Goal: Task Accomplishment & Management: Manage account settings

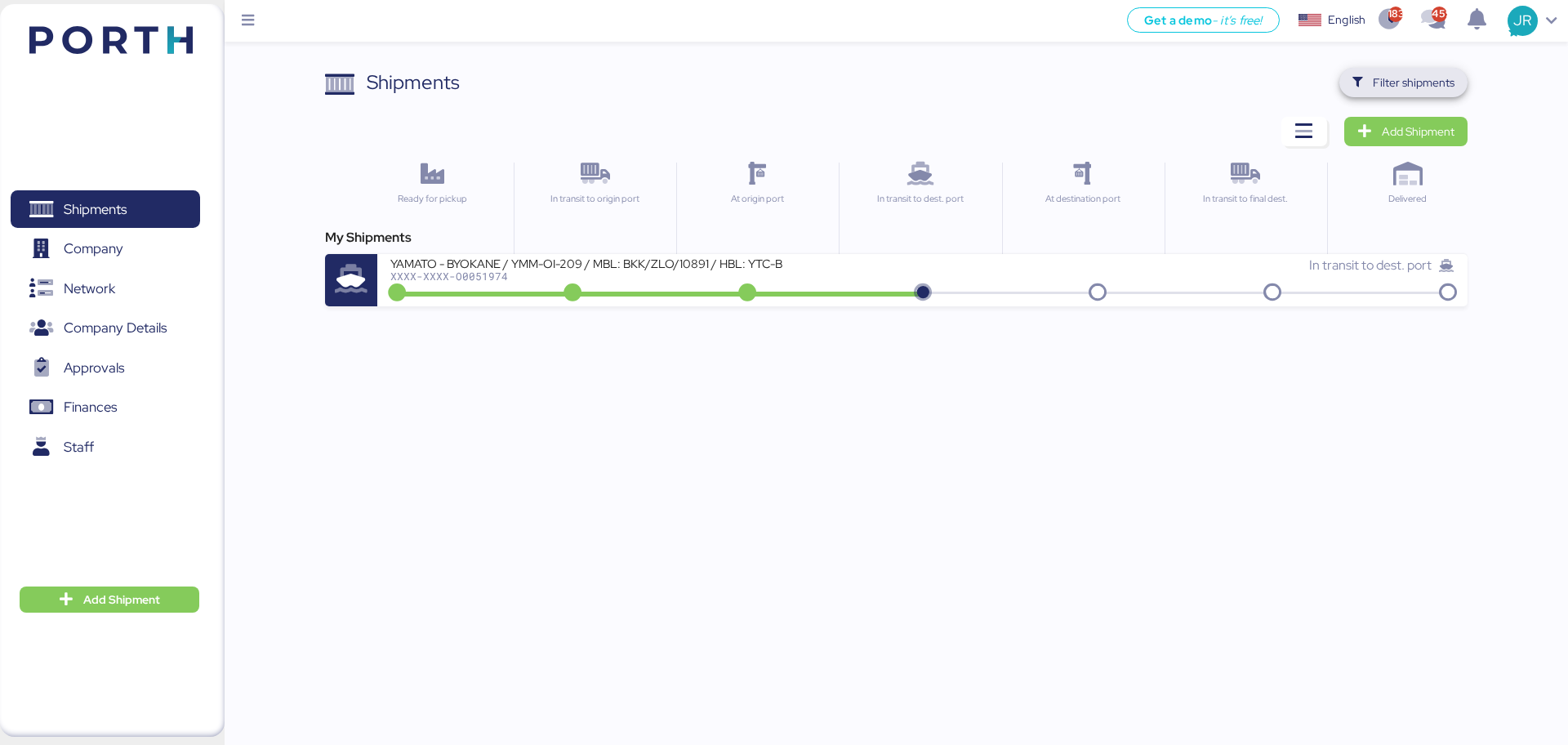
click at [1378, 71] on span "Filter shipments" at bounding box center [1403, 82] width 102 height 23
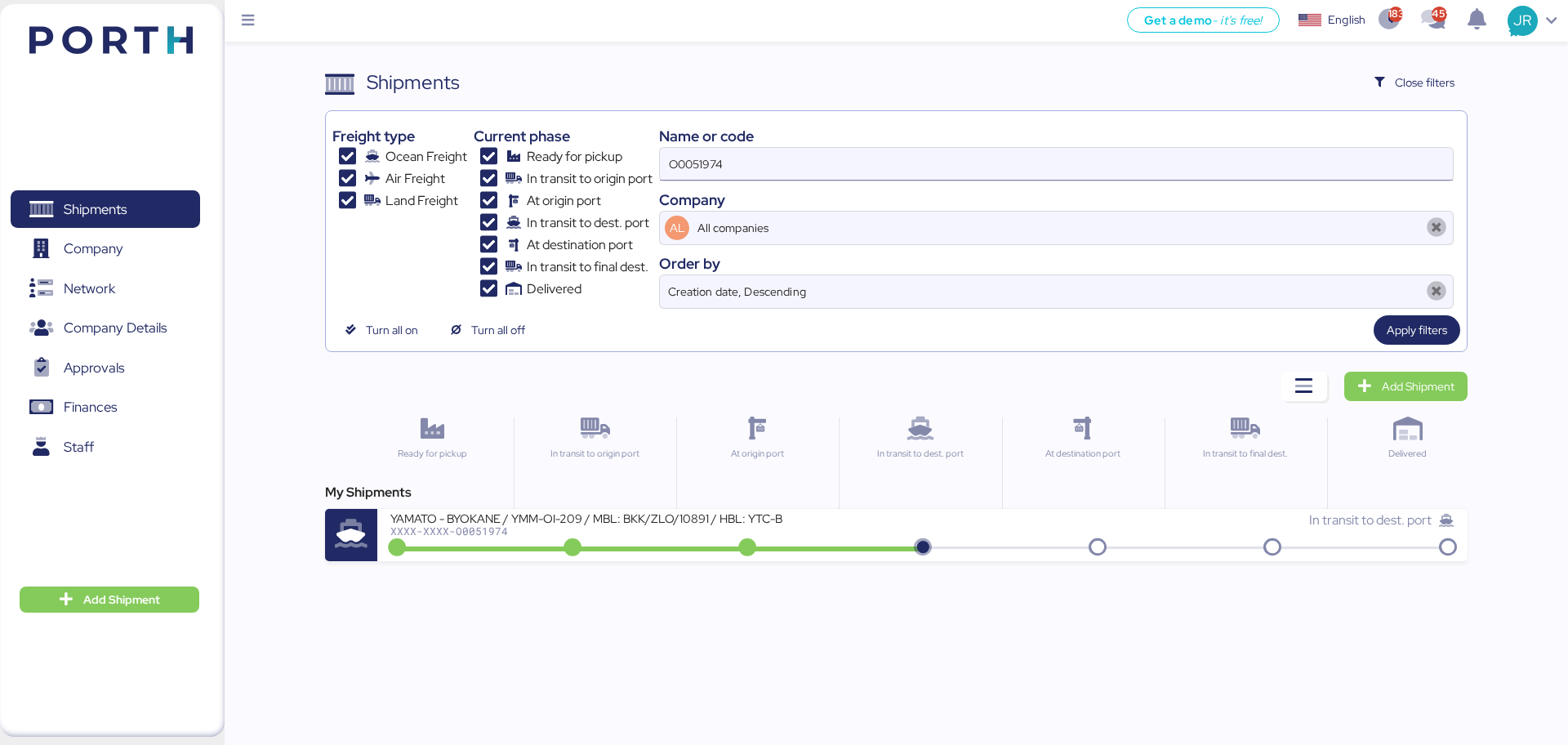
click at [538, 178] on div "Freight type Ocean Freight Air Freight Land Freight Current phase Ready for pic…" at bounding box center [896, 214] width 1127 height 192
click at [742, 163] on input "O0051974" at bounding box center [1056, 164] width 793 height 32
click at [702, 171] on input "O0051974" at bounding box center [1056, 164] width 793 height 32
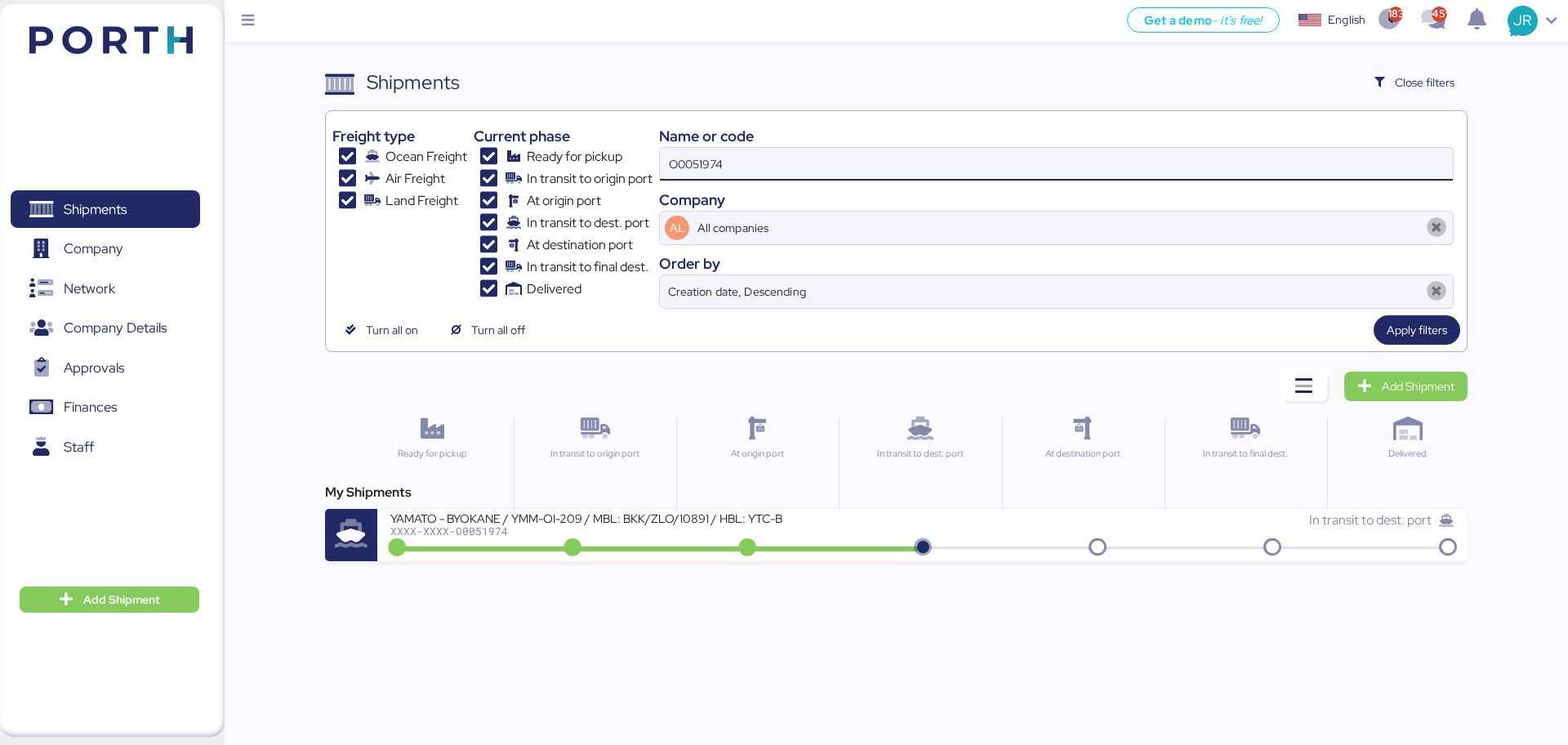
click at [699, 164] on input "O0051974" at bounding box center [1056, 164] width 793 height 32
paste input "22"
type input "O0051922"
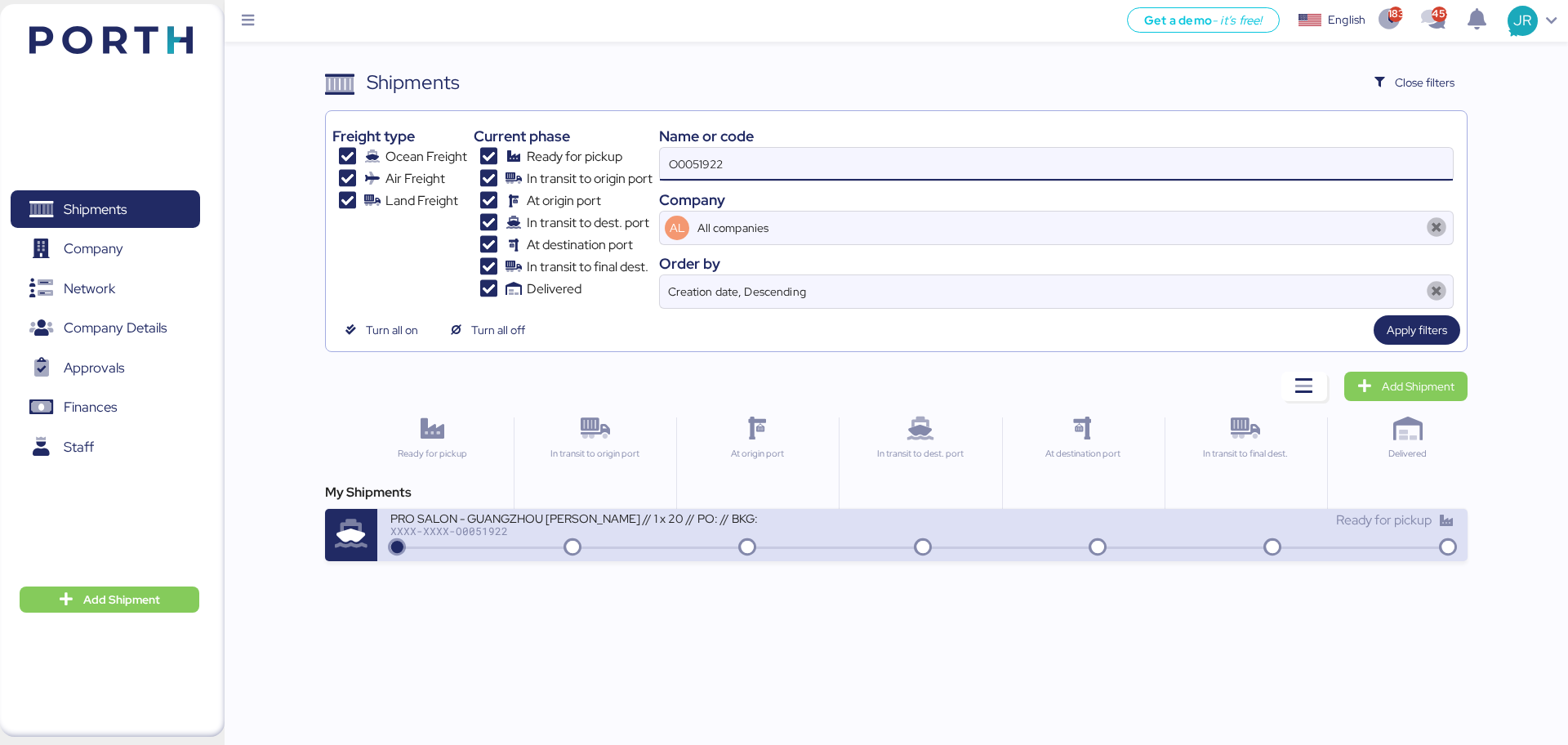
click at [644, 515] on div "PRO SALON - GUANGZHOU [PERSON_NAME] // 1 x 20 // PO: // BKG:" at bounding box center [587, 517] width 392 height 14
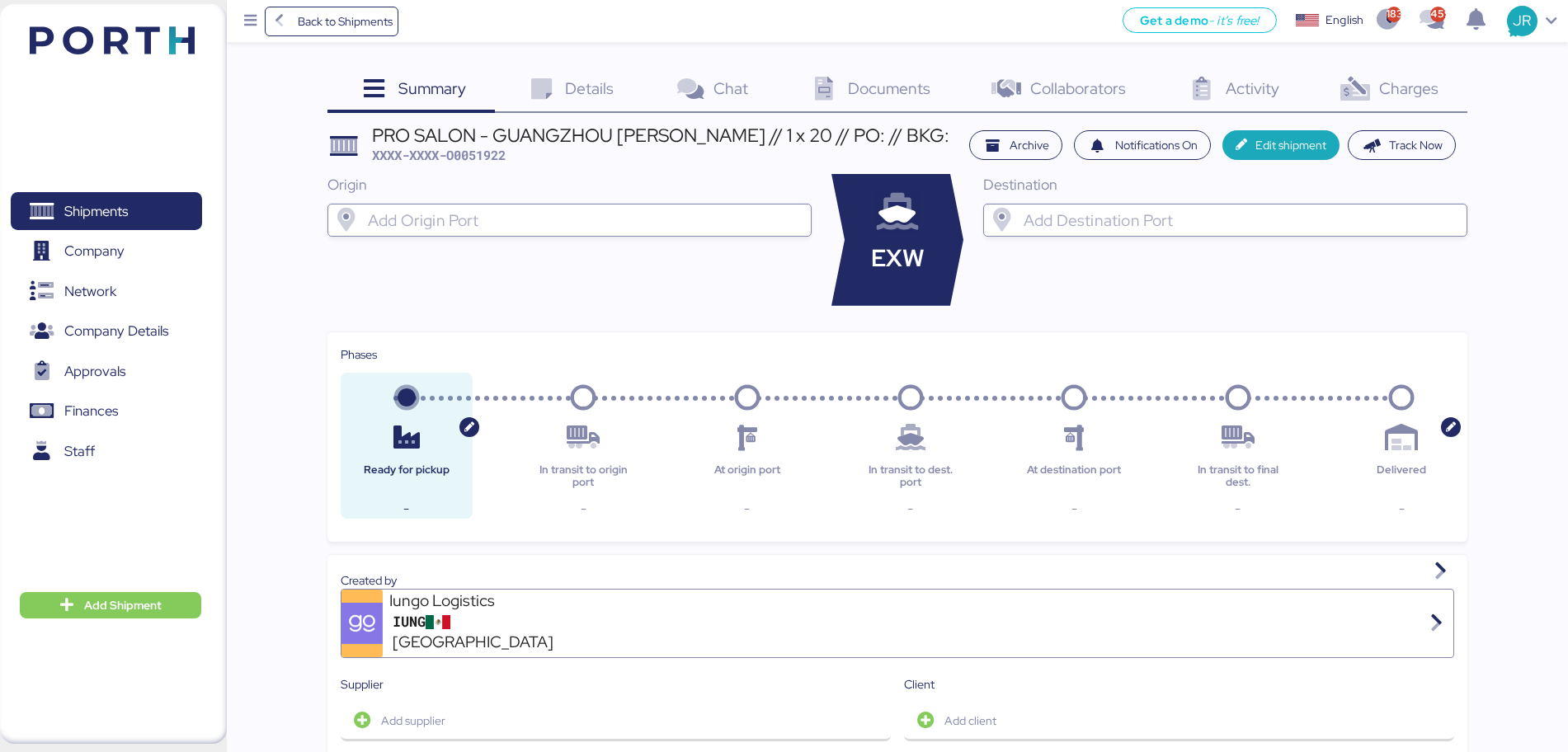
click at [1527, 186] on div "Summary 0 Details 0 Chat 0 Documents 0 Collaborators 0 Activity 0 Charges 0 PRO…" at bounding box center [784, 747] width 1568 height 1496
click at [1349, 91] on icon at bounding box center [1354, 89] width 35 height 24
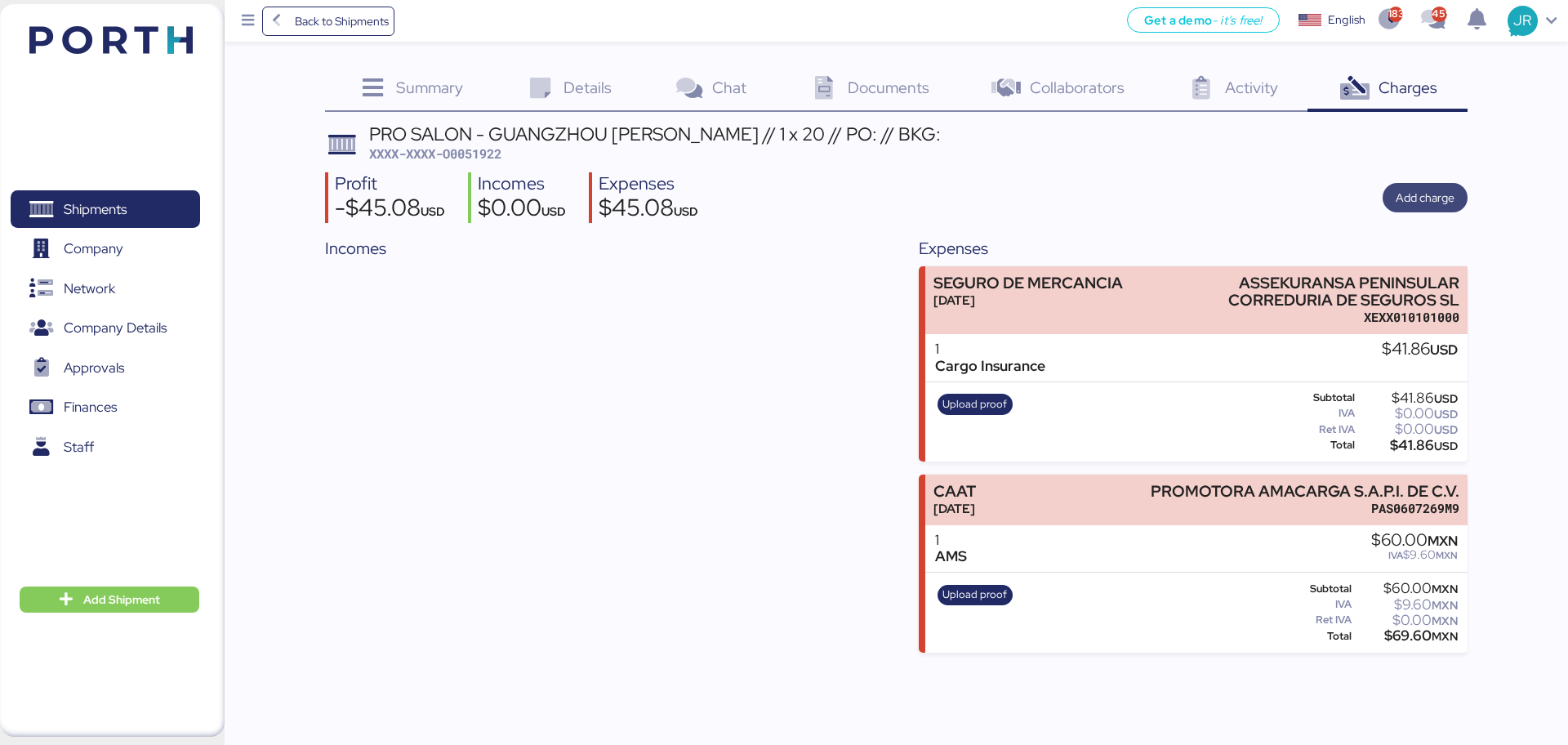
click at [1414, 201] on span "Add charge" at bounding box center [1425, 197] width 59 height 19
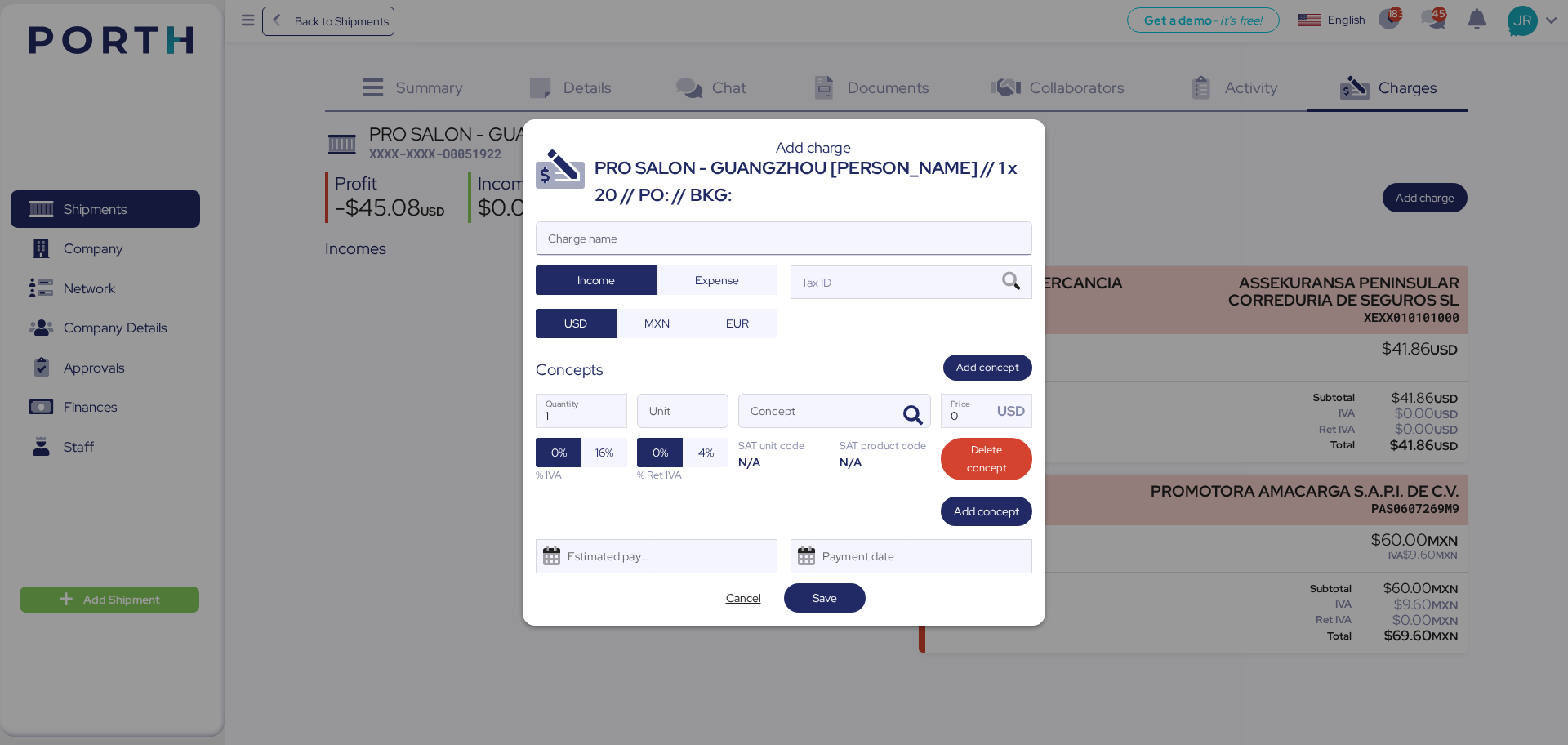
click at [602, 241] on input "Charge name" at bounding box center [784, 238] width 494 height 32
type input "OCEAN FREIGHT"
click at [699, 277] on span "Expense" at bounding box center [717, 280] width 44 height 19
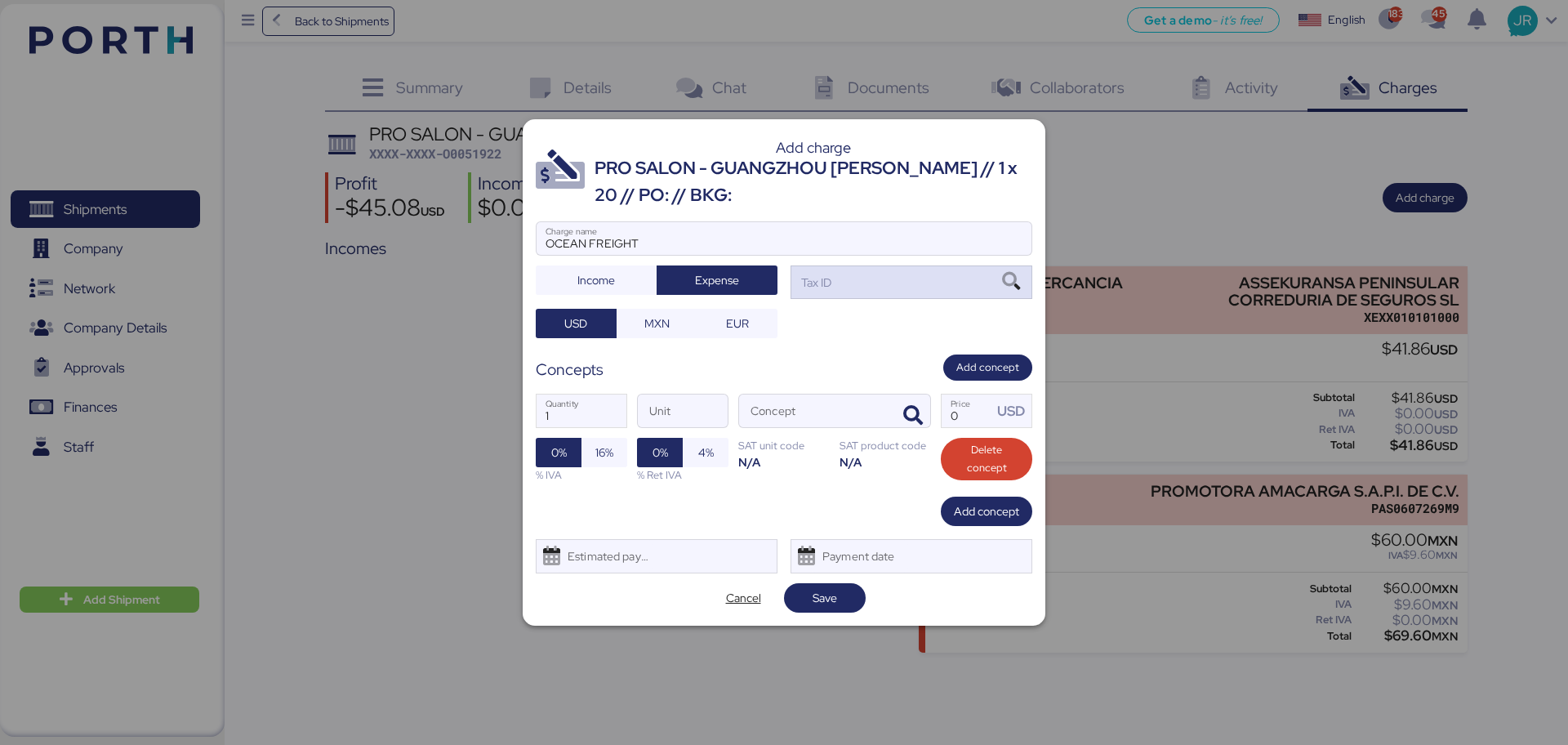
click at [1013, 282] on icon at bounding box center [1011, 282] width 28 height 18
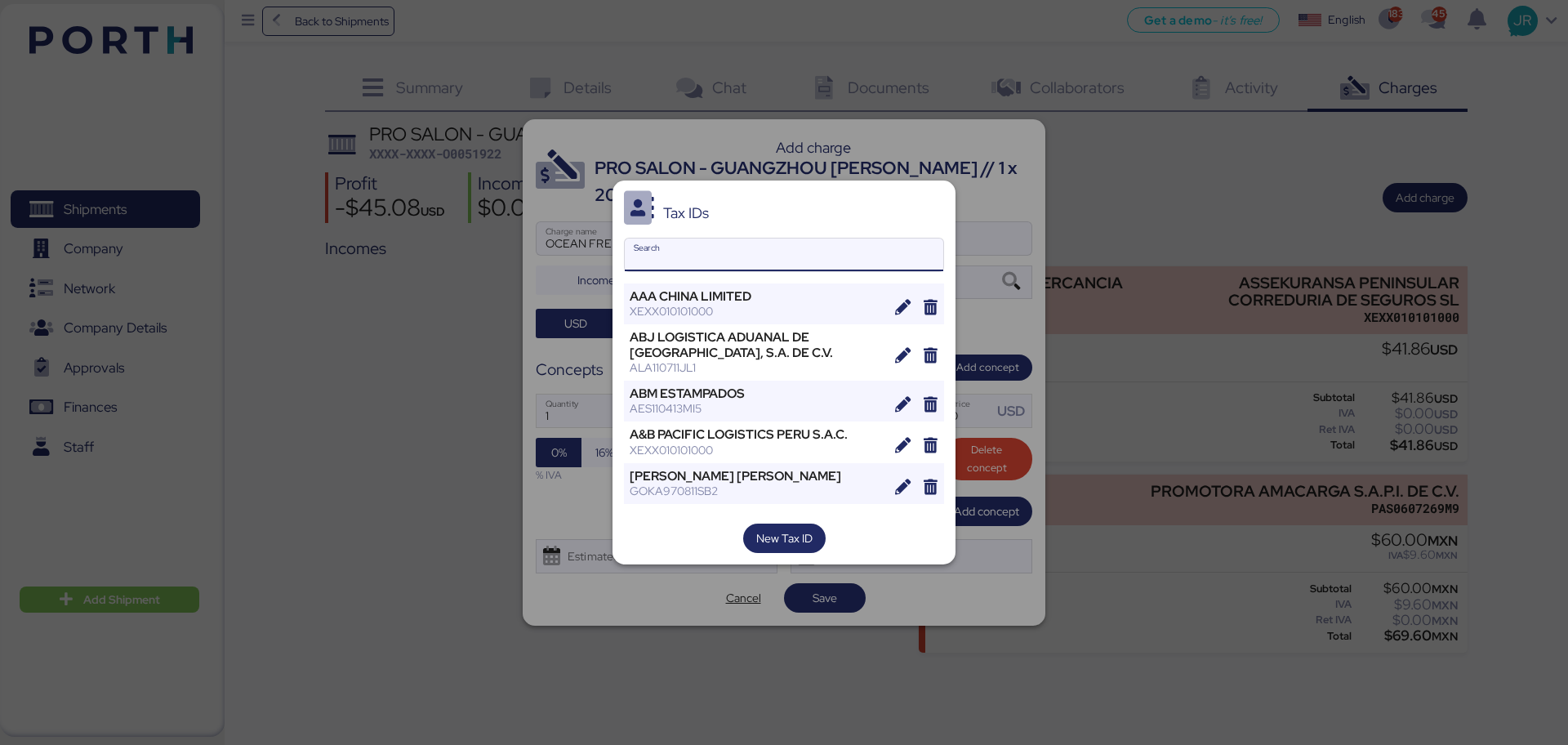
click at [703, 251] on input "Search" at bounding box center [784, 254] width 319 height 32
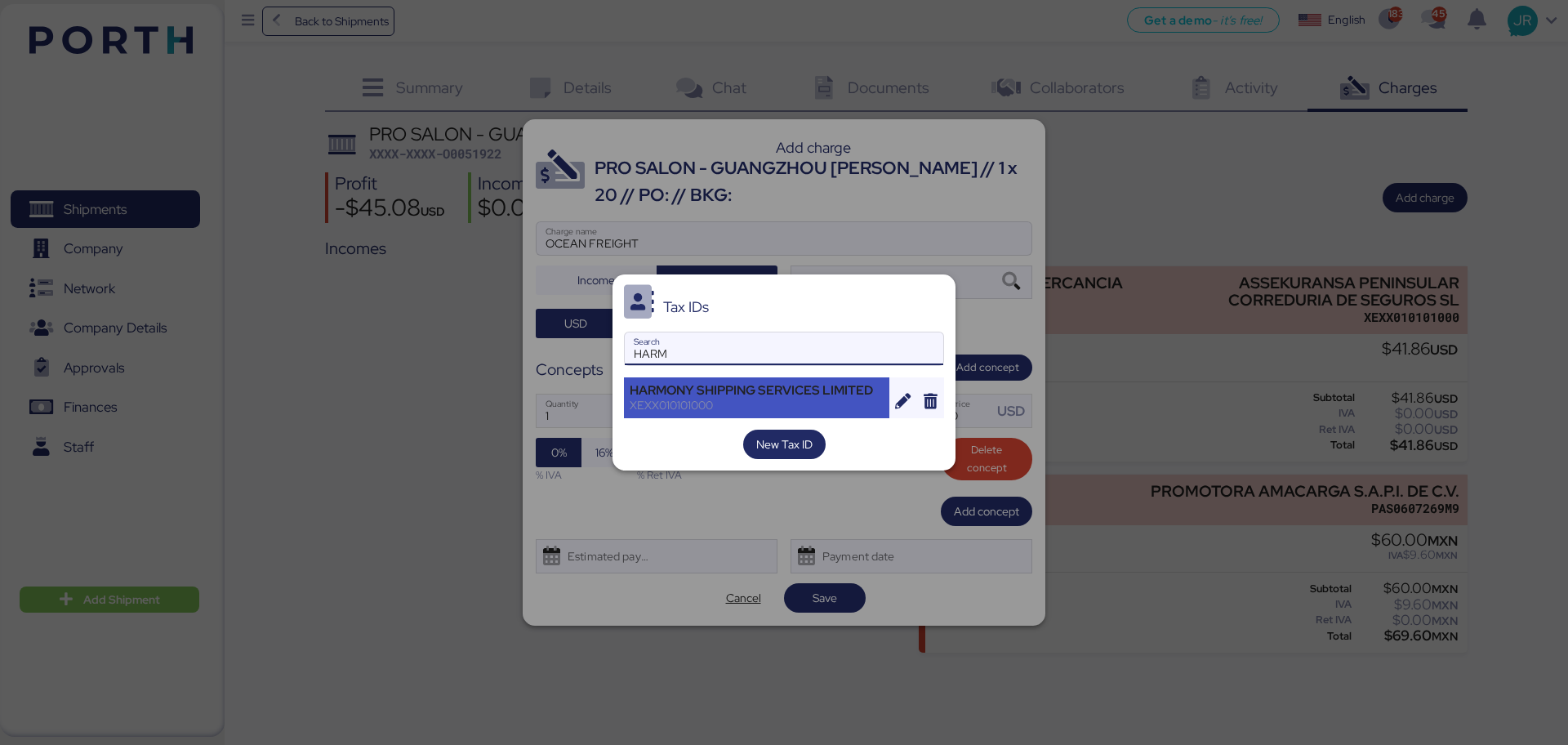
type input "HARM"
click at [695, 396] on div "HARMONY SHIPPING SERVICES LIMITED" at bounding box center [757, 390] width 254 height 15
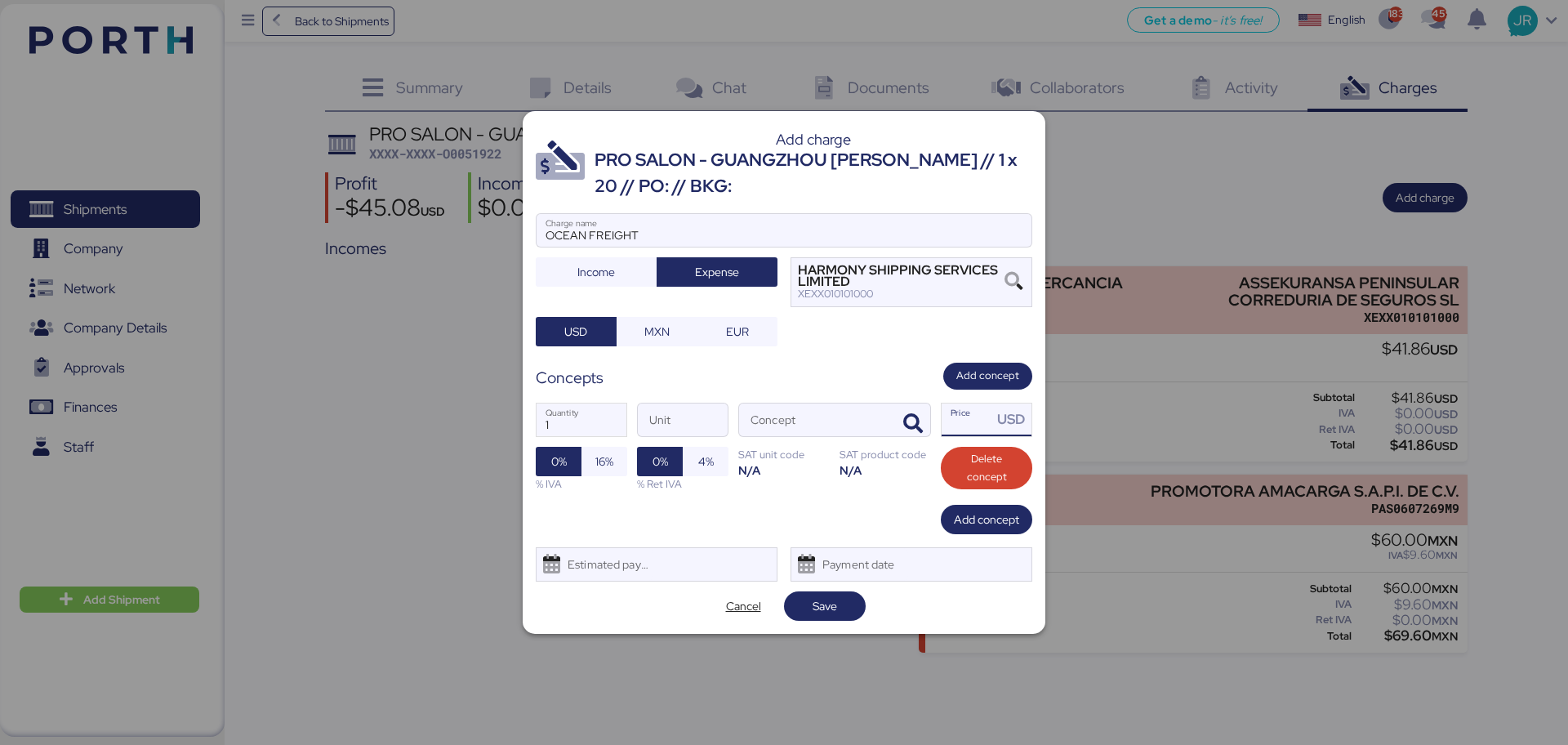
click at [969, 427] on input "Price USD" at bounding box center [966, 419] width 51 height 32
type input "0"
click at [906, 429] on icon "button" at bounding box center [912, 424] width 19 height 19
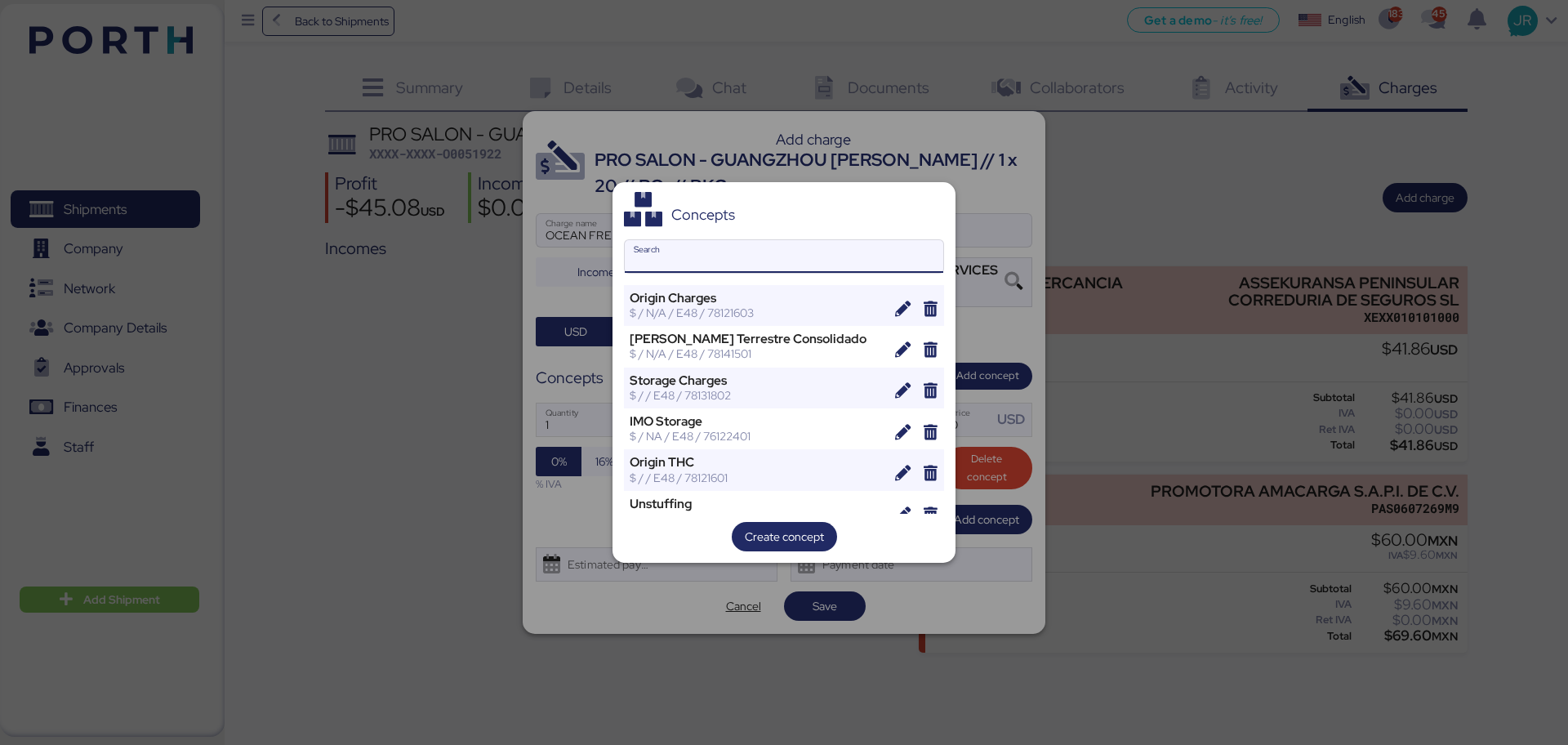
click at [677, 260] on input "Search" at bounding box center [784, 256] width 319 height 32
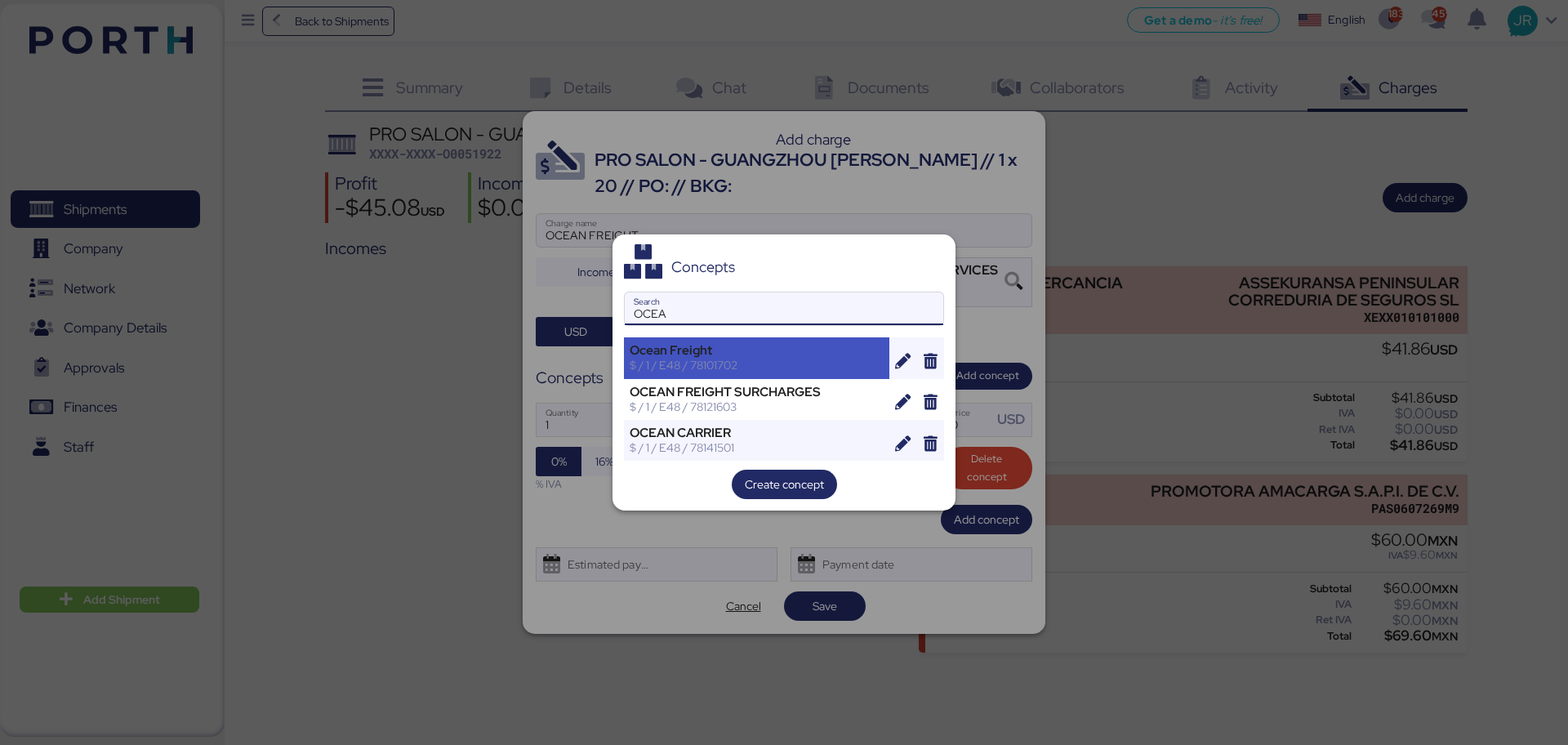
type input "OCEA"
click at [694, 365] on div "$ / 1 / E48 / 78101702" at bounding box center [757, 365] width 254 height 15
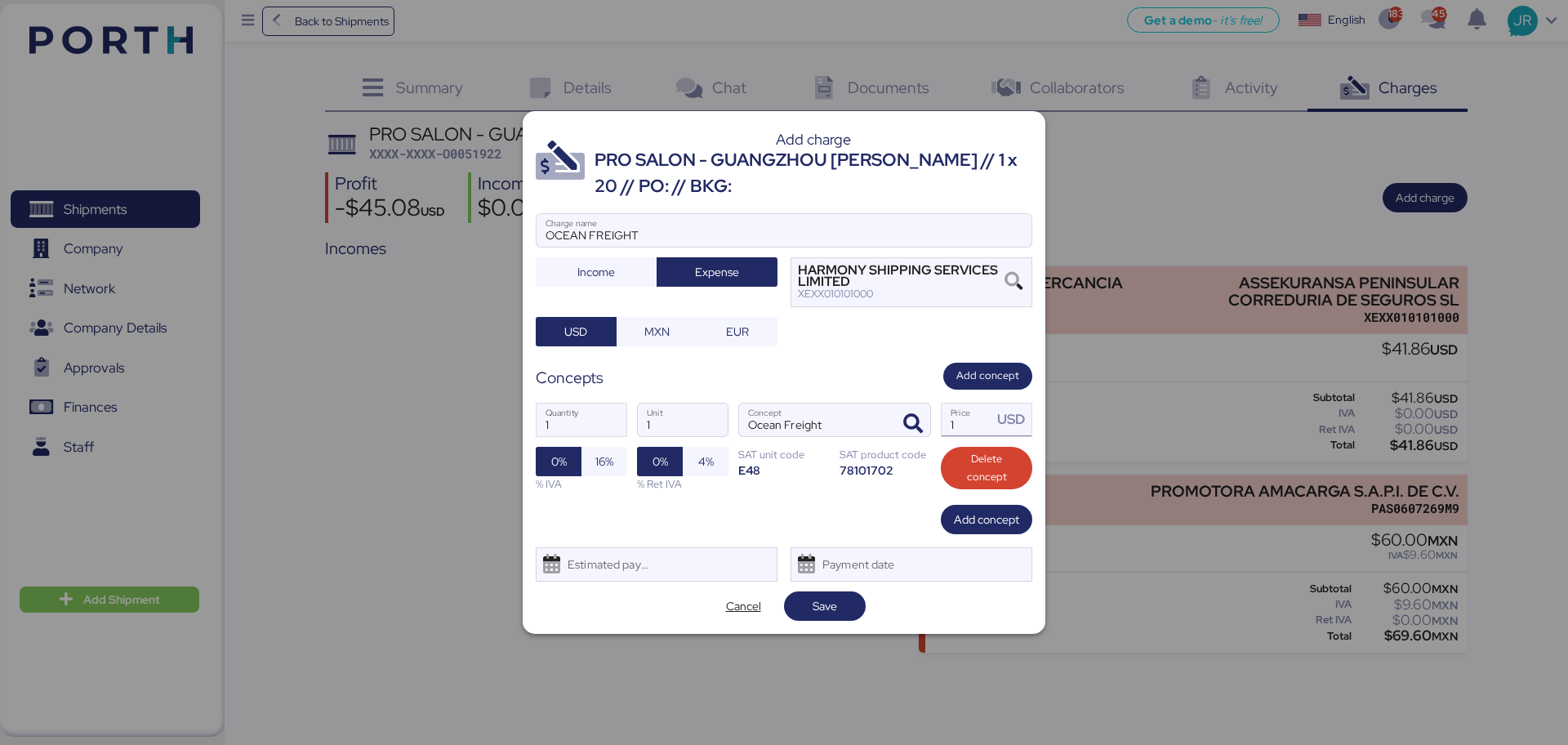
click at [966, 427] on input "1" at bounding box center [966, 419] width 51 height 32
type input "1905"
click at [555, 566] on icon at bounding box center [552, 564] width 29 height 19
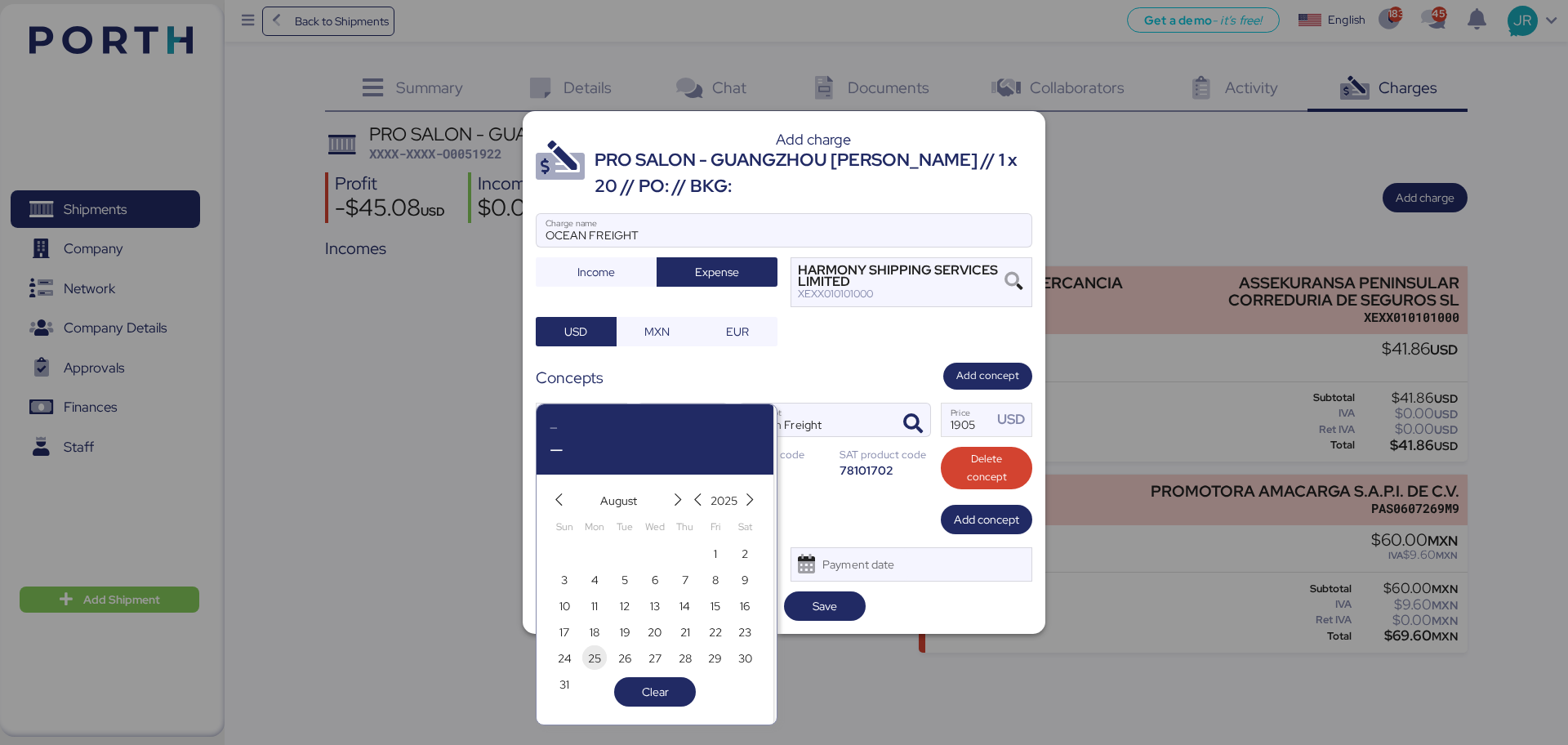
click at [591, 653] on span "25" at bounding box center [594, 658] width 13 height 19
type input "[DATE]"
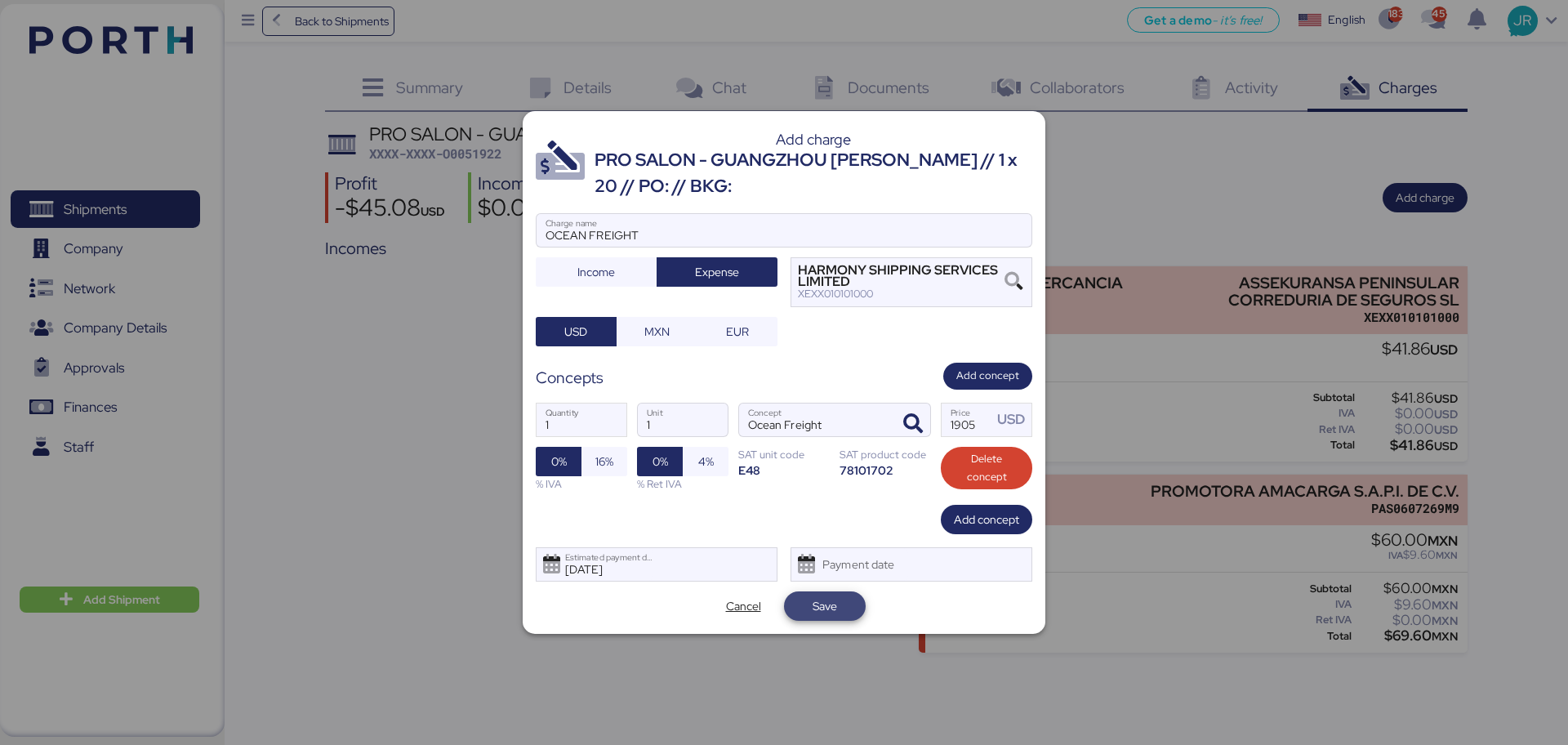
click at [830, 606] on span "Save" at bounding box center [824, 605] width 25 height 19
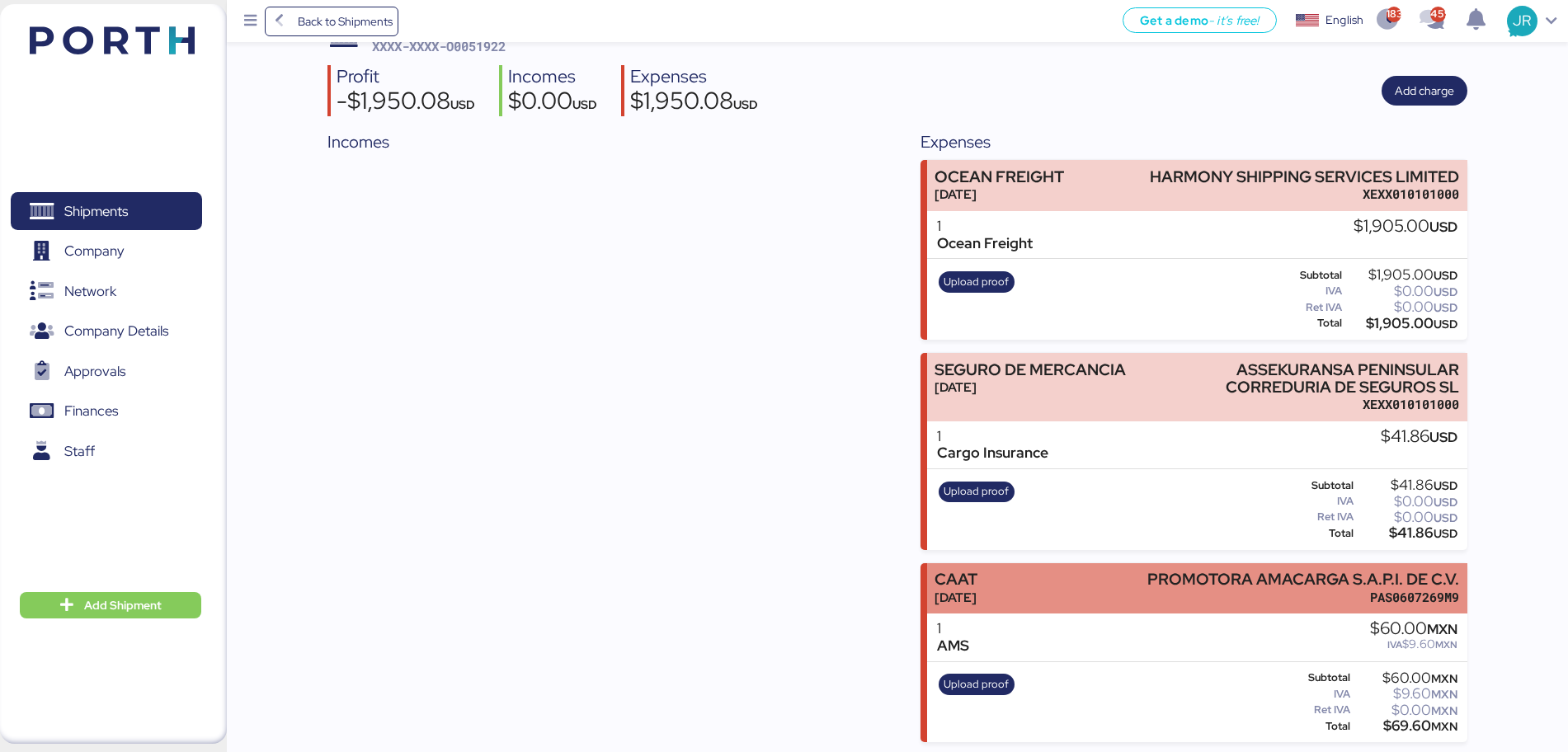
scroll to position [112, 0]
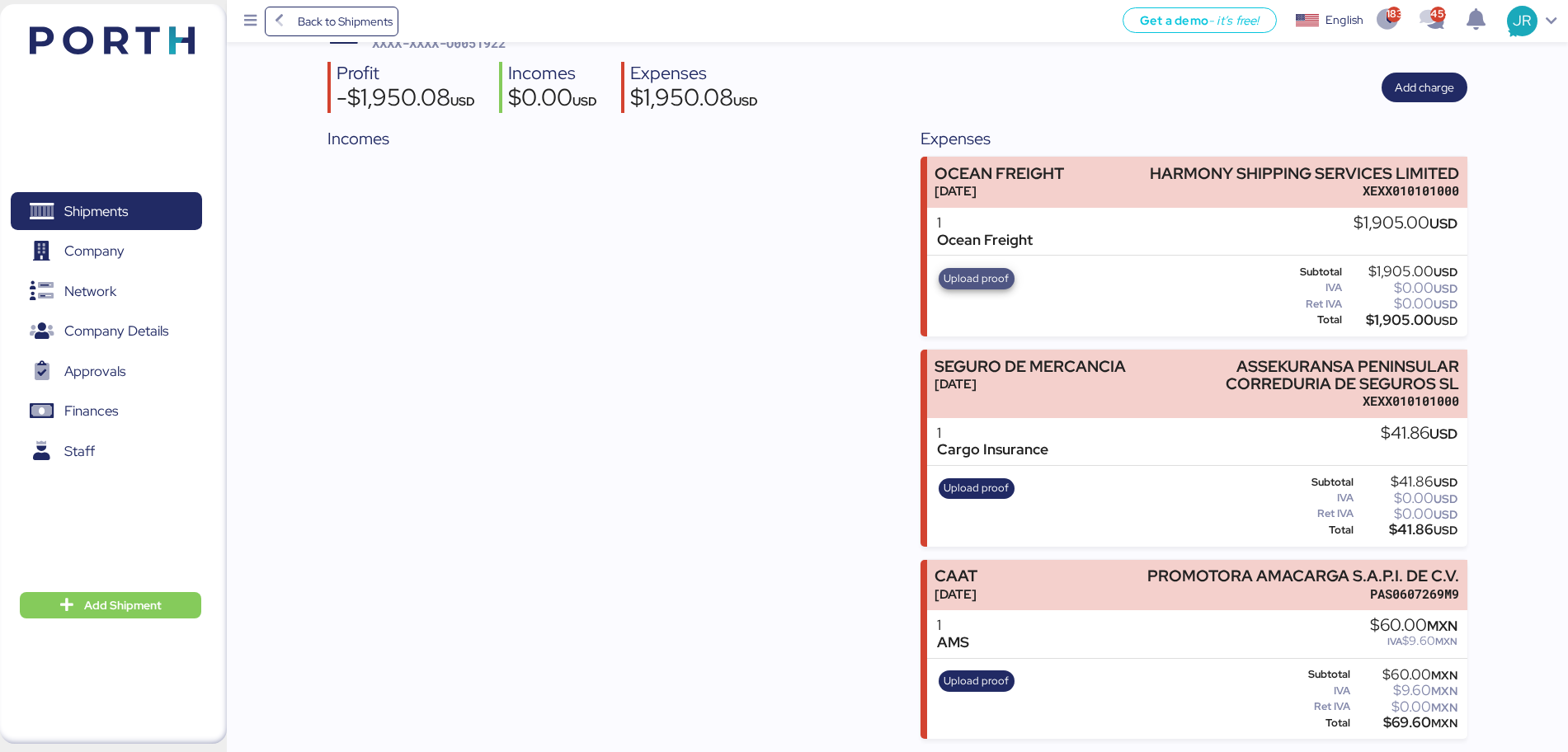
click at [970, 277] on span "Upload proof" at bounding box center [976, 279] width 65 height 19
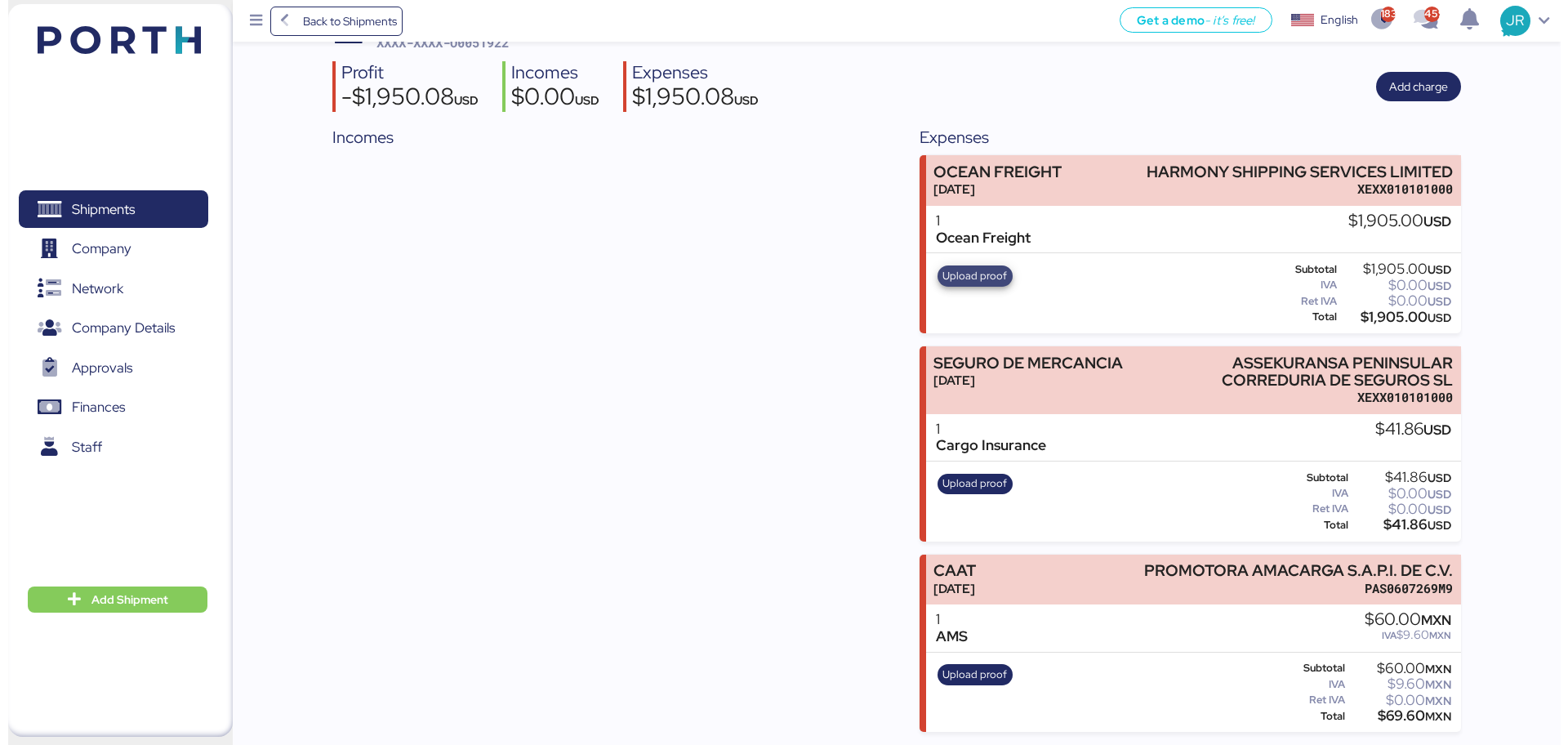
scroll to position [0, 0]
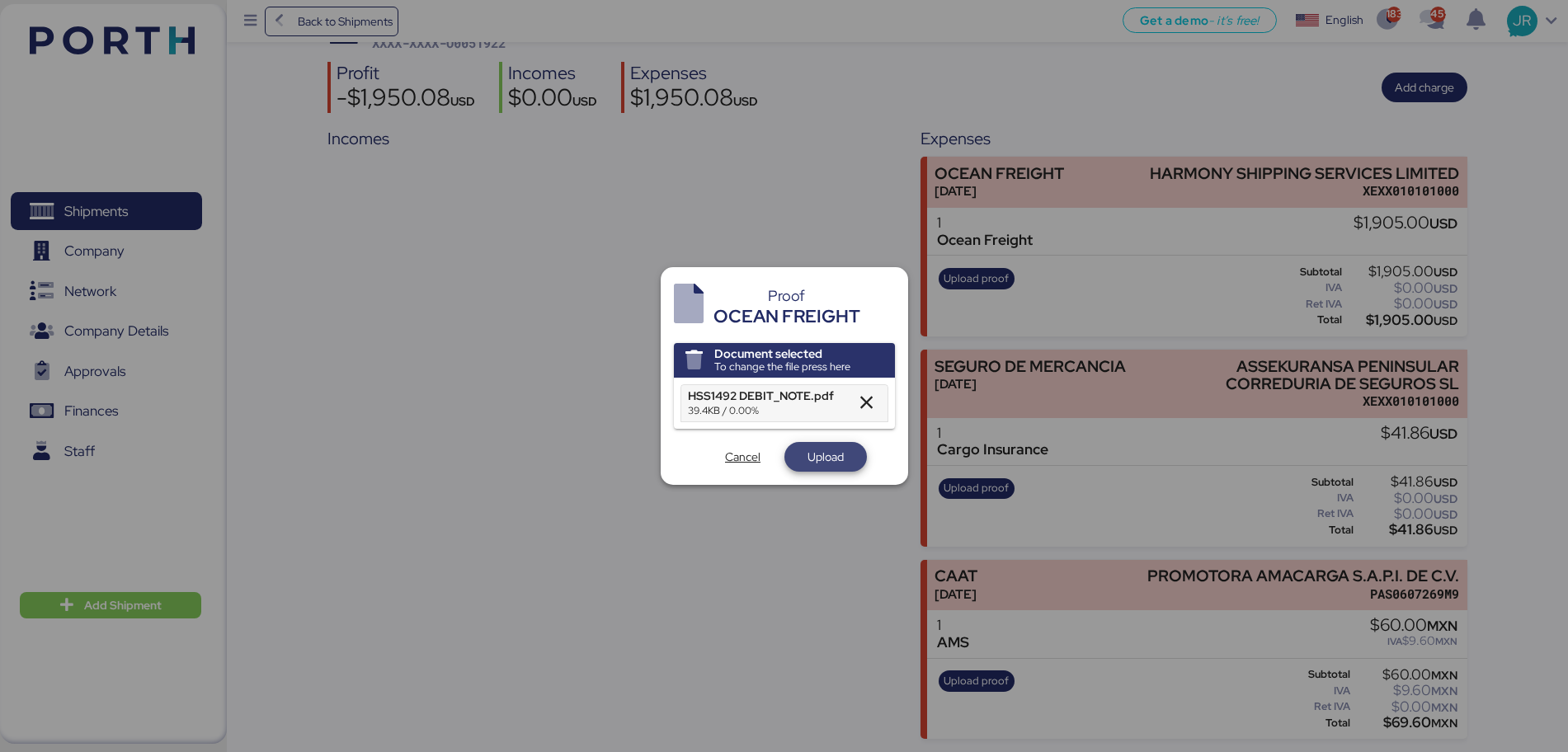
click at [819, 449] on span "Upload" at bounding box center [825, 456] width 36 height 20
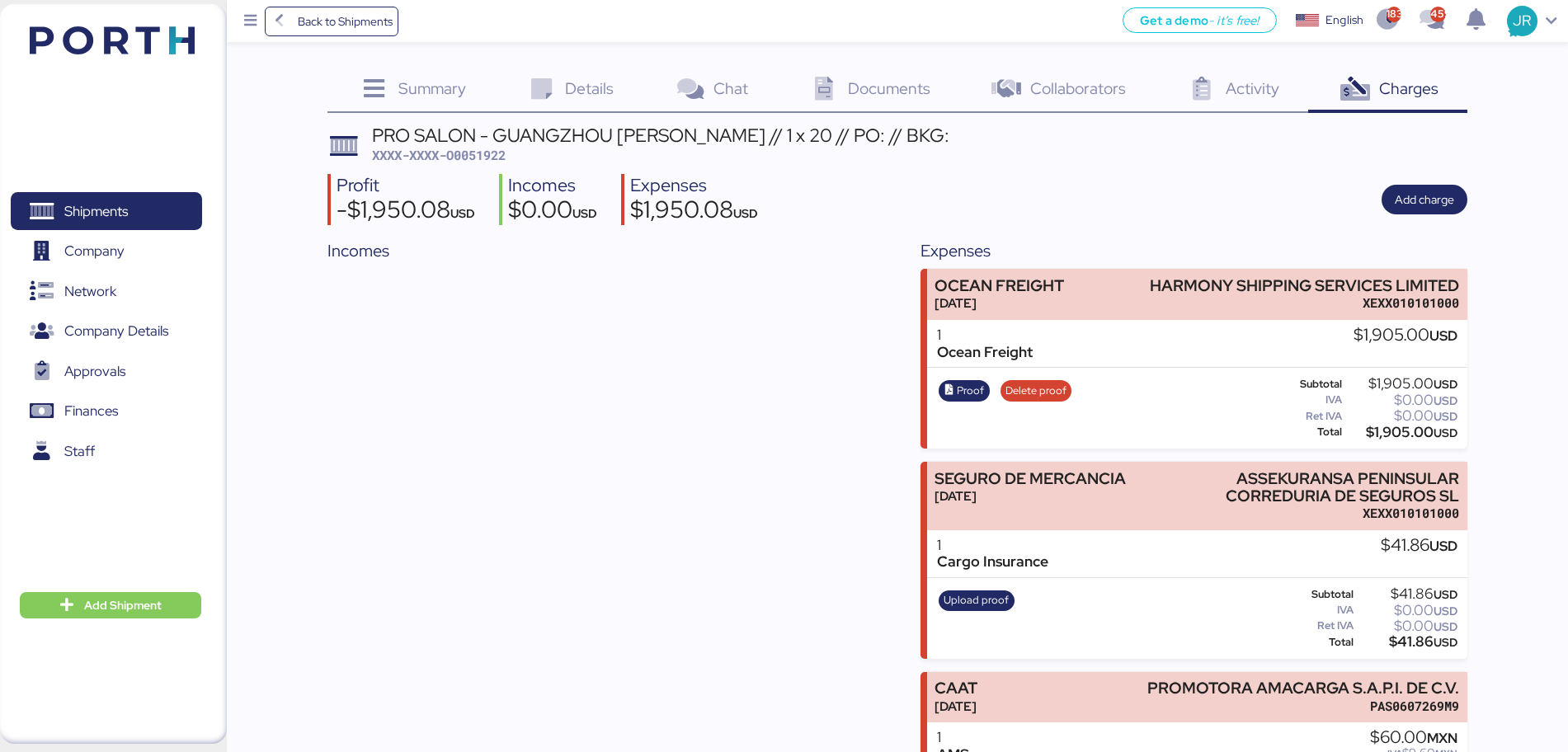
click at [481, 151] on span "XXXX-XXXX-O0051922" at bounding box center [439, 155] width 134 height 17
click at [76, 206] on span "Shipments" at bounding box center [96, 212] width 63 height 24
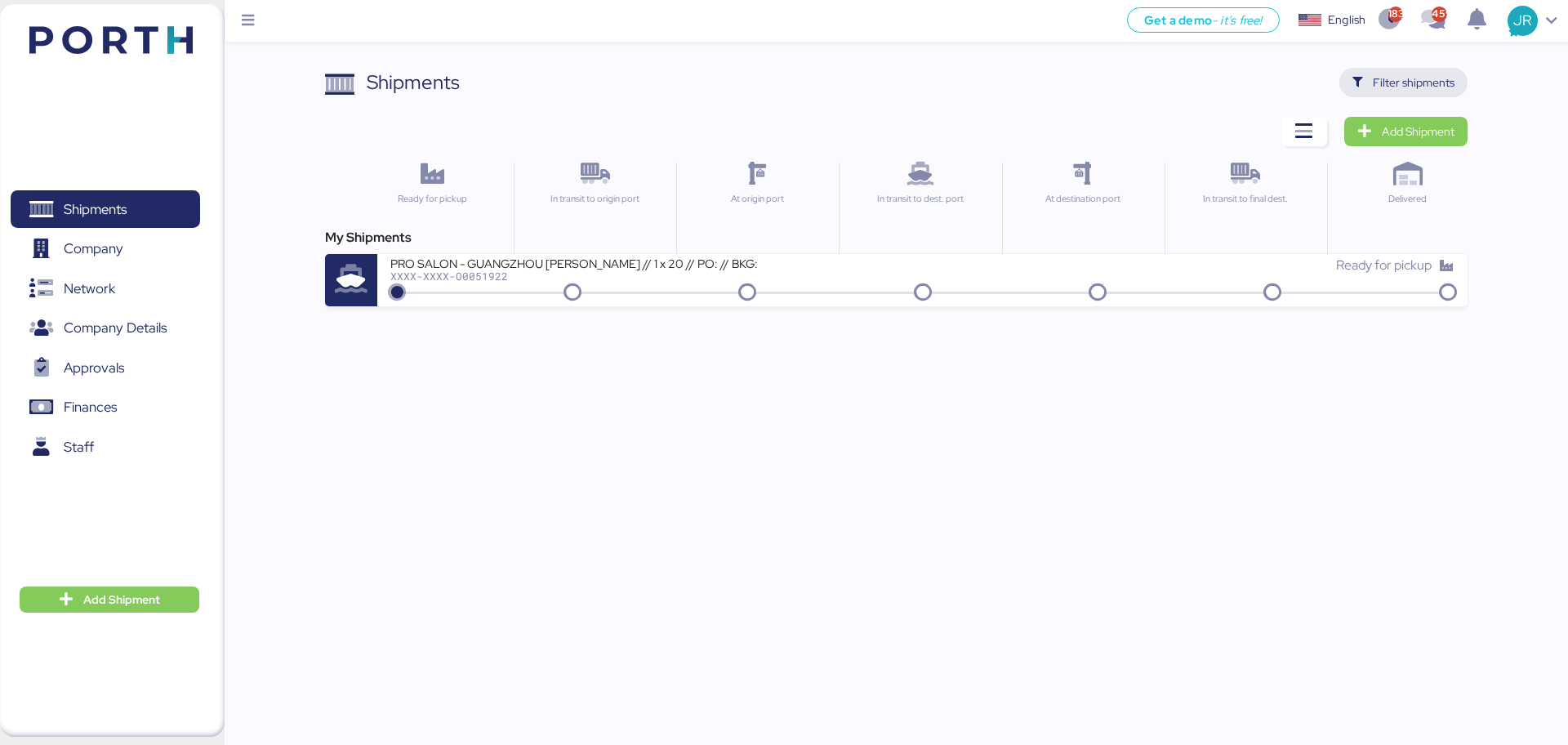
click at [1366, 78] on span "Filter shipments" at bounding box center [1403, 82] width 102 height 23
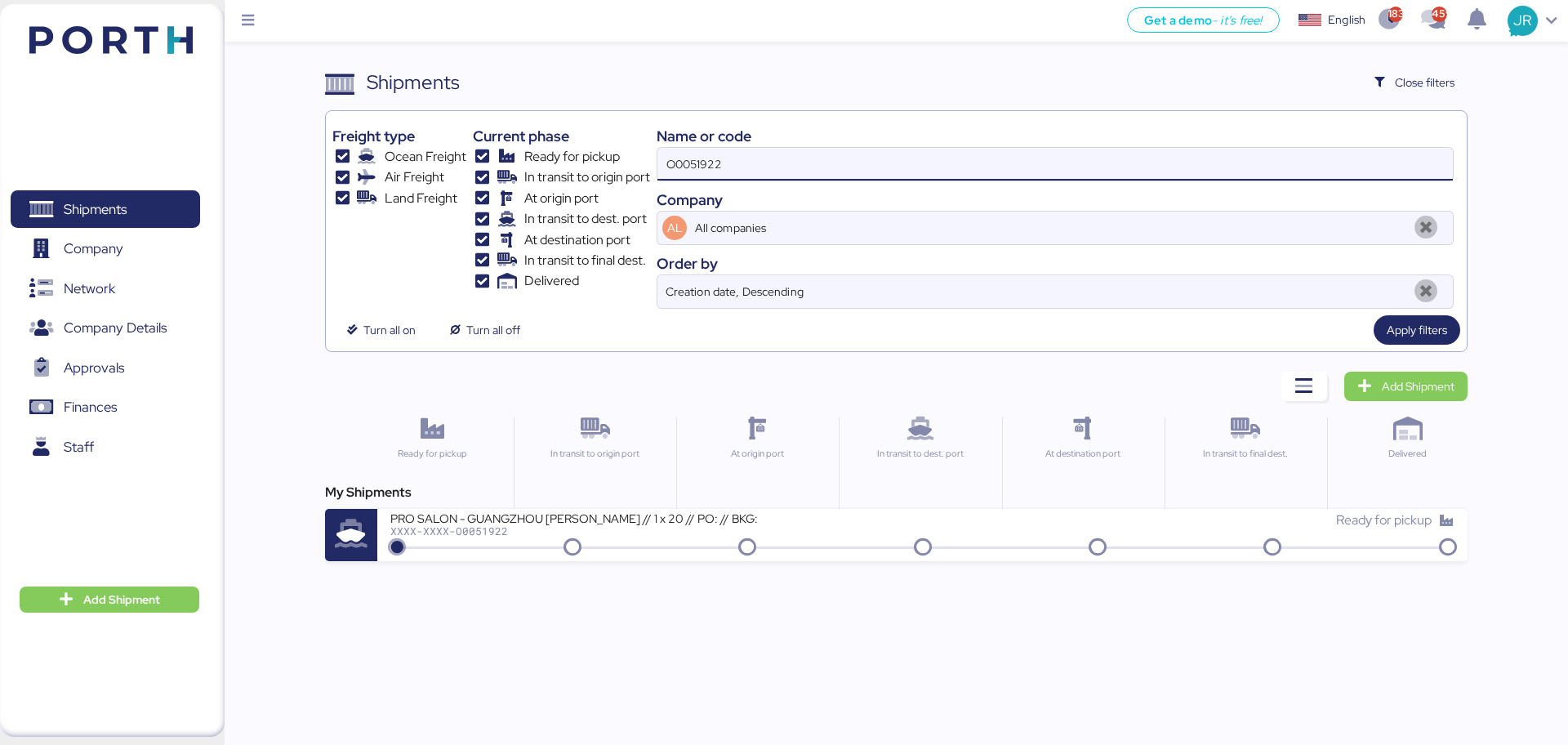
drag, startPoint x: 696, startPoint y: 177, endPoint x: 401, endPoint y: 198, distance: 295.7
click at [413, 198] on div "Freight type Ocean Freight Air Freight Land Freight Current phase Ready for pic…" at bounding box center [896, 214] width 1127 height 192
paste input "864"
type input "O0051864"
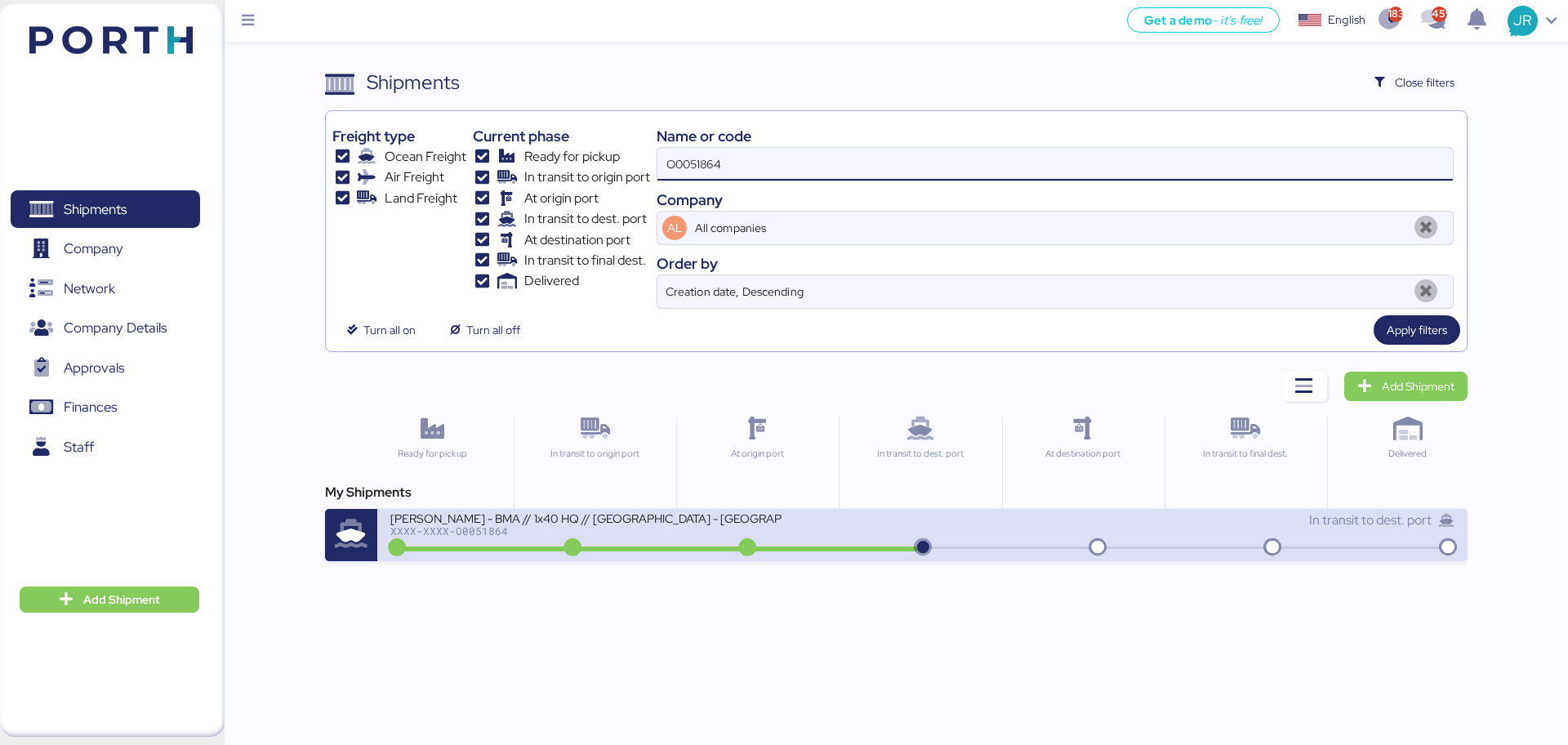
click at [485, 538] on div "[PERSON_NAME] - BMA // 1x40 HQ // [GEOGRAPHIC_DATA] - [GEOGRAPHIC_DATA] // MBL:…" at bounding box center [656, 528] width 531 height 35
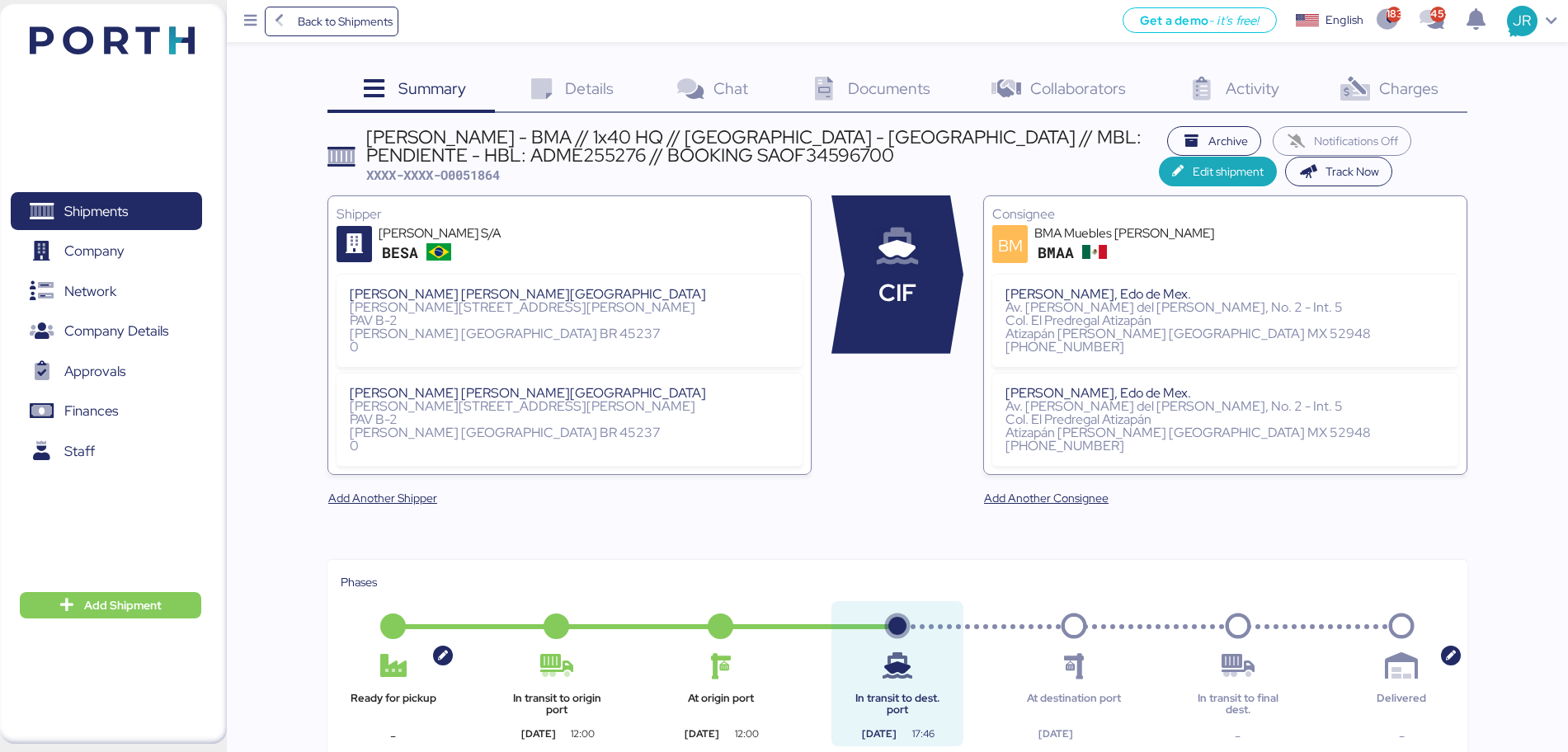
click at [1409, 94] on span "Charges" at bounding box center [1409, 87] width 60 height 21
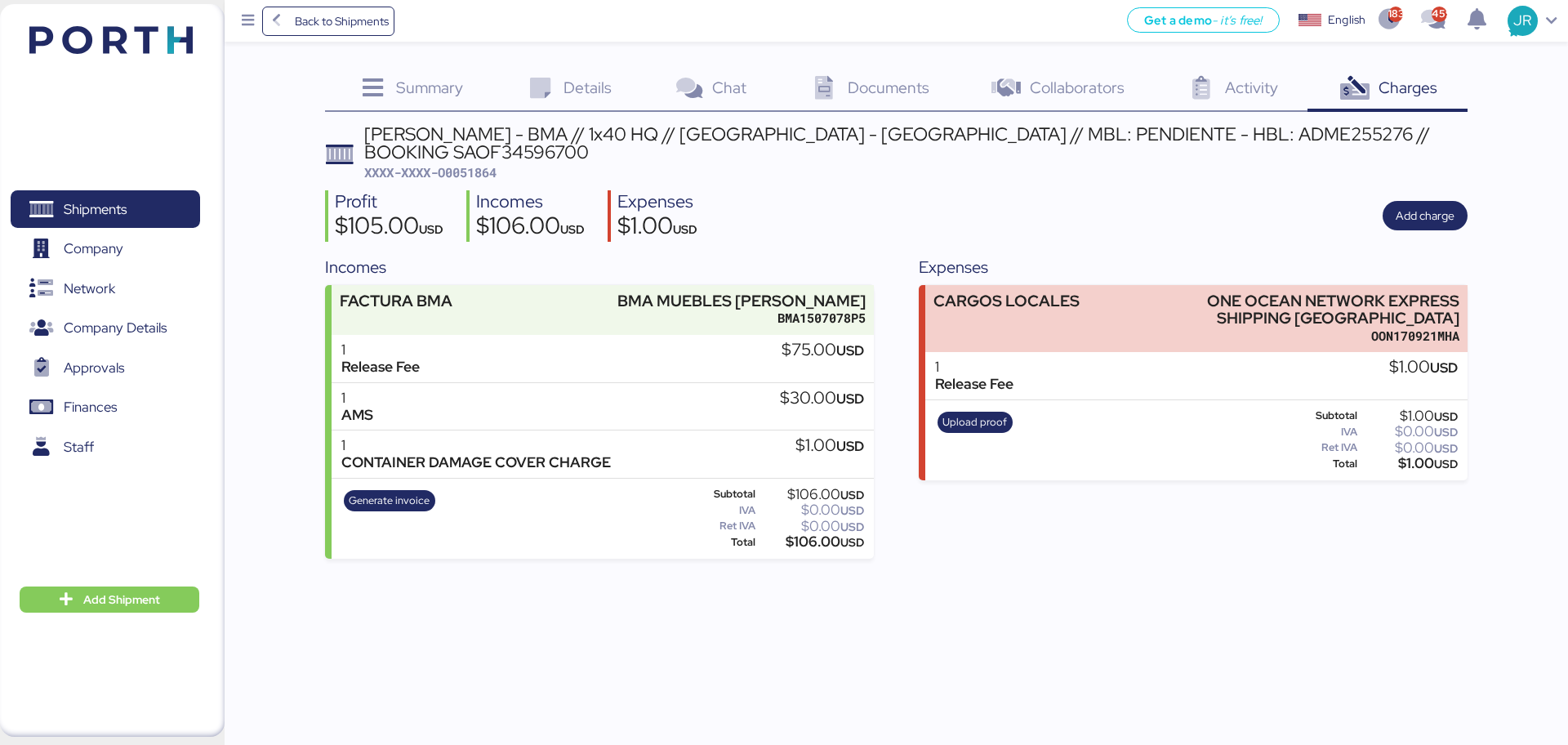
click at [411, 84] on span "Summary" at bounding box center [429, 87] width 67 height 21
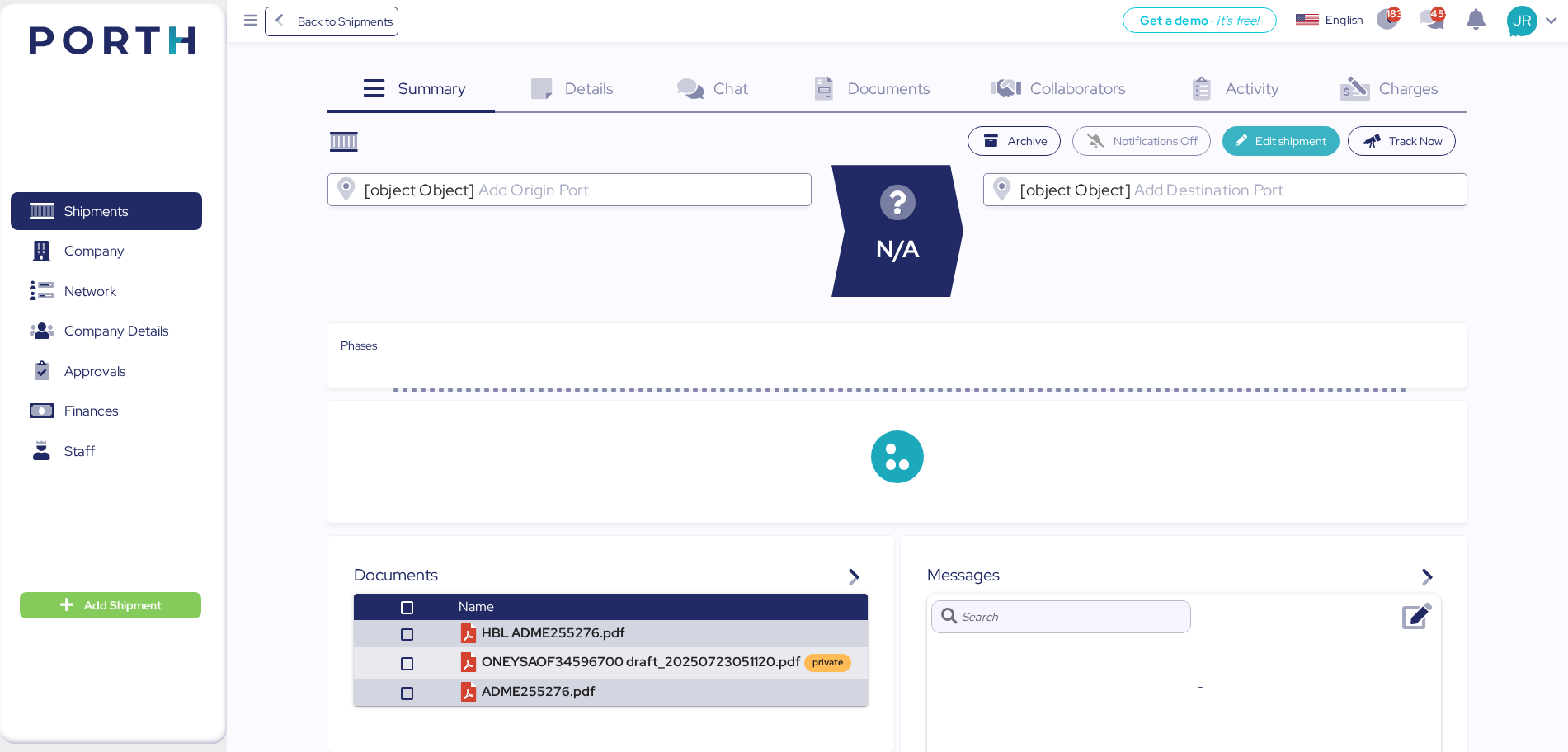
click at [1290, 144] on span "Edit shipment" at bounding box center [1291, 140] width 71 height 20
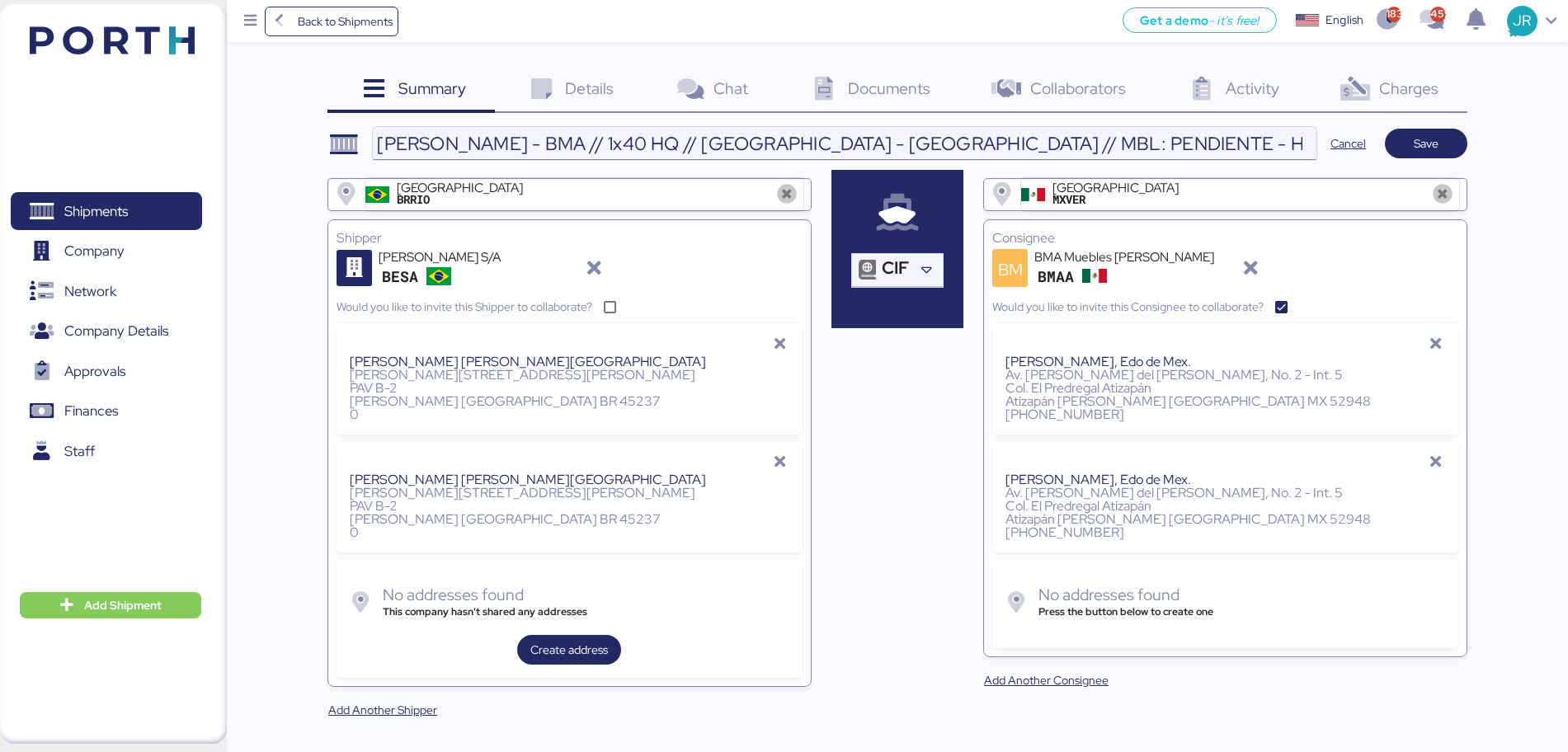
click at [958, 142] on input "[PERSON_NAME] - BMA // 1x40 HQ // [GEOGRAPHIC_DATA] - [GEOGRAPHIC_DATA] // MBL:…" at bounding box center [844, 143] width 943 height 33
paste input "ONEYSAOF34596700"
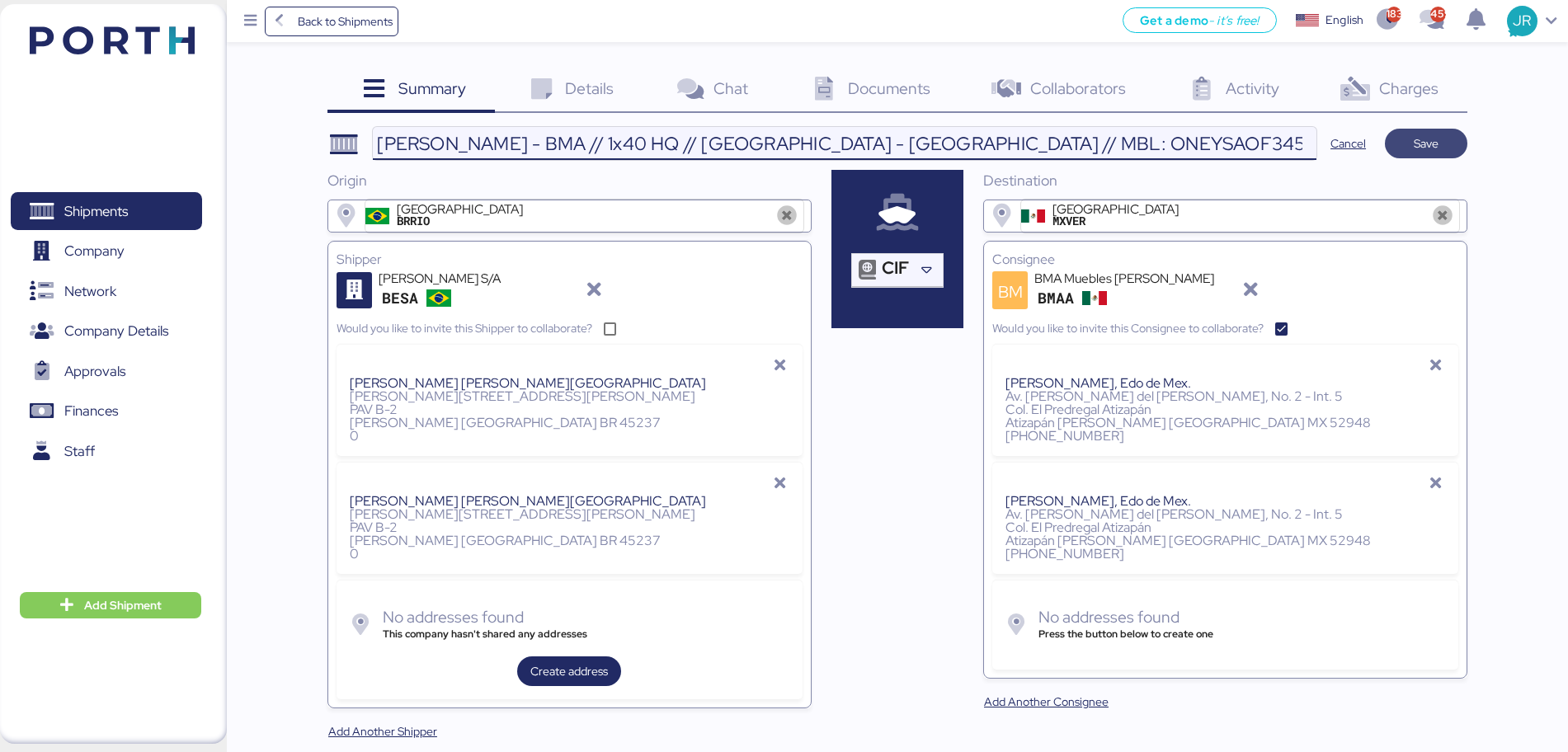
type input "[PERSON_NAME] - BMA // 1x40 HQ // [GEOGRAPHIC_DATA] - [GEOGRAPHIC_DATA] // MBL:…"
click at [1414, 139] on span "Save" at bounding box center [1426, 143] width 25 height 20
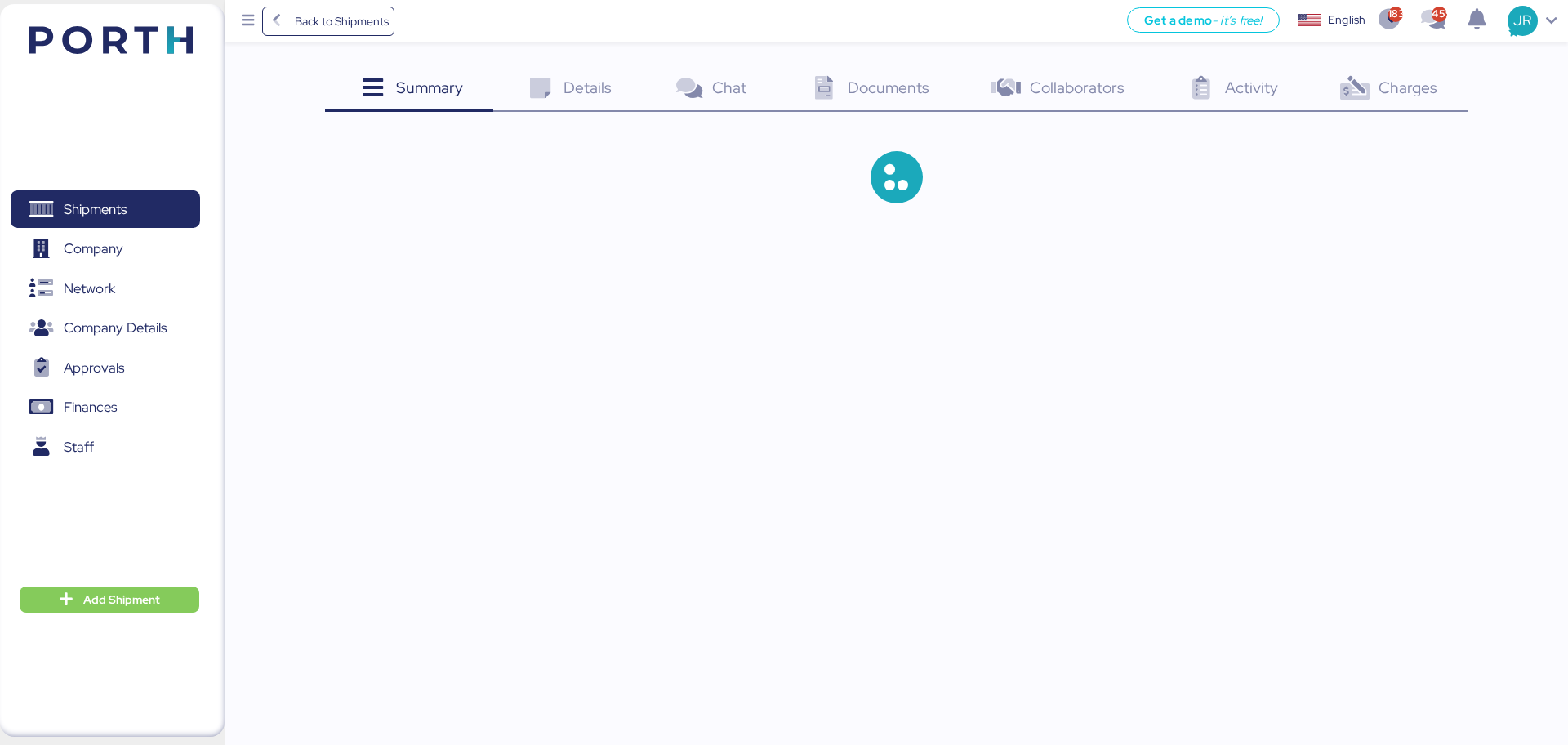
click at [1403, 86] on span "Charges" at bounding box center [1408, 87] width 59 height 21
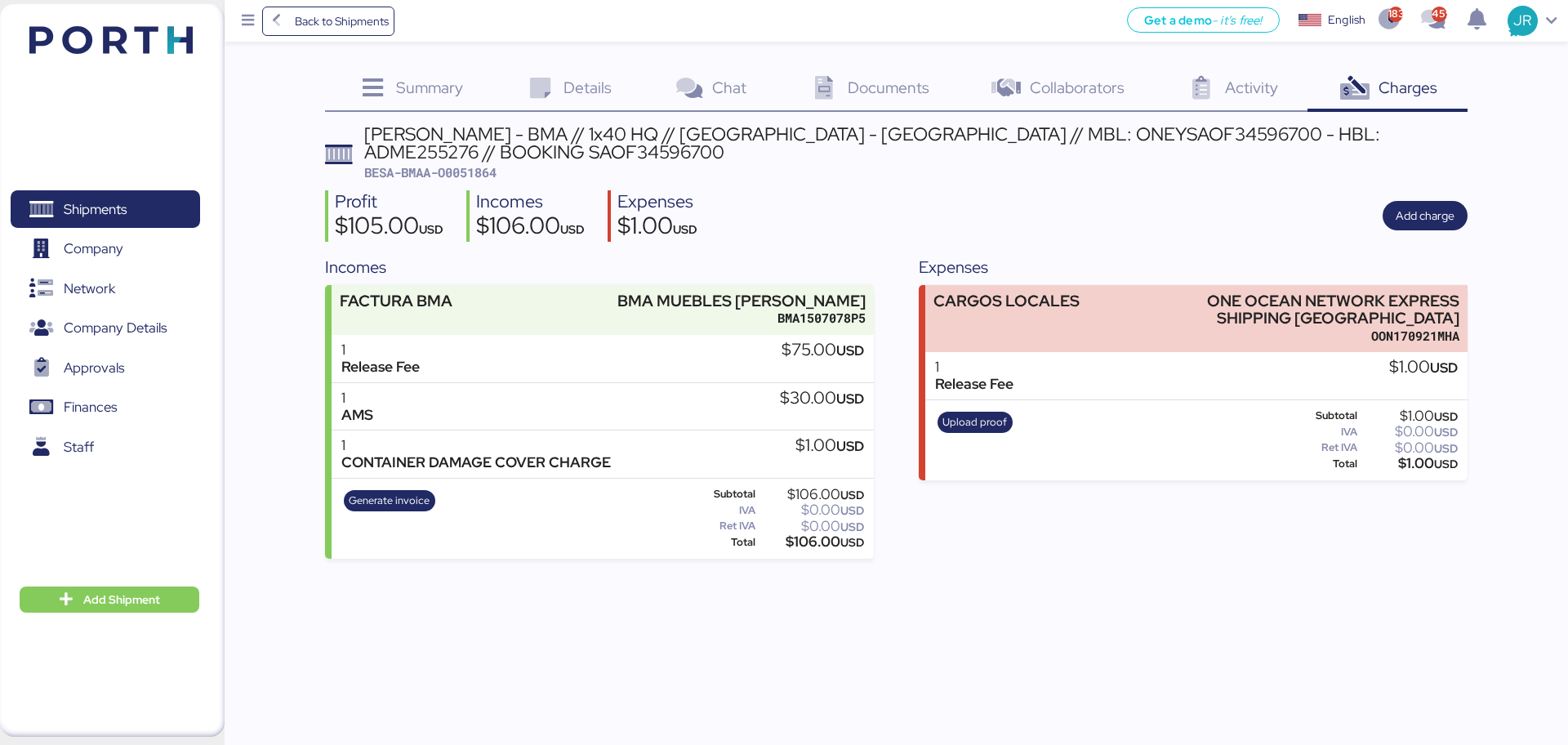
click at [852, 88] on span "Documents" at bounding box center [888, 87] width 82 height 21
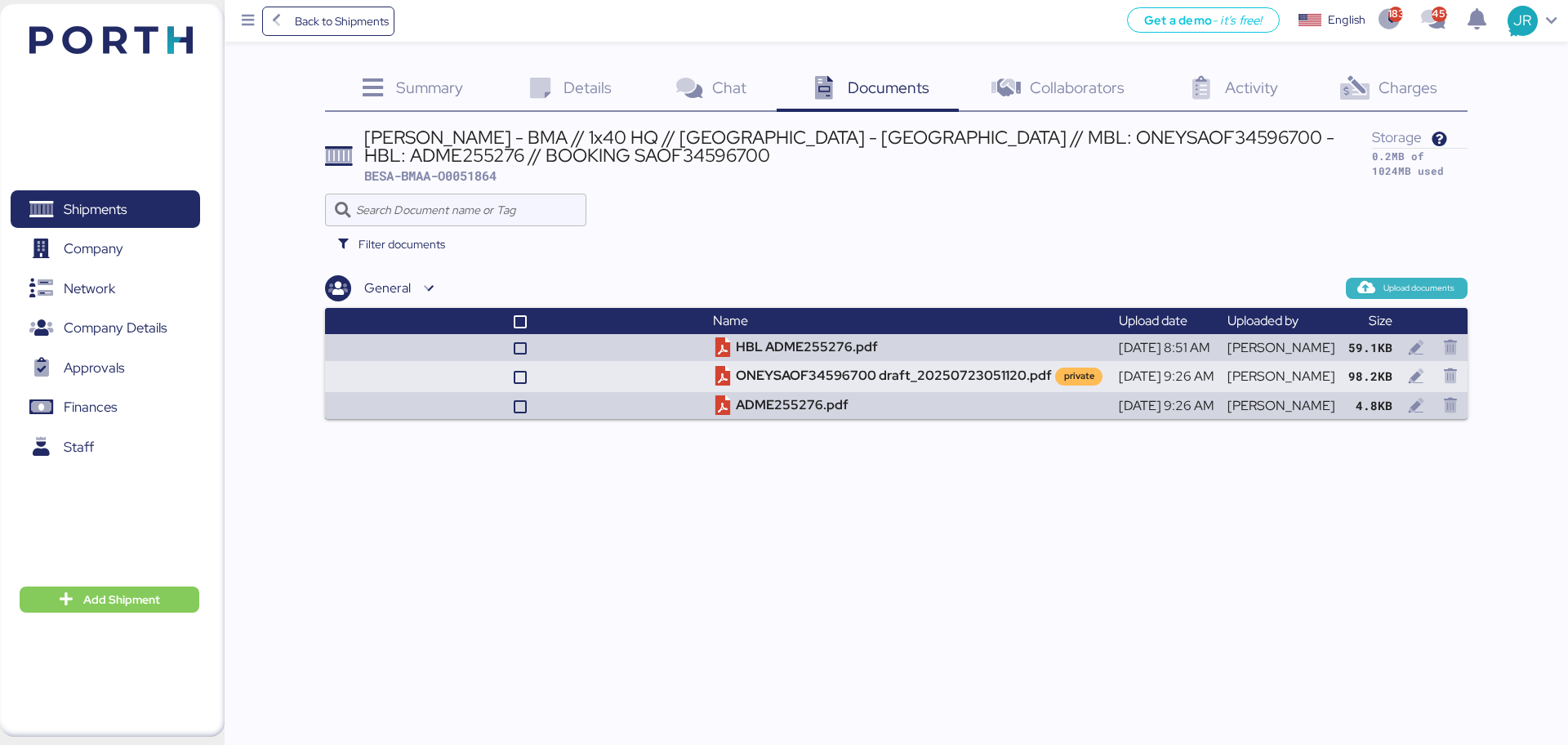
click at [1388, 284] on span "Upload documents" at bounding box center [1418, 288] width 71 height 15
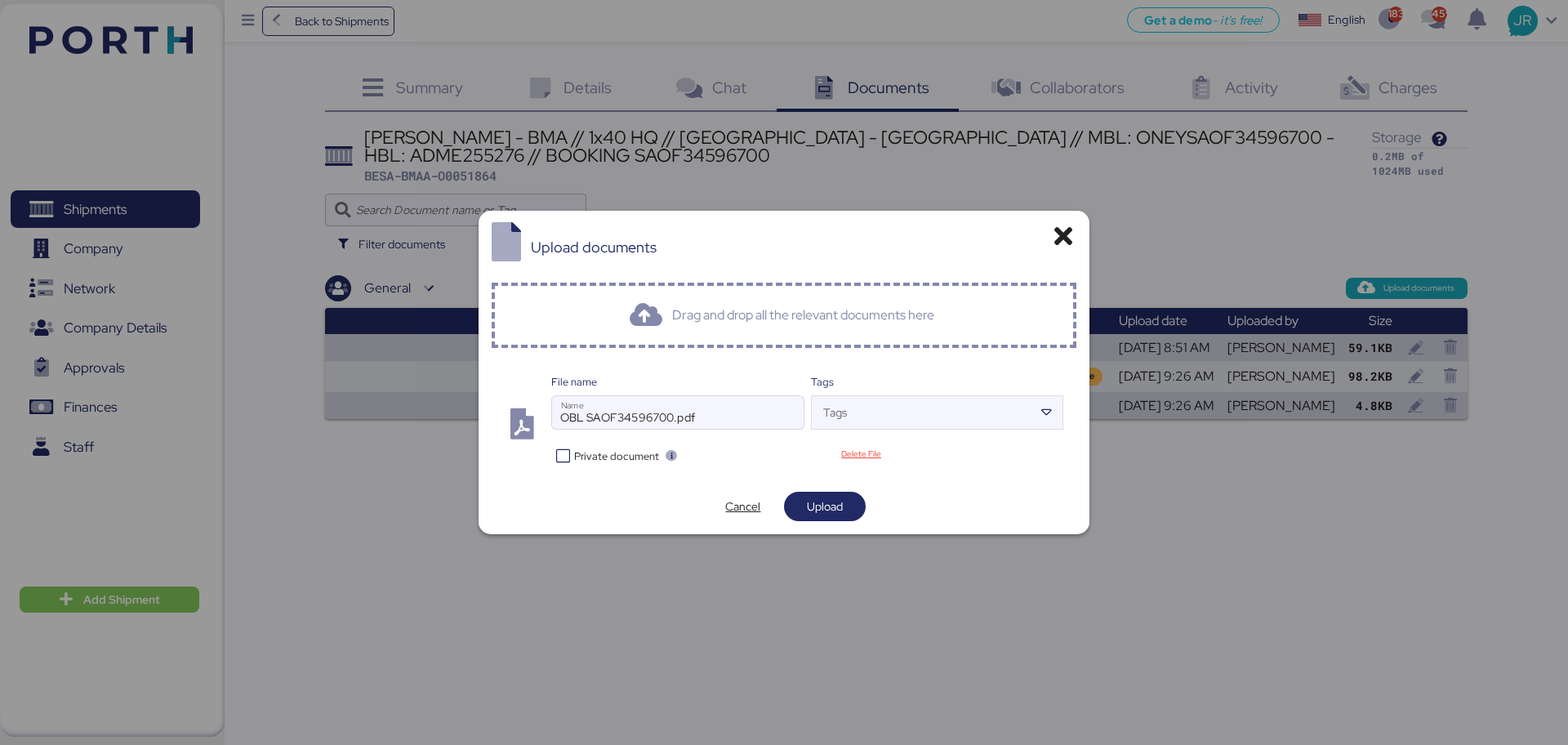
click at [602, 457] on span "Private document" at bounding box center [616, 456] width 85 height 16
click at [811, 501] on span "Upload" at bounding box center [824, 506] width 36 height 19
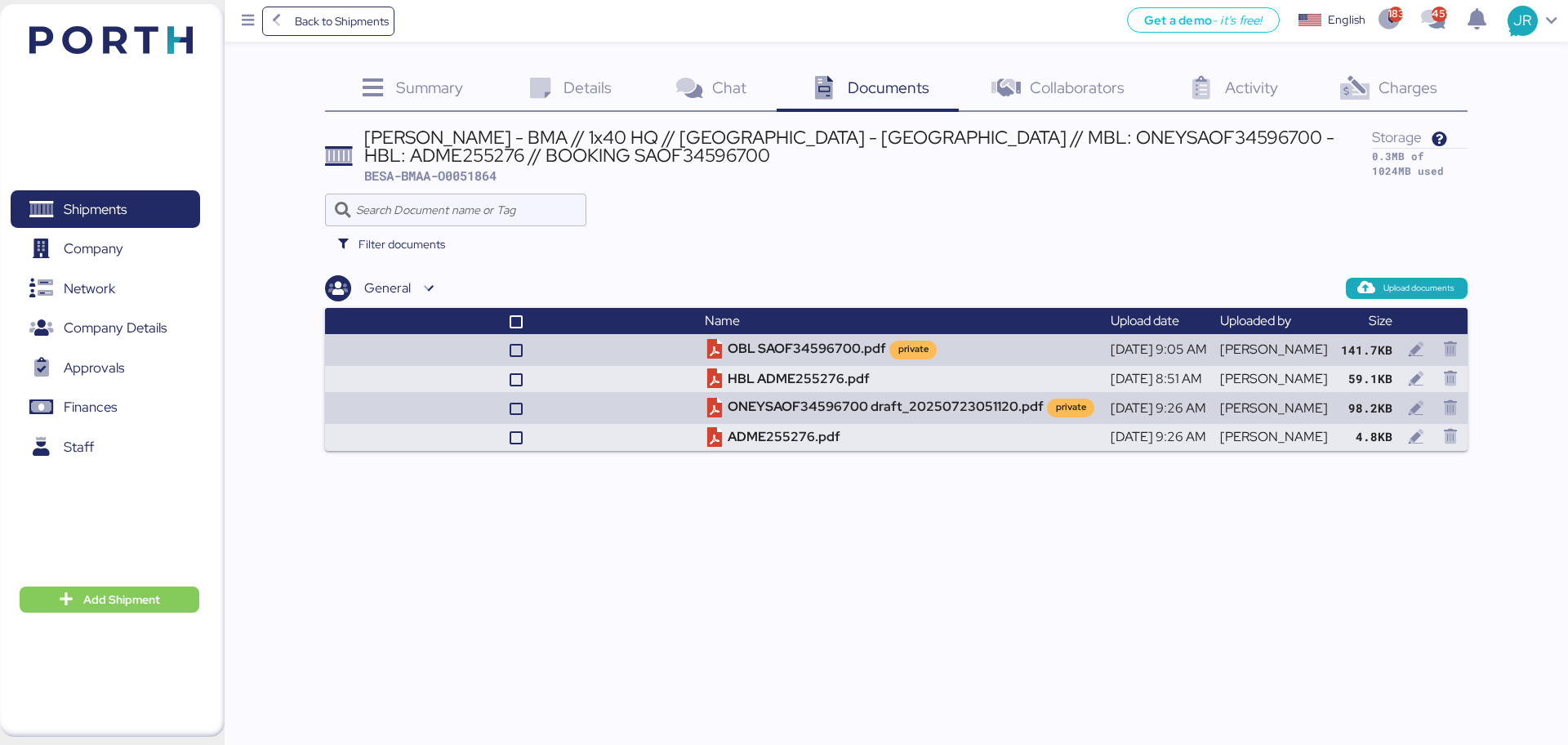
click at [1391, 83] on span "Charges" at bounding box center [1408, 87] width 59 height 21
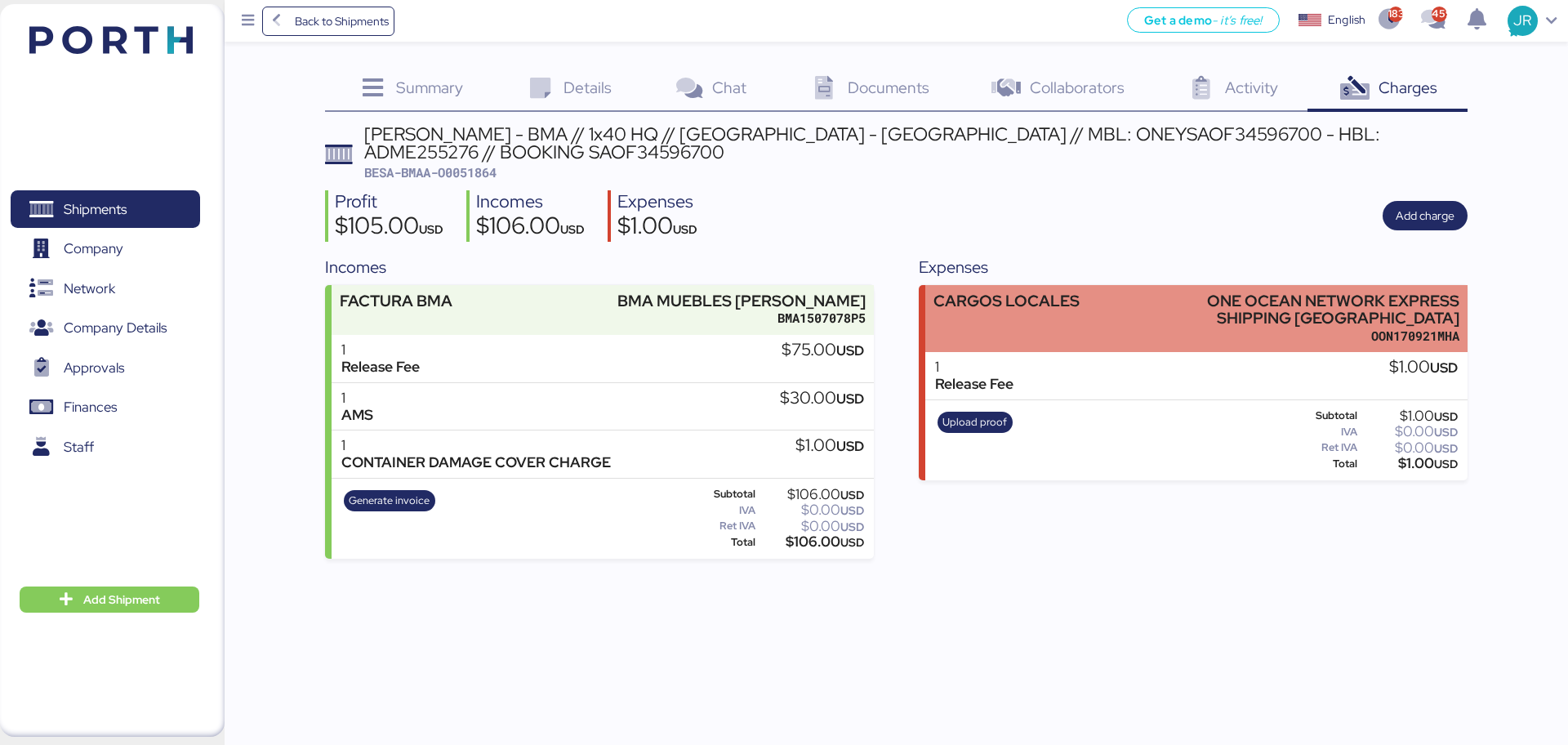
click at [1132, 317] on div "CARGOS LOCALES ONE OCEAN NETWORK EXPRESS SHIPPING [GEOGRAPHIC_DATA] OON170921MHA" at bounding box center [1196, 319] width 541 height 68
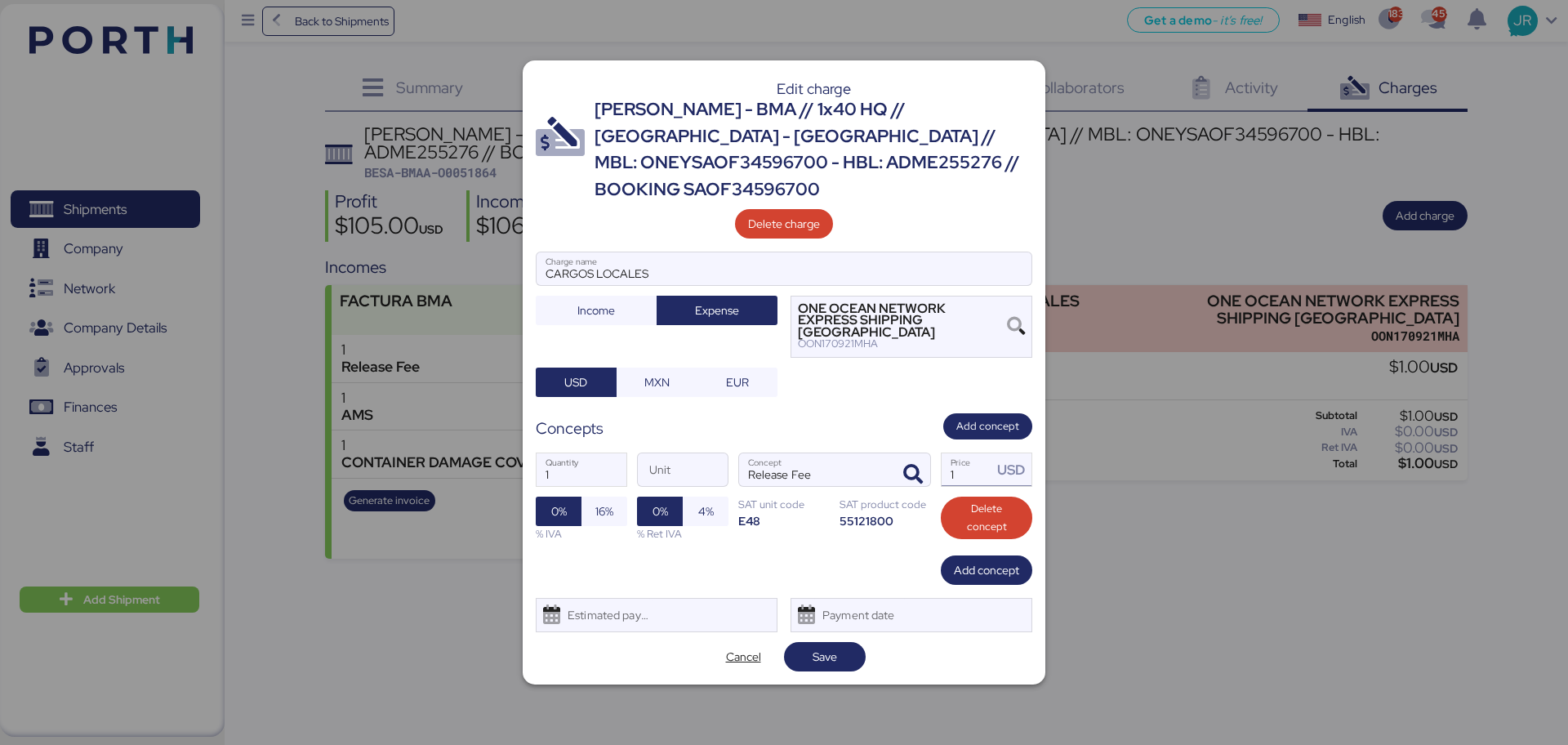
click at [974, 458] on input "1" at bounding box center [966, 469] width 51 height 32
type input "45"
click at [566, 600] on div "Estimated payment date" at bounding box center [605, 614] width 98 height 32
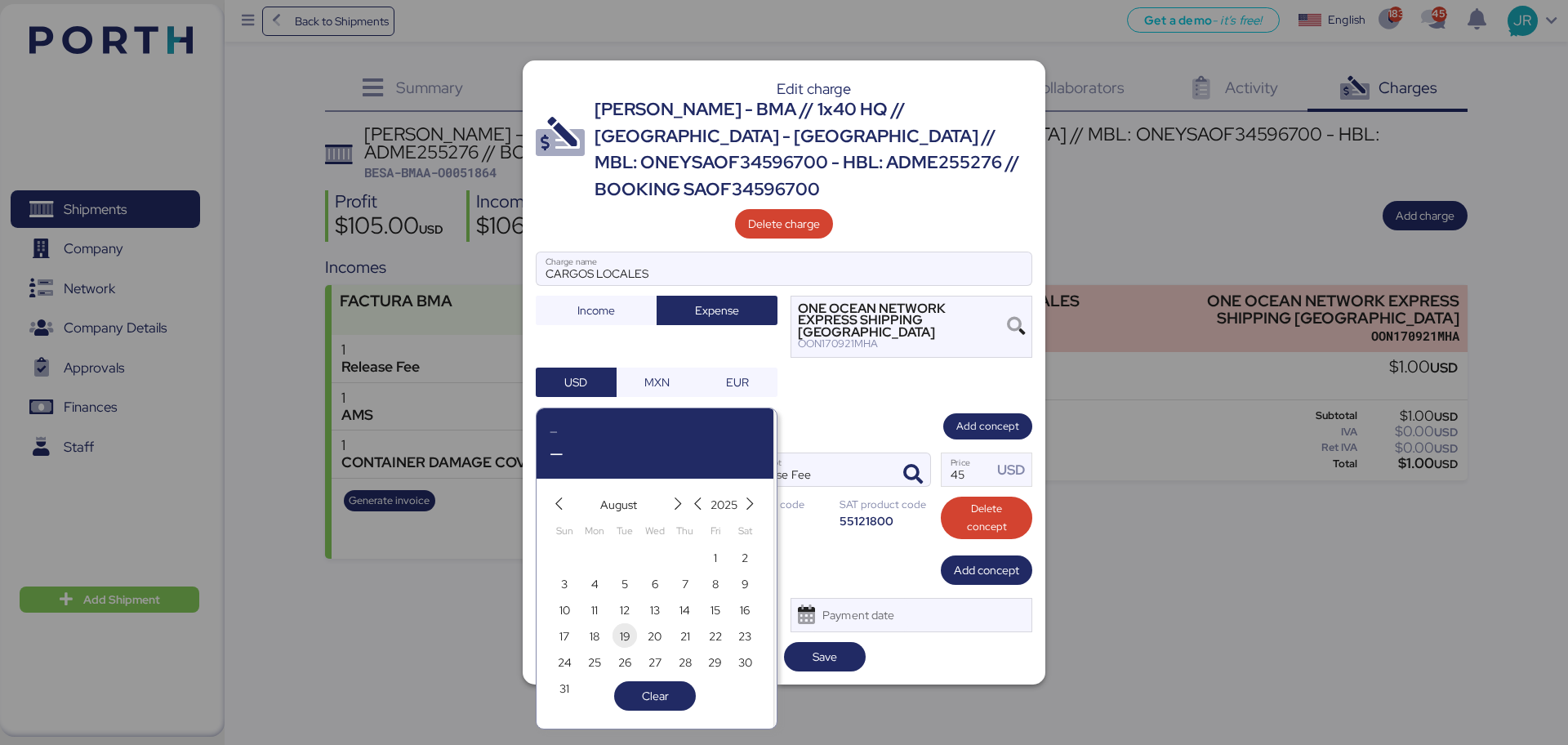
click at [624, 635] on span "19" at bounding box center [625, 635] width 11 height 19
type input "[DATE]"
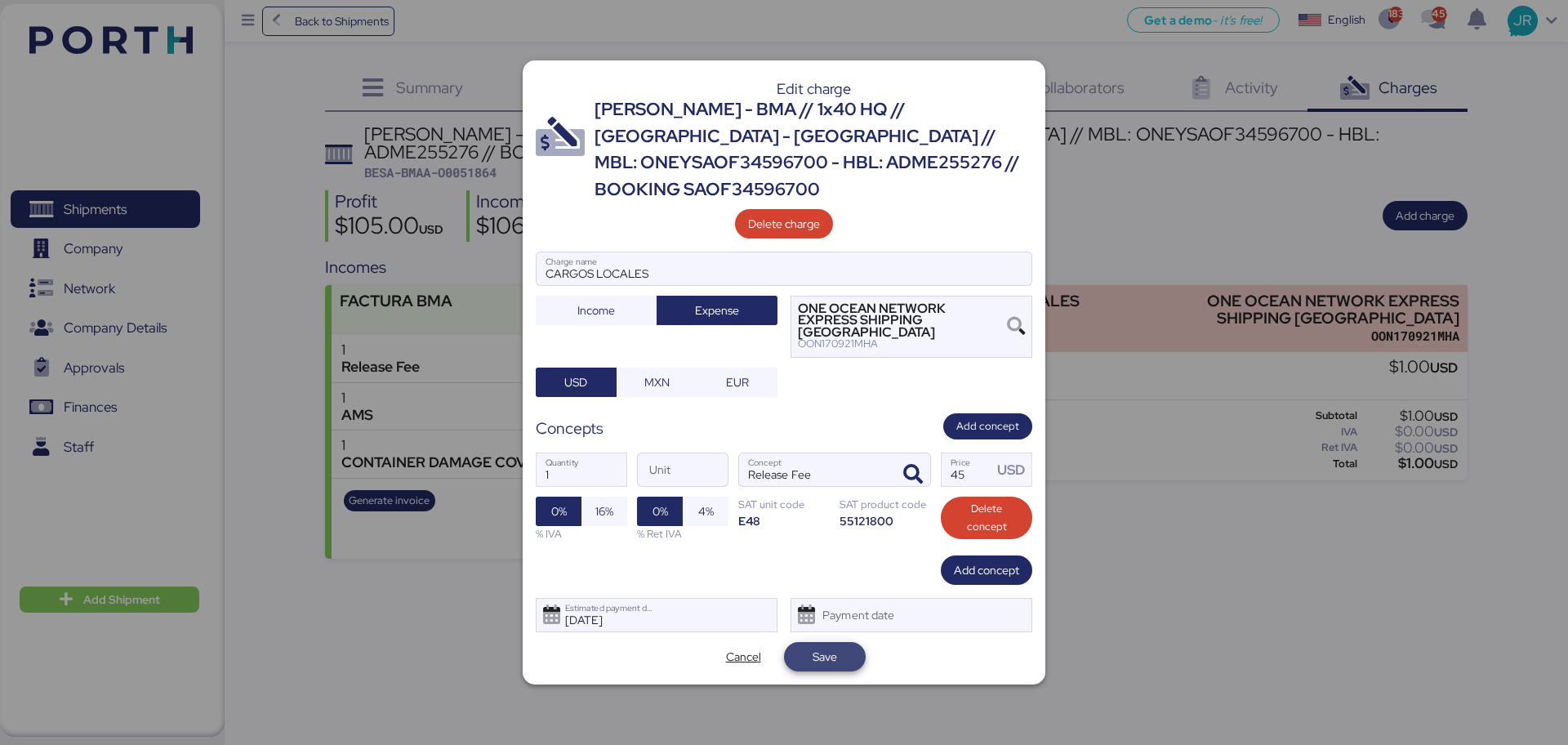
click at [818, 646] on span "Save" at bounding box center [824, 656] width 25 height 19
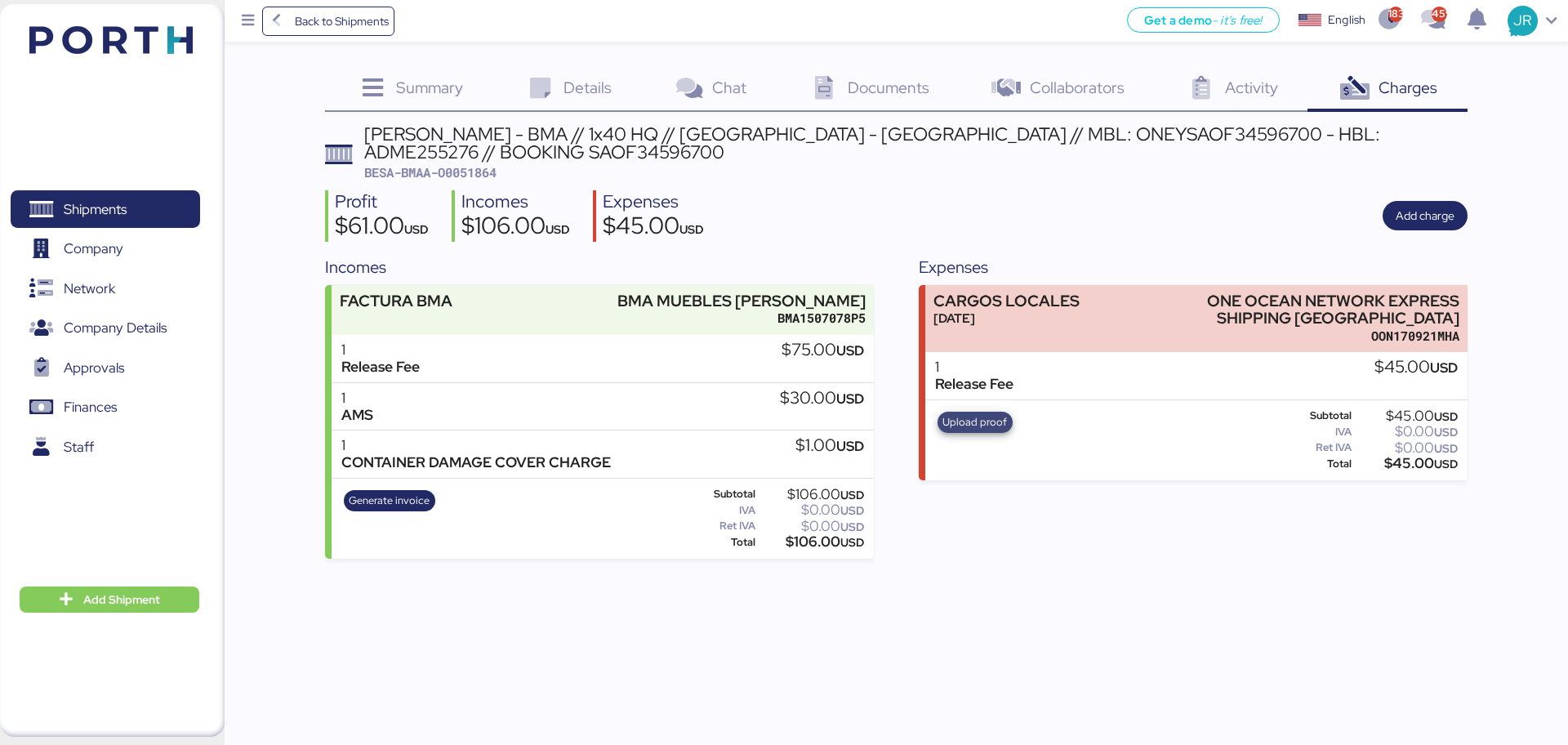
click at [956, 425] on span "Upload proof" at bounding box center [974, 423] width 64 height 18
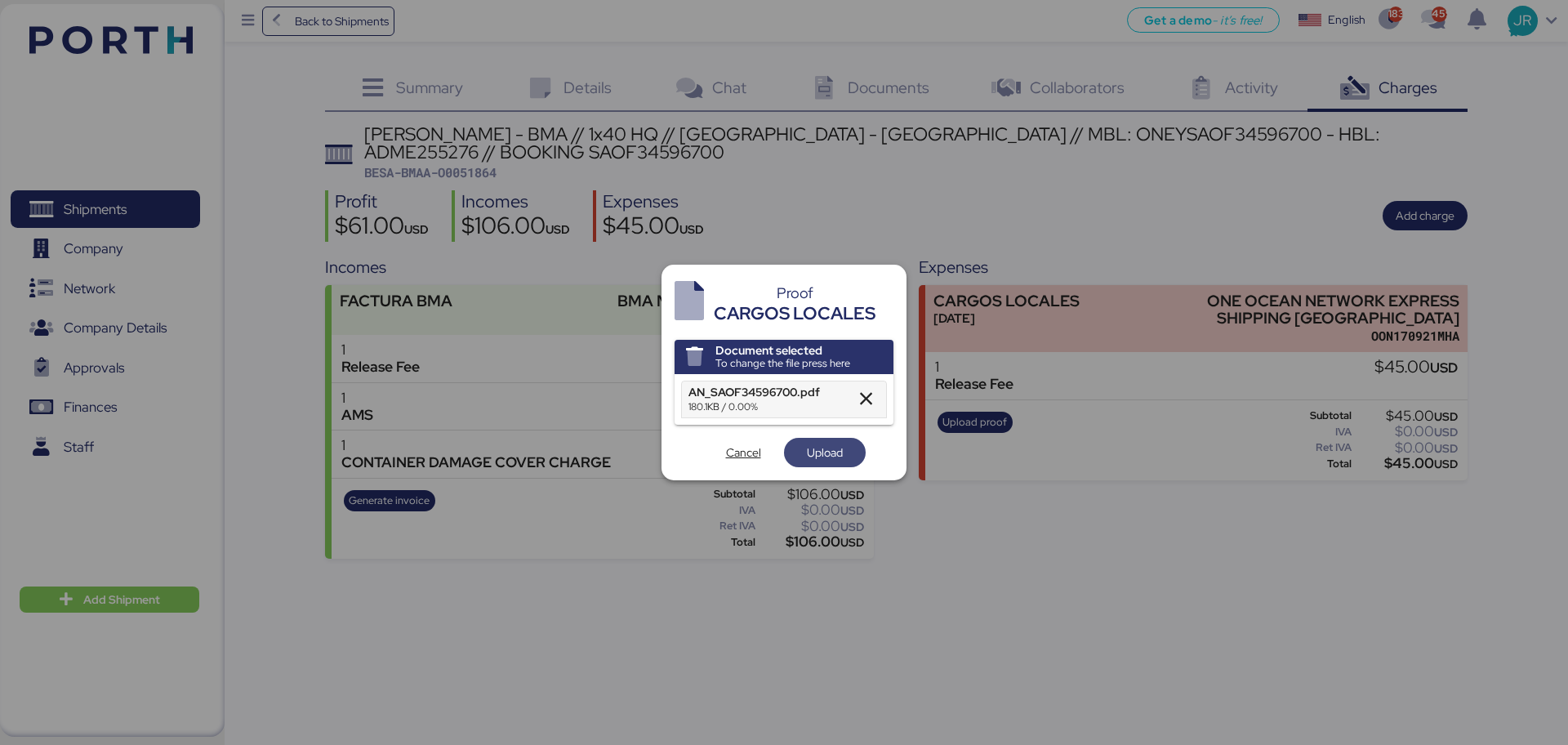
click at [807, 445] on span "Upload" at bounding box center [824, 452] width 36 height 19
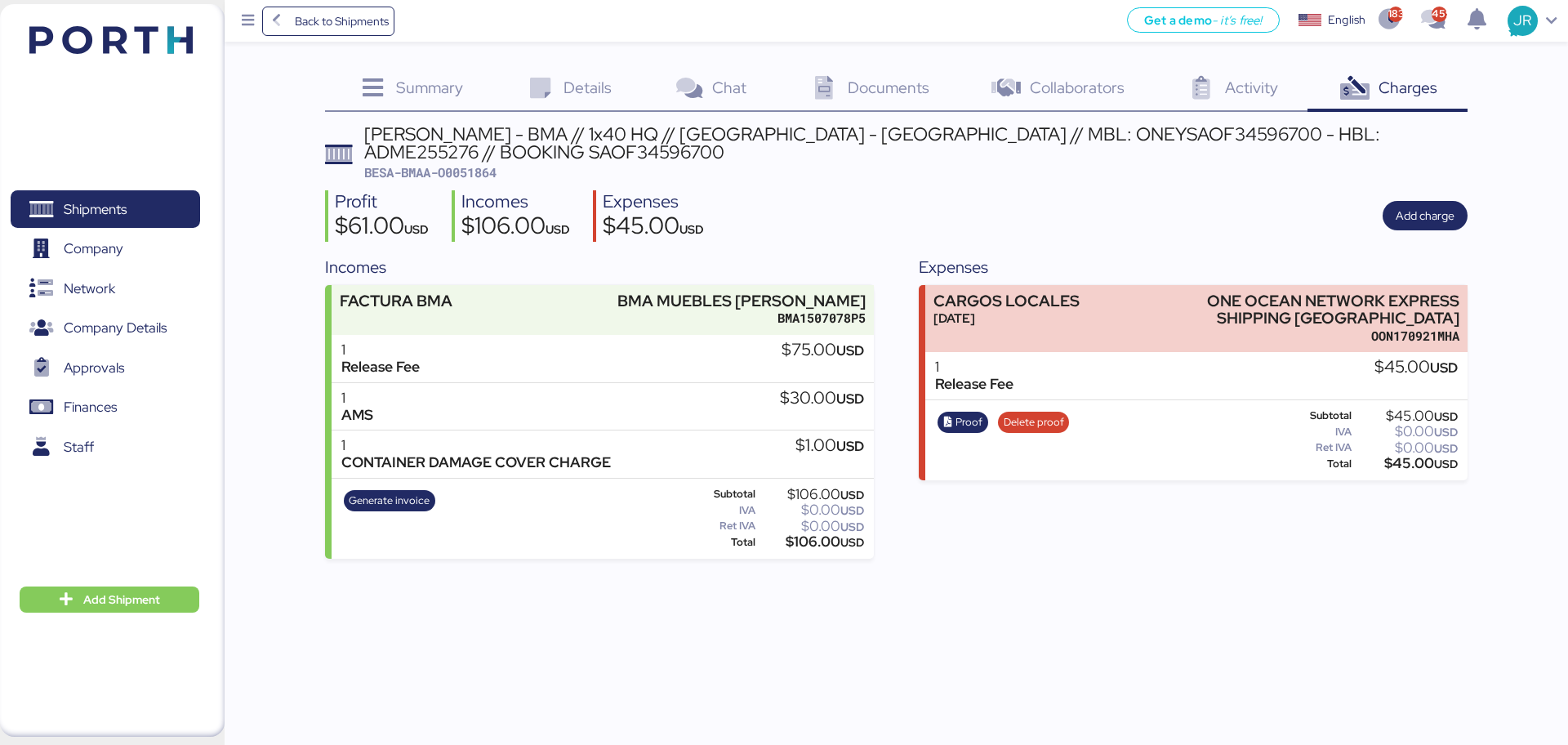
click at [484, 168] on span "BESA-BMAA-O0051864" at bounding box center [431, 172] width 133 height 17
copy span "O0051864"
click at [1058, 564] on div "Back to Shipments Get a demo - it’s free! Get a demo English Inglés English 183…" at bounding box center [784, 372] width 1568 height 745
click at [110, 215] on span "Shipments" at bounding box center [95, 210] width 63 height 24
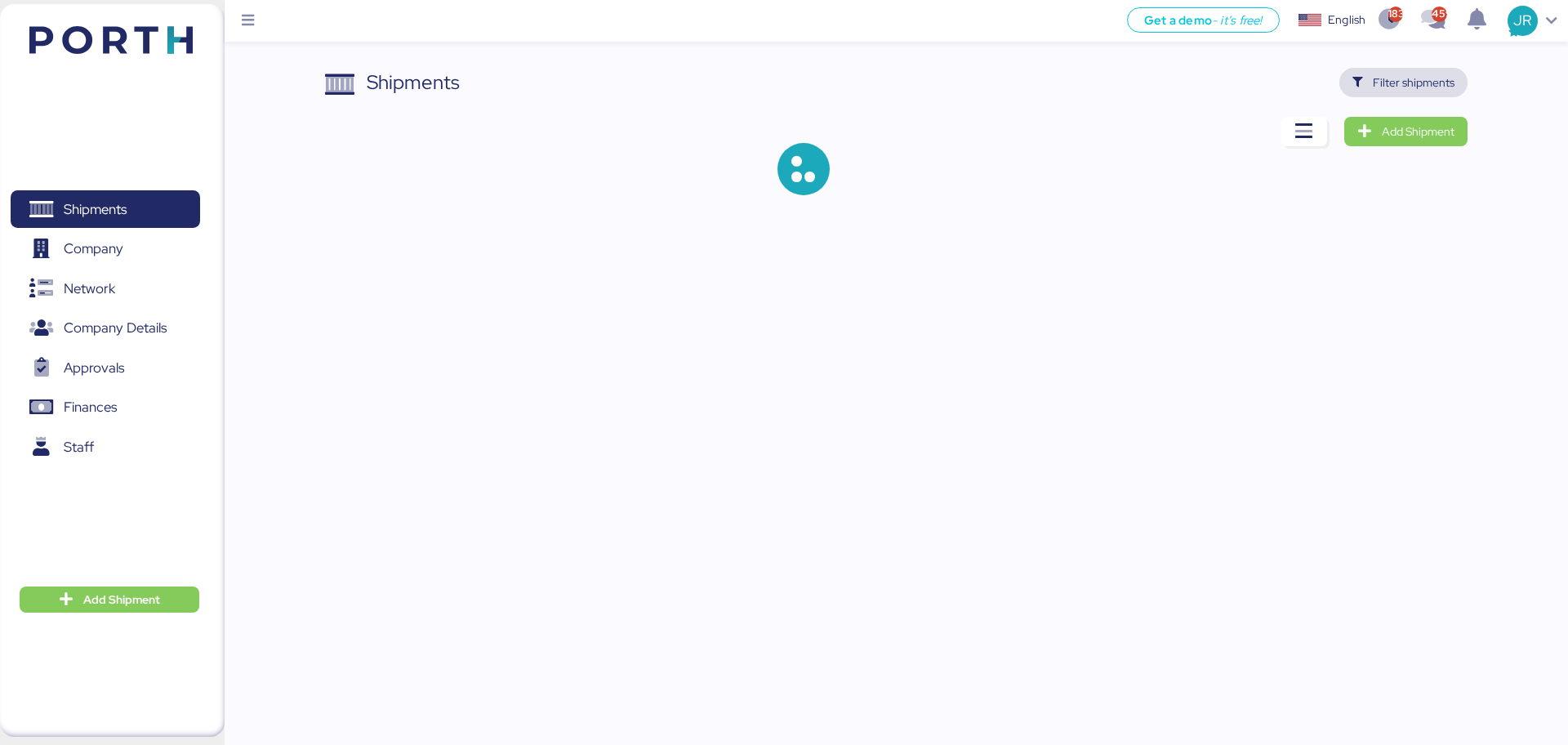
click at [1373, 83] on span "Filter shipments" at bounding box center [1403, 82] width 102 height 23
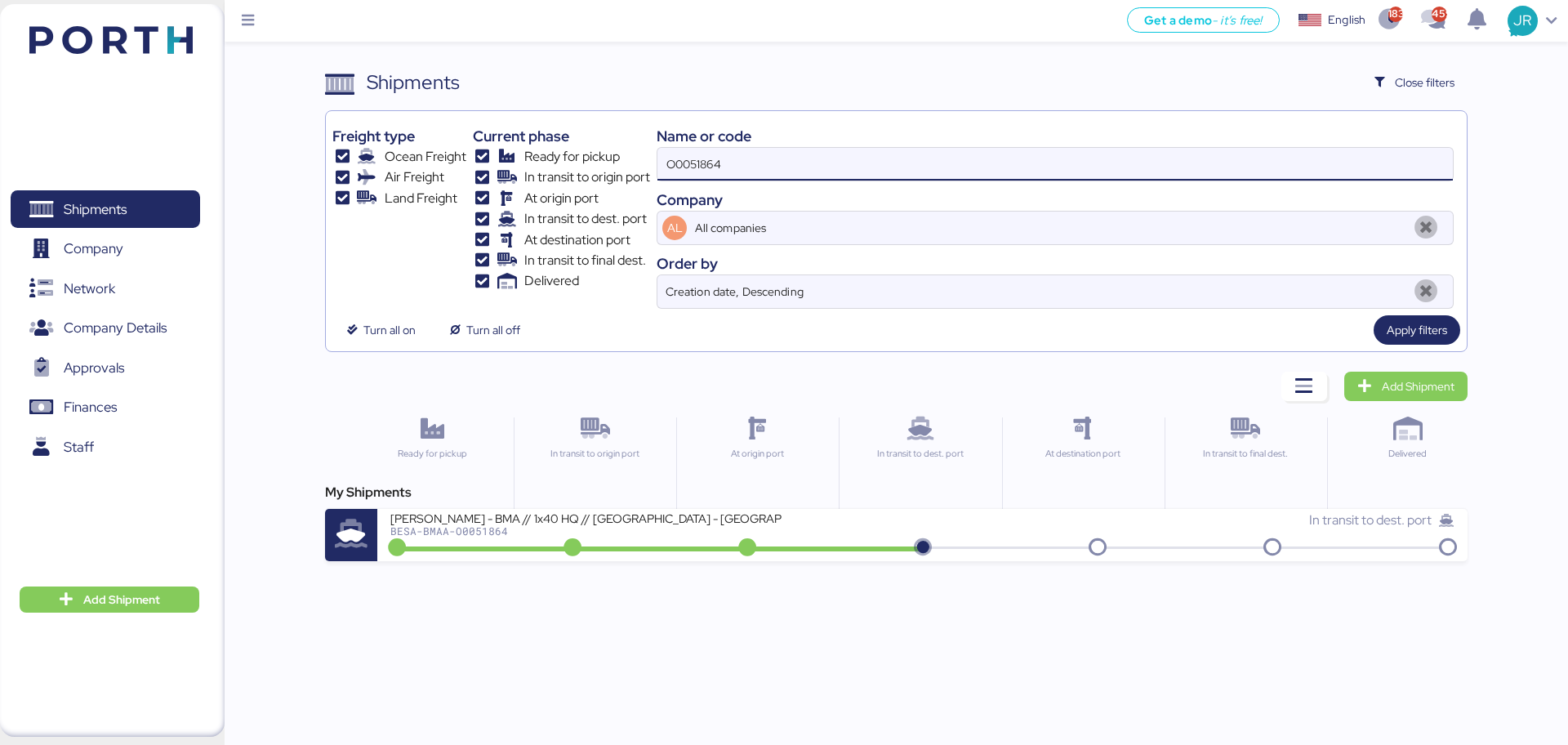
drag, startPoint x: 731, startPoint y: 157, endPoint x: 508, endPoint y: 177, distance: 223.9
click at [510, 177] on div "Freight type Ocean Freight Air Freight Land Freight Current phase Ready for pic…" at bounding box center [896, 214] width 1127 height 192
paste input "50"
type input "O0051850"
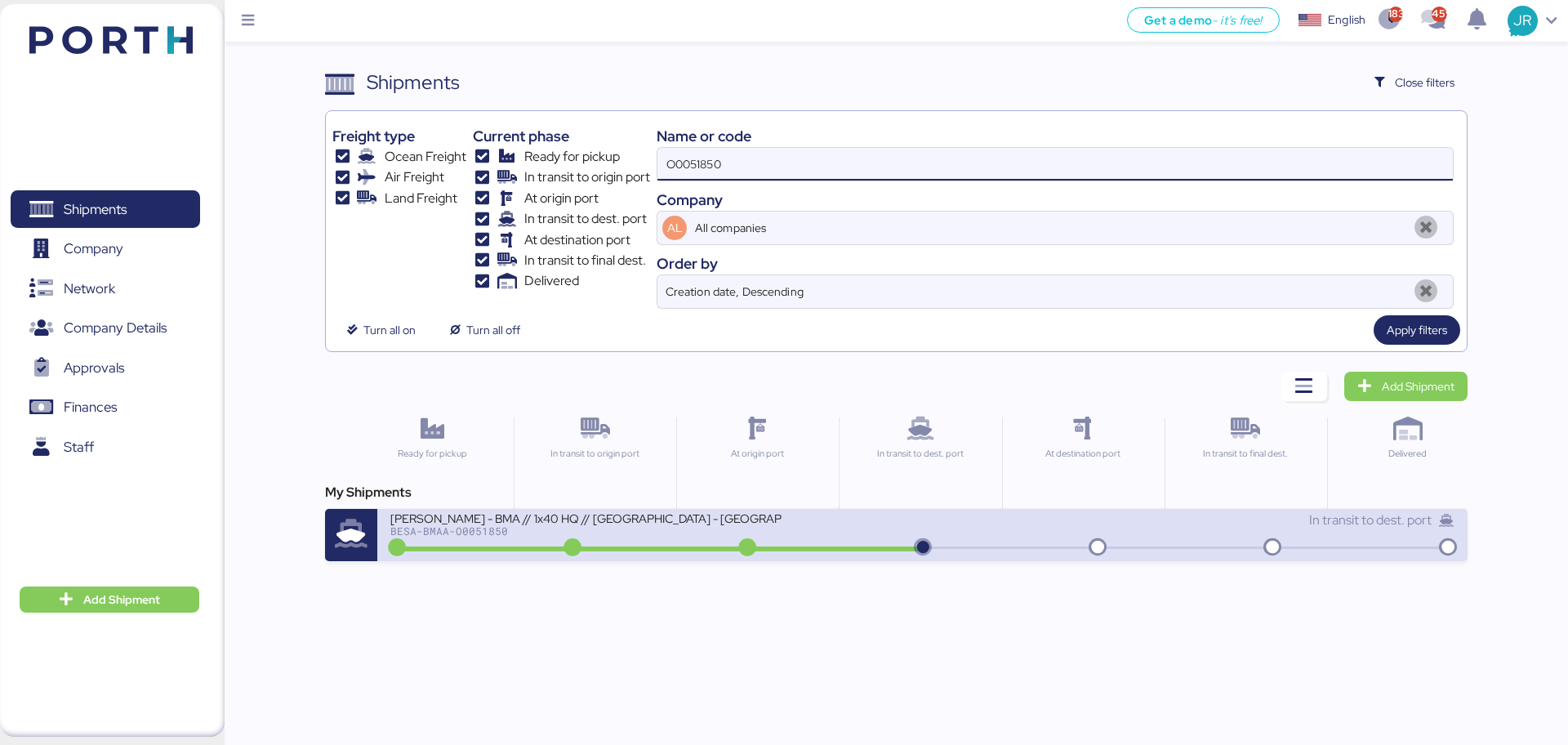
click at [484, 541] on div "[PERSON_NAME] - BMA // 1x40 HQ // [GEOGRAPHIC_DATA] - [GEOGRAPHIC_DATA] // MBL:…" at bounding box center [656, 528] width 531 height 35
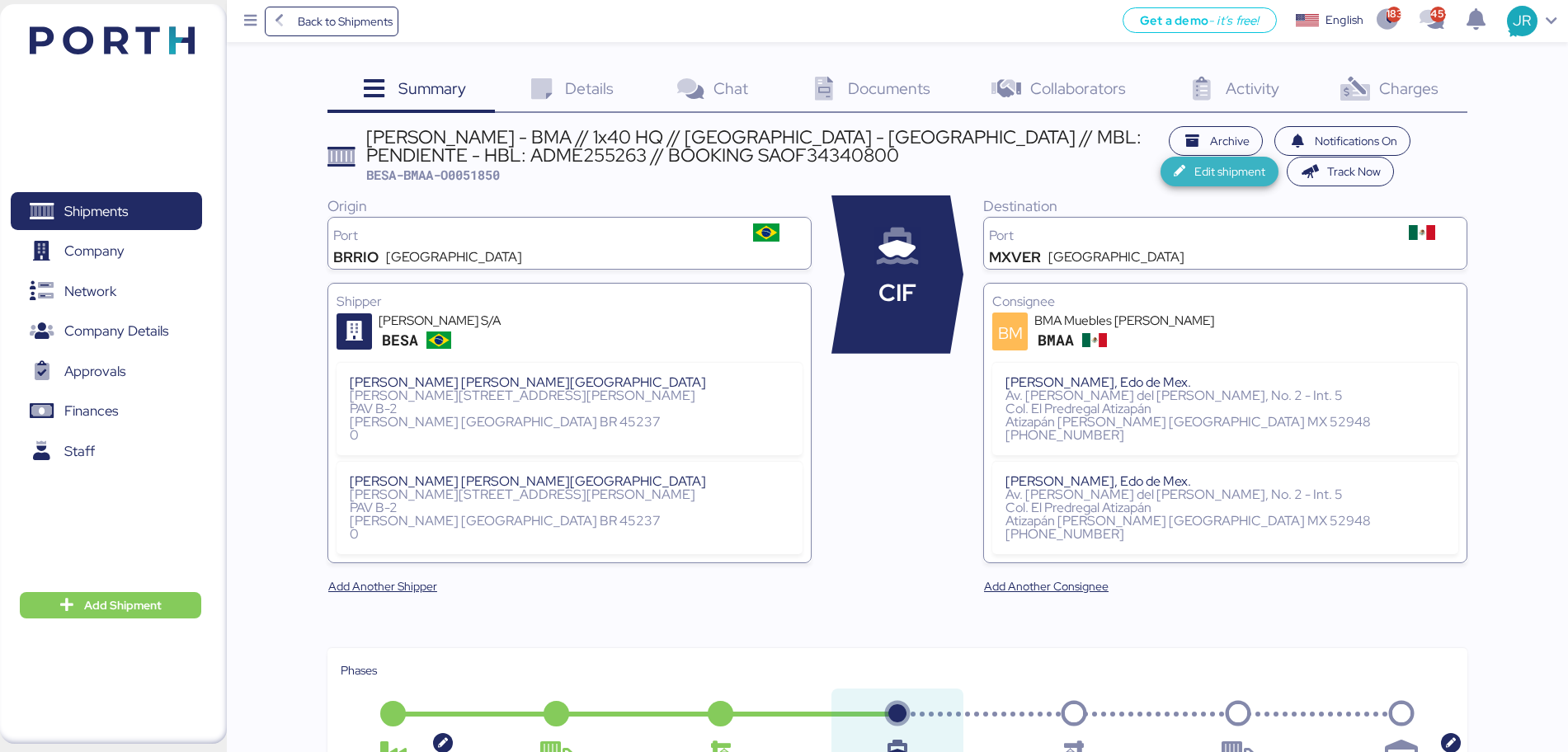
click at [1199, 169] on span "Edit shipment" at bounding box center [1229, 171] width 71 height 20
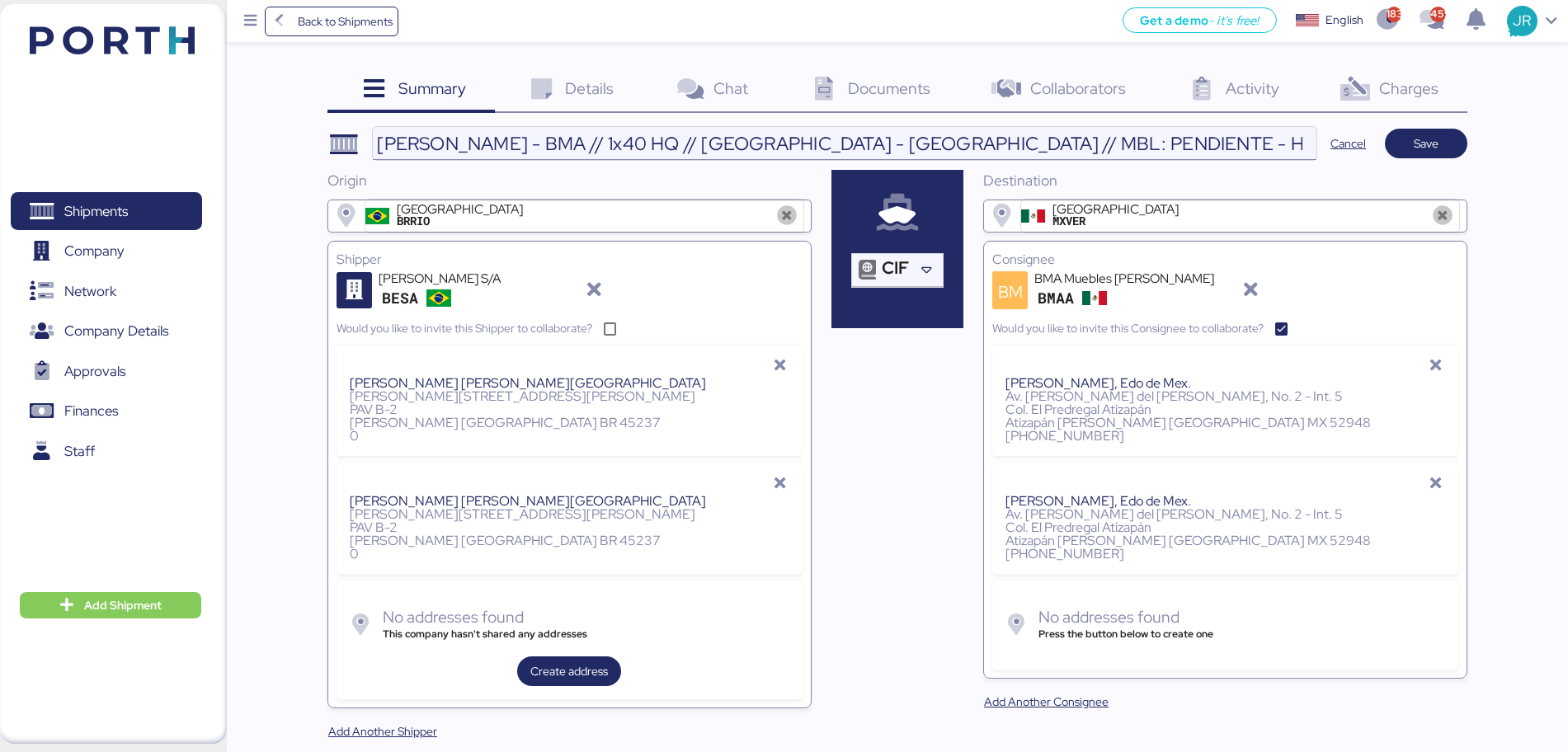
click at [980, 143] on input "[PERSON_NAME] - BMA // 1x40 HQ // [GEOGRAPHIC_DATA] - [GEOGRAPHIC_DATA] // MBL:…" at bounding box center [844, 143] width 943 height 33
paste input "ONEYSAOF34340800"
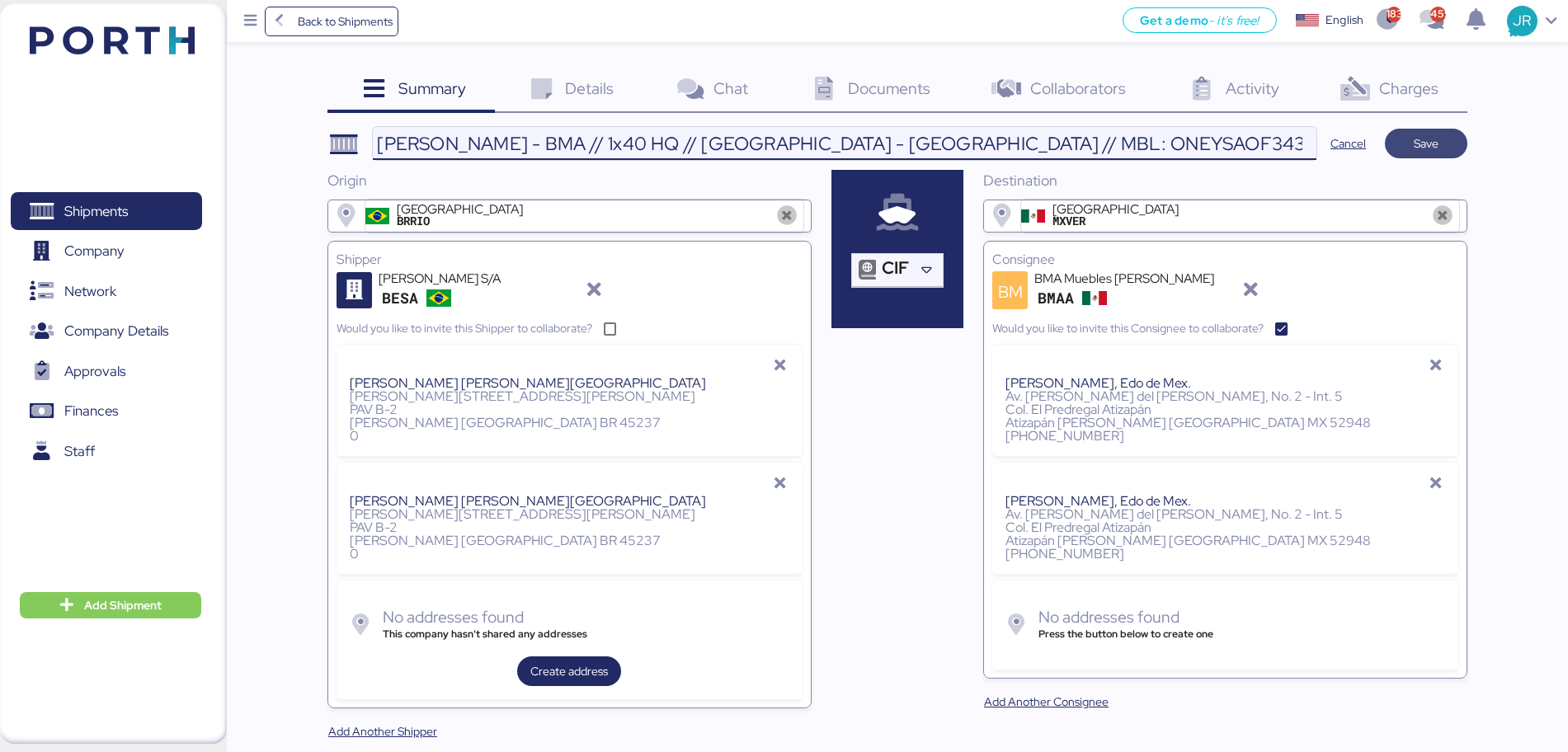
type input "[PERSON_NAME] - BMA // 1x40 HQ // [GEOGRAPHIC_DATA] - [GEOGRAPHIC_DATA] // MBL:…"
click at [1423, 144] on span "Save" at bounding box center [1426, 143] width 25 height 20
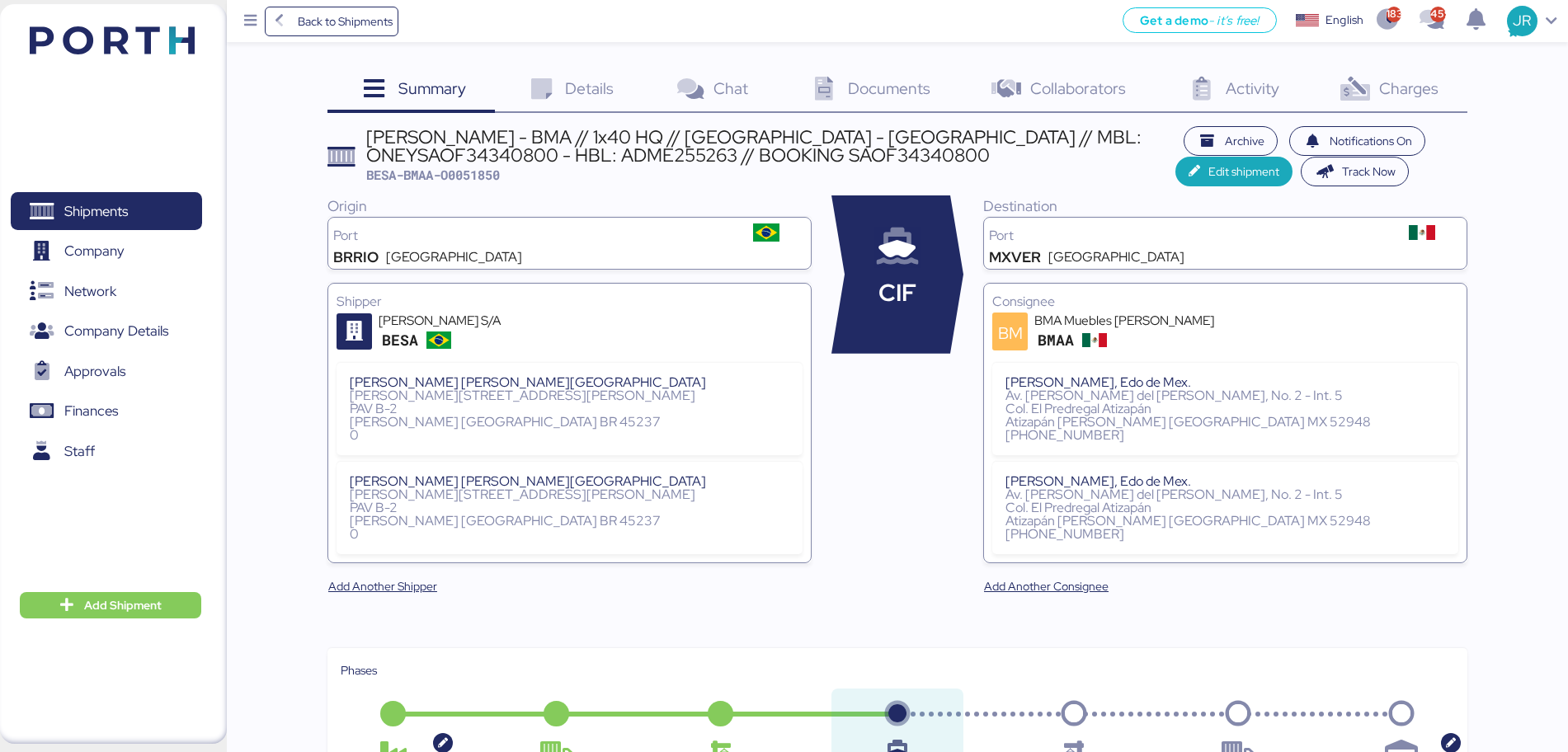
click at [890, 85] on span "Documents" at bounding box center [889, 87] width 83 height 21
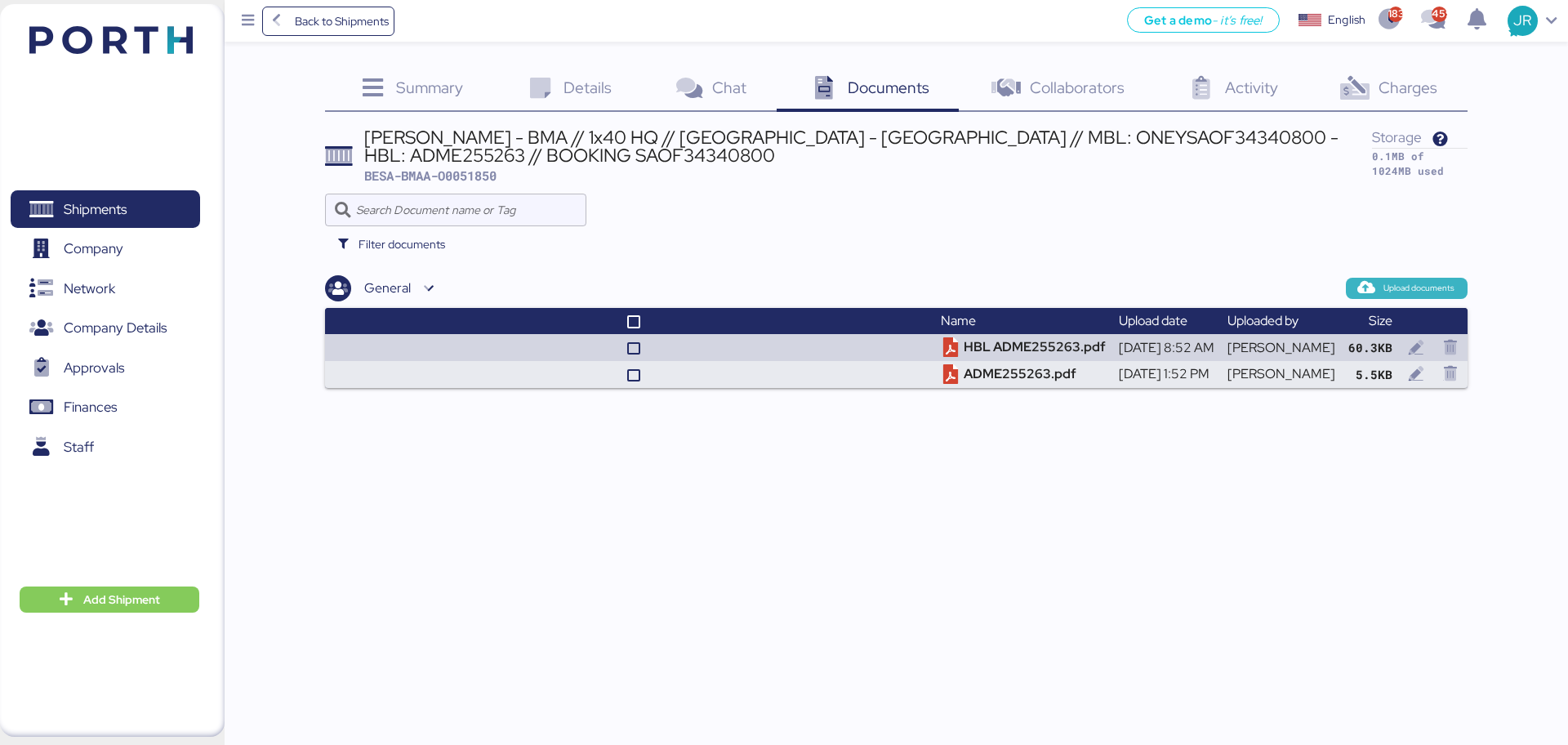
click at [1391, 289] on span "Upload documents" at bounding box center [1418, 288] width 71 height 15
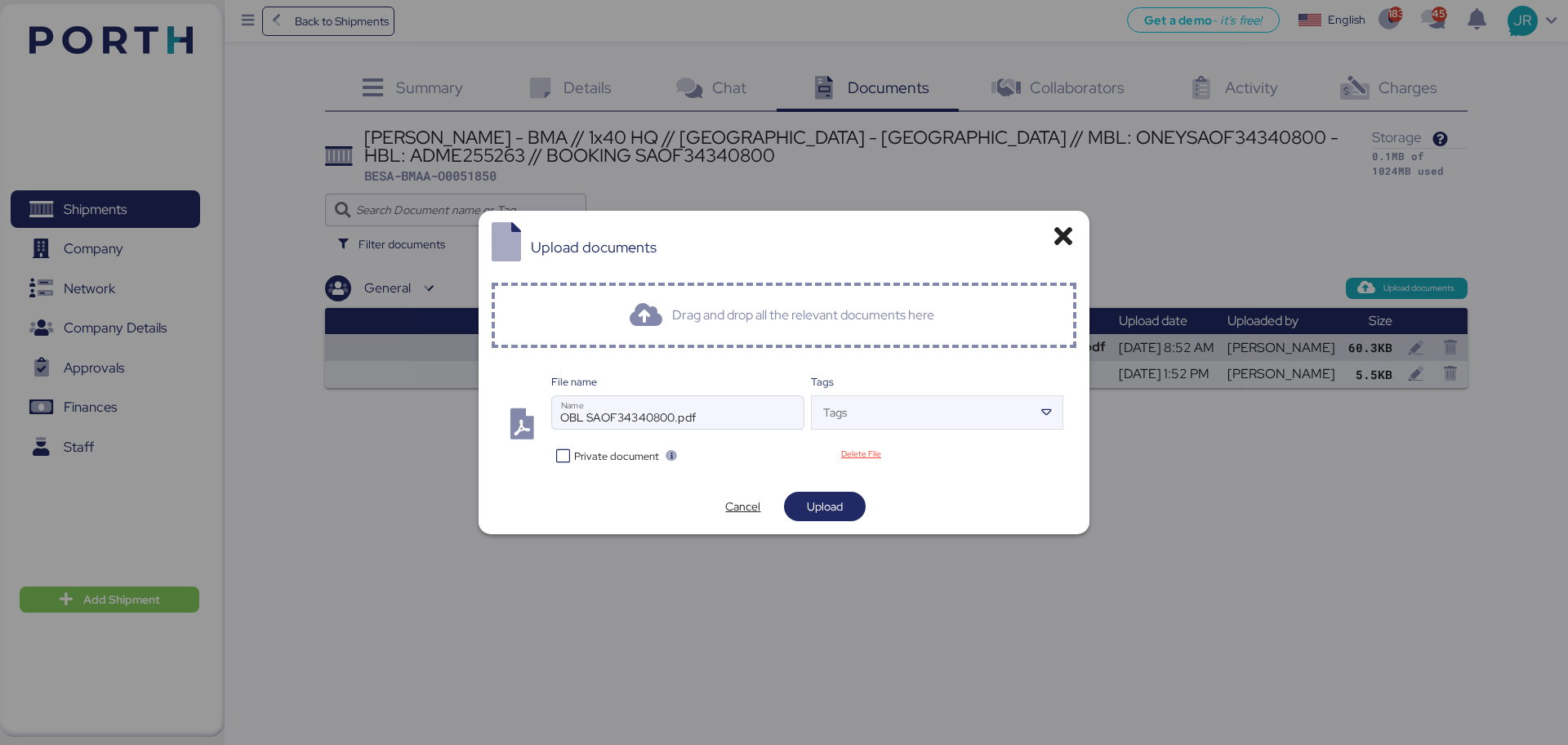
drag, startPoint x: 601, startPoint y: 462, endPoint x: 617, endPoint y: 463, distance: 16.0
click at [601, 462] on span "Private document" at bounding box center [616, 456] width 85 height 16
drag, startPoint x: 816, startPoint y: 499, endPoint x: 1190, endPoint y: 241, distance: 454.4
click at [817, 500] on span "Upload" at bounding box center [824, 506] width 36 height 19
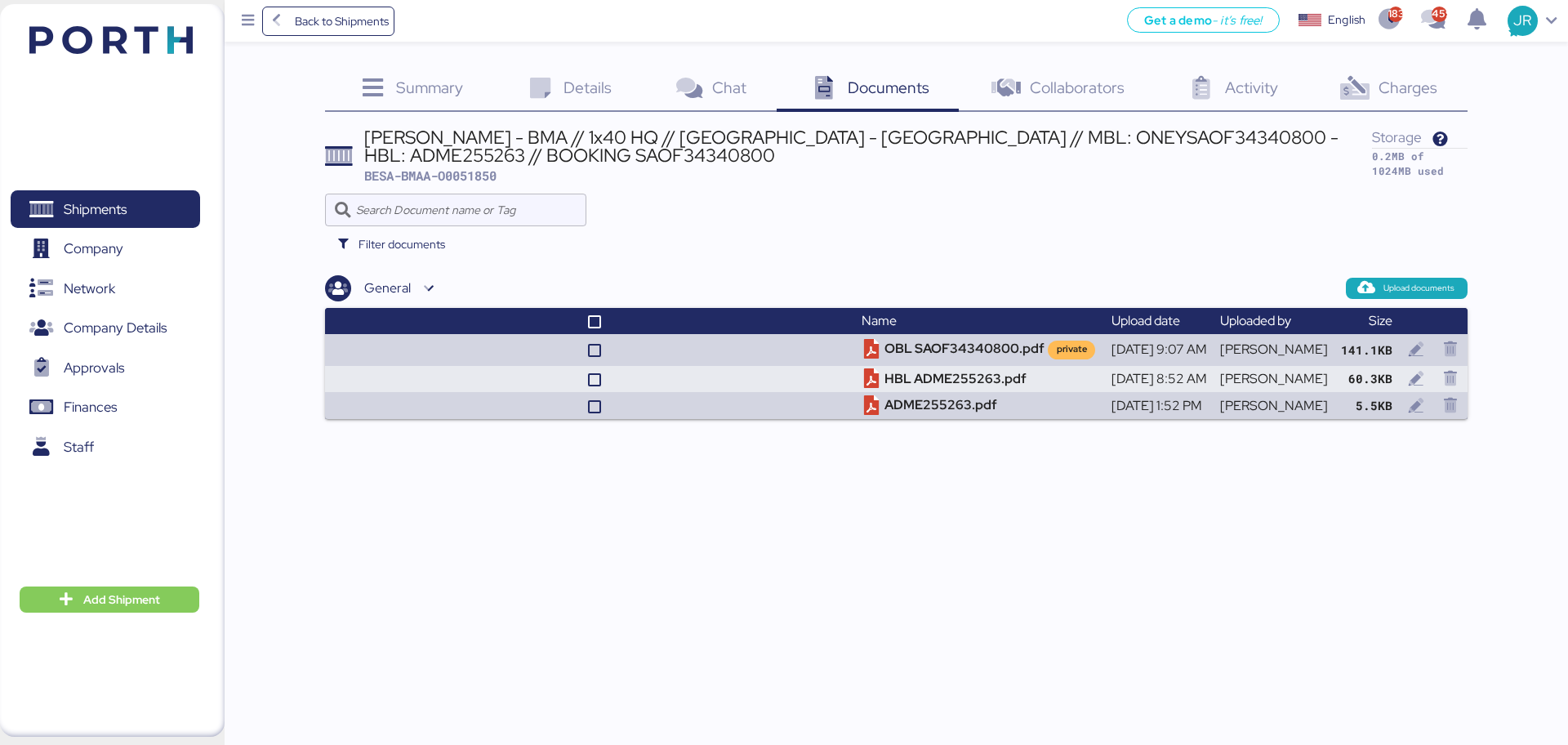
click at [1405, 87] on span "Charges" at bounding box center [1408, 87] width 59 height 21
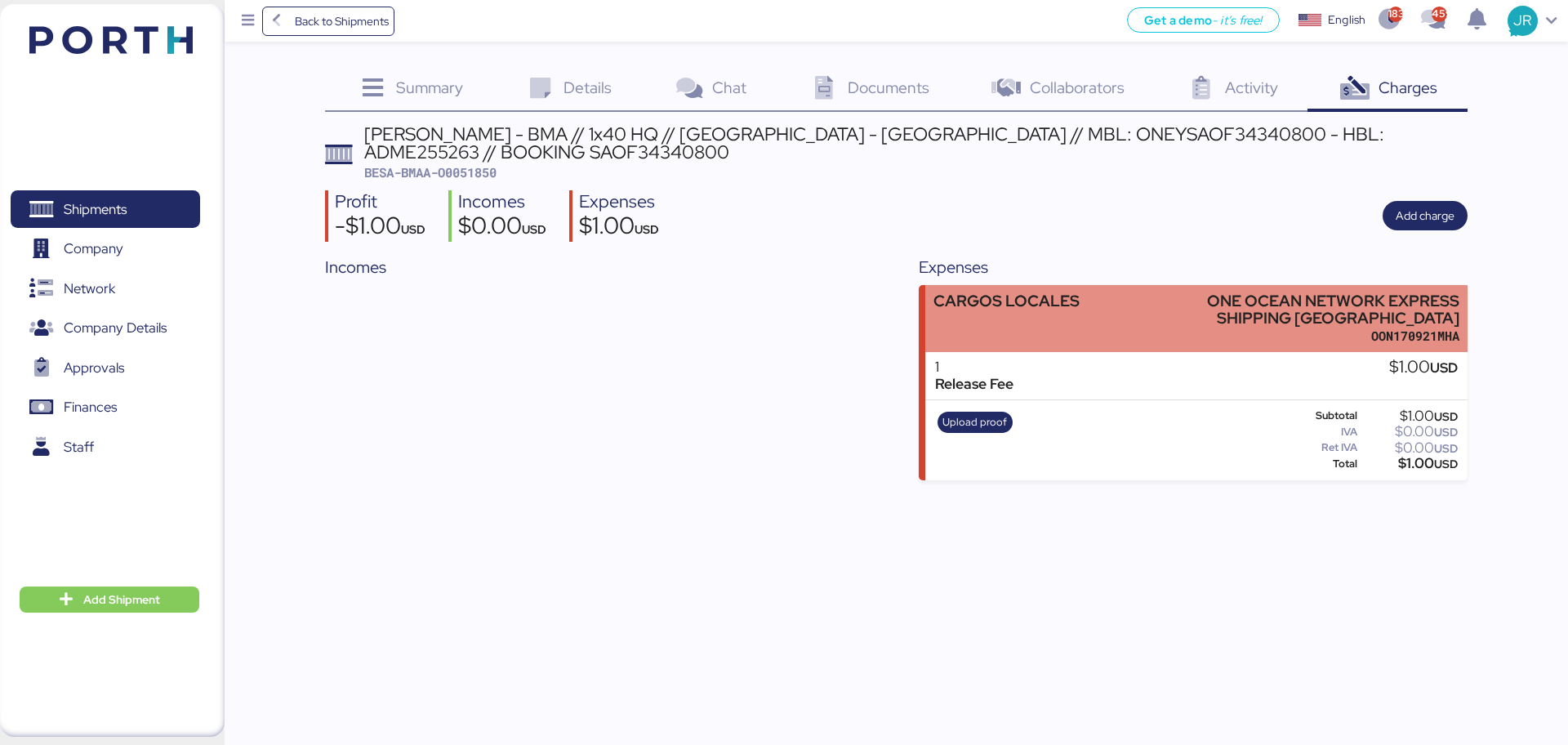
click at [1057, 311] on div "CARGOS LOCALES" at bounding box center [1006, 318] width 146 height 52
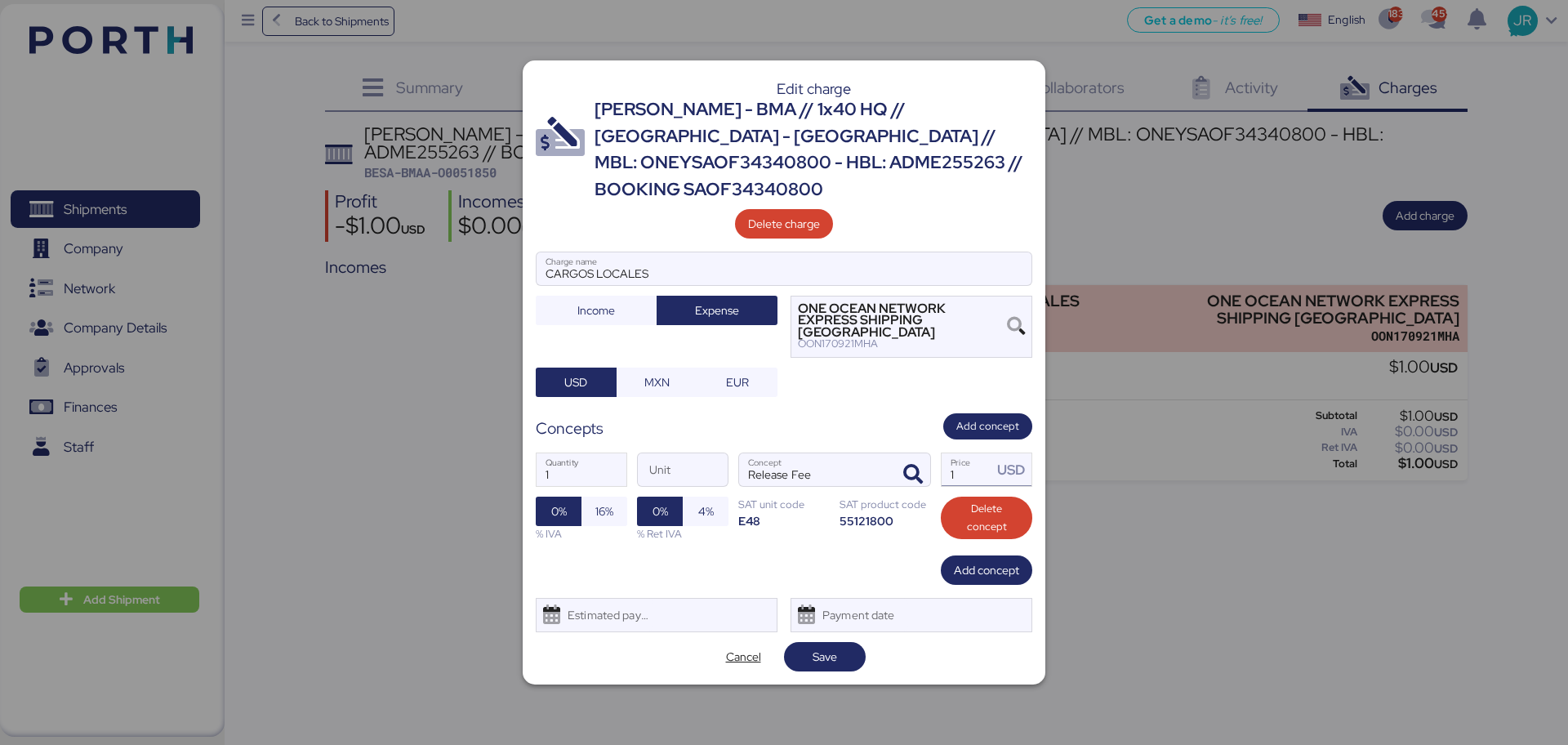
click at [964, 453] on input "1" at bounding box center [966, 469] width 51 height 32
type input "45"
click at [610, 599] on div "Estimated payment date" at bounding box center [605, 614] width 98 height 32
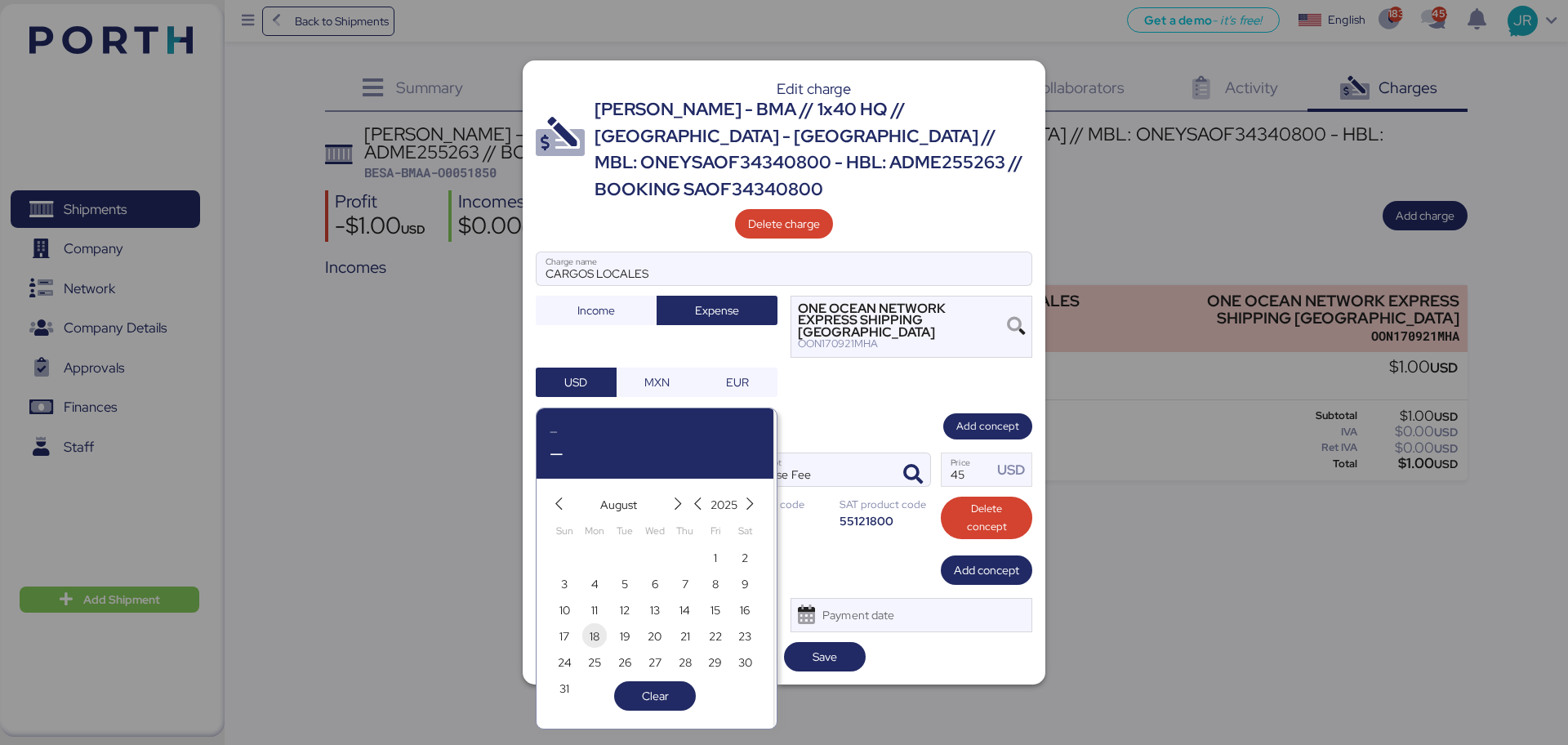
click at [600, 637] on span "18" at bounding box center [595, 635] width 18 height 19
type input "[DATE]"
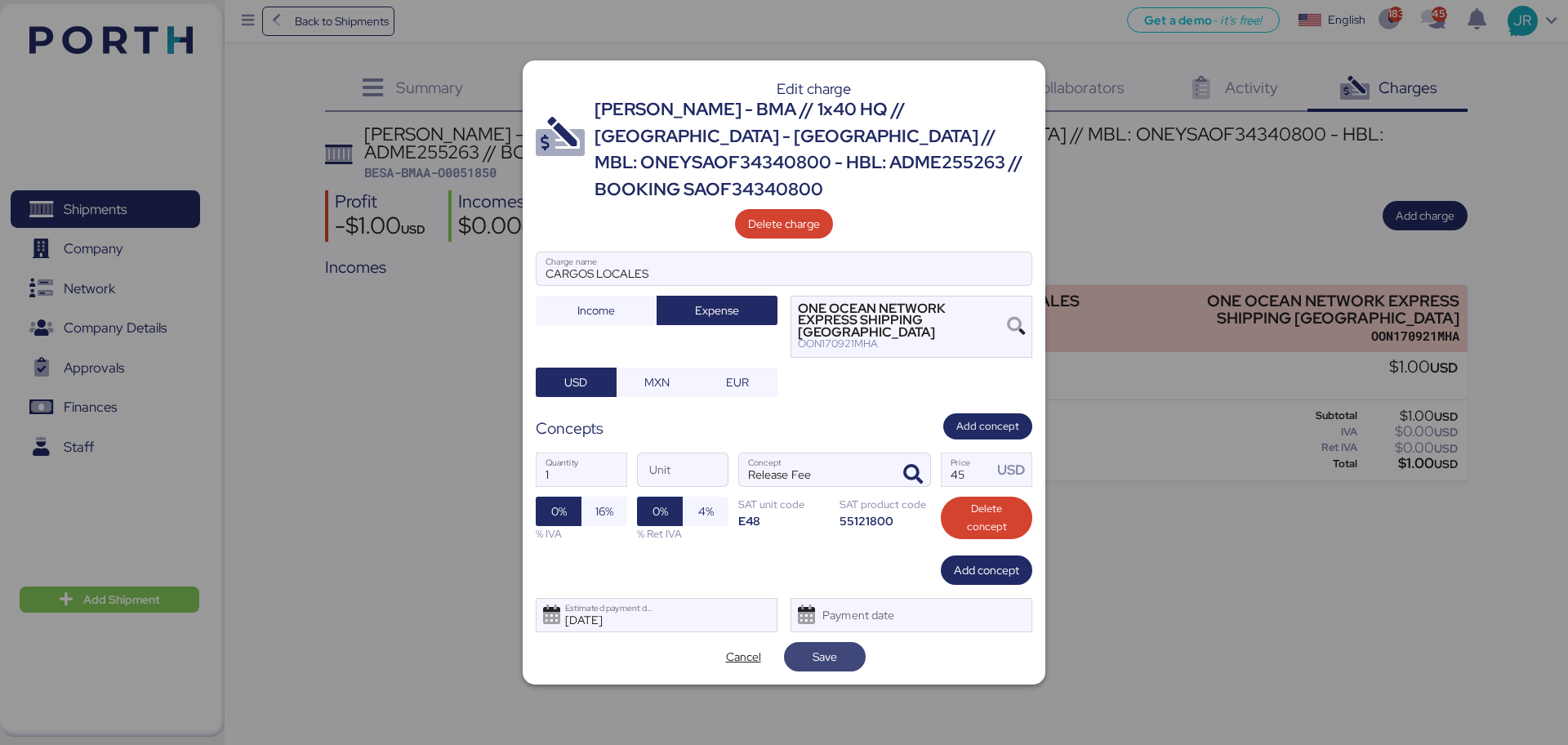
click at [821, 646] on span "Save" at bounding box center [824, 656] width 25 height 19
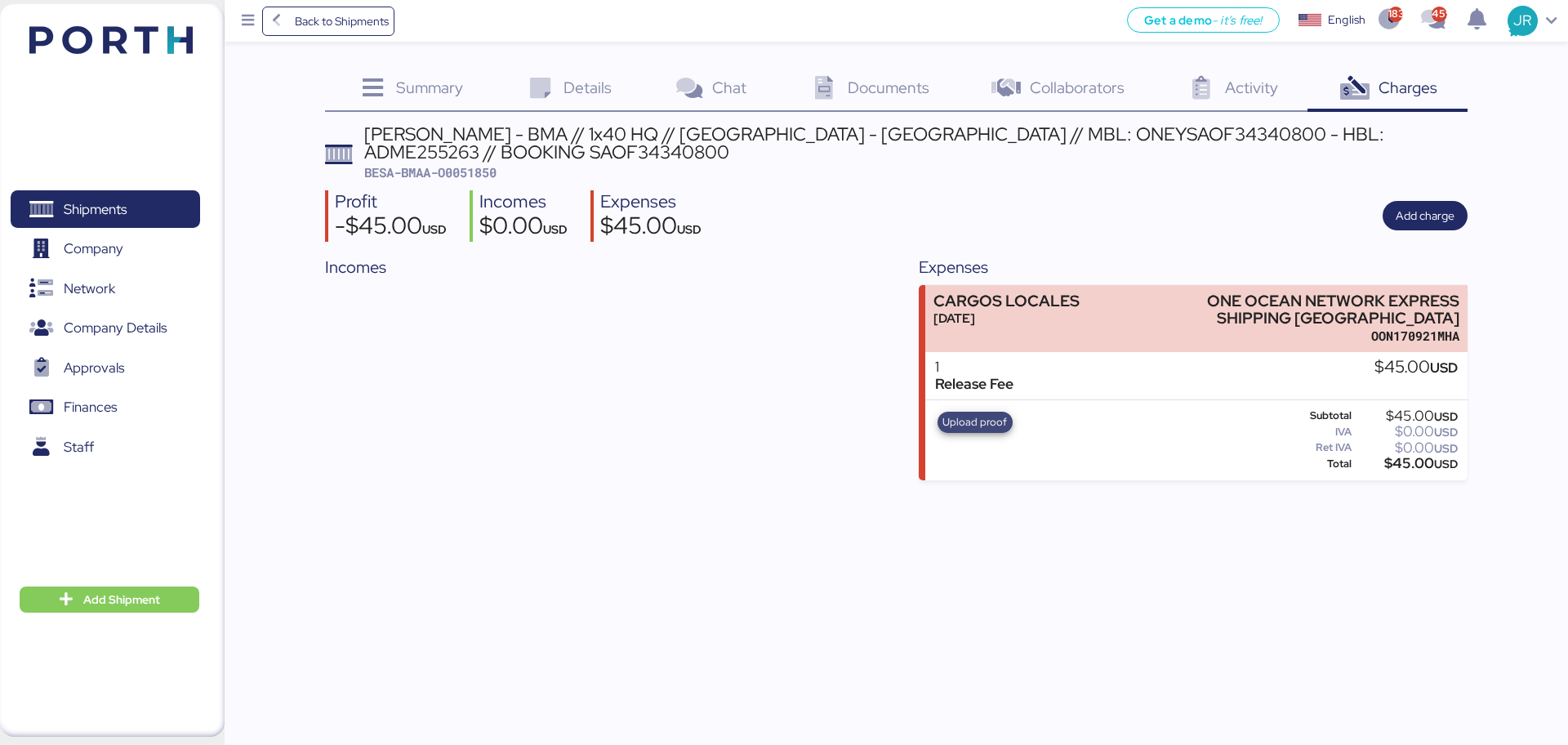
click at [955, 428] on span "Upload proof" at bounding box center [974, 423] width 64 height 18
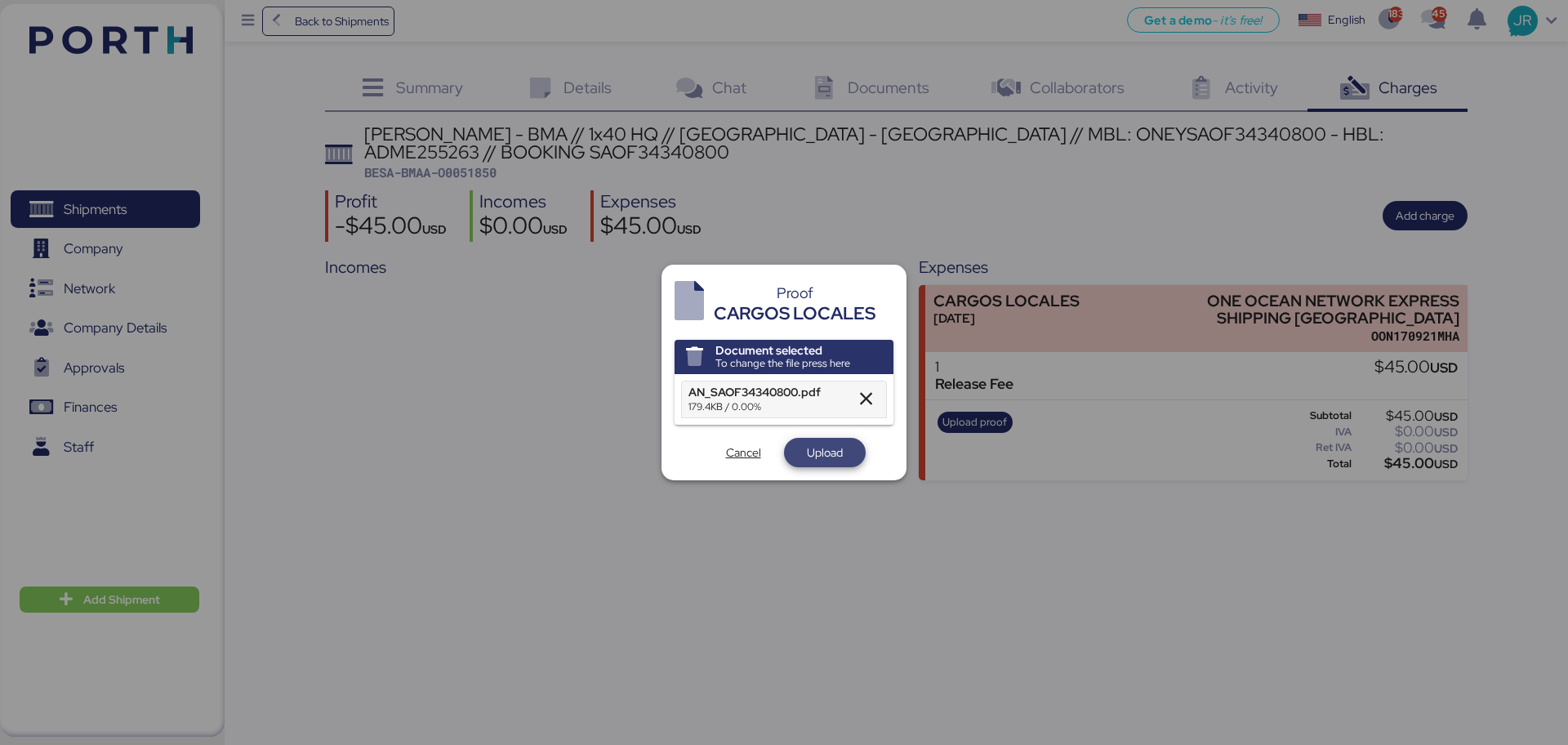
click at [820, 452] on span "Upload" at bounding box center [824, 452] width 36 height 19
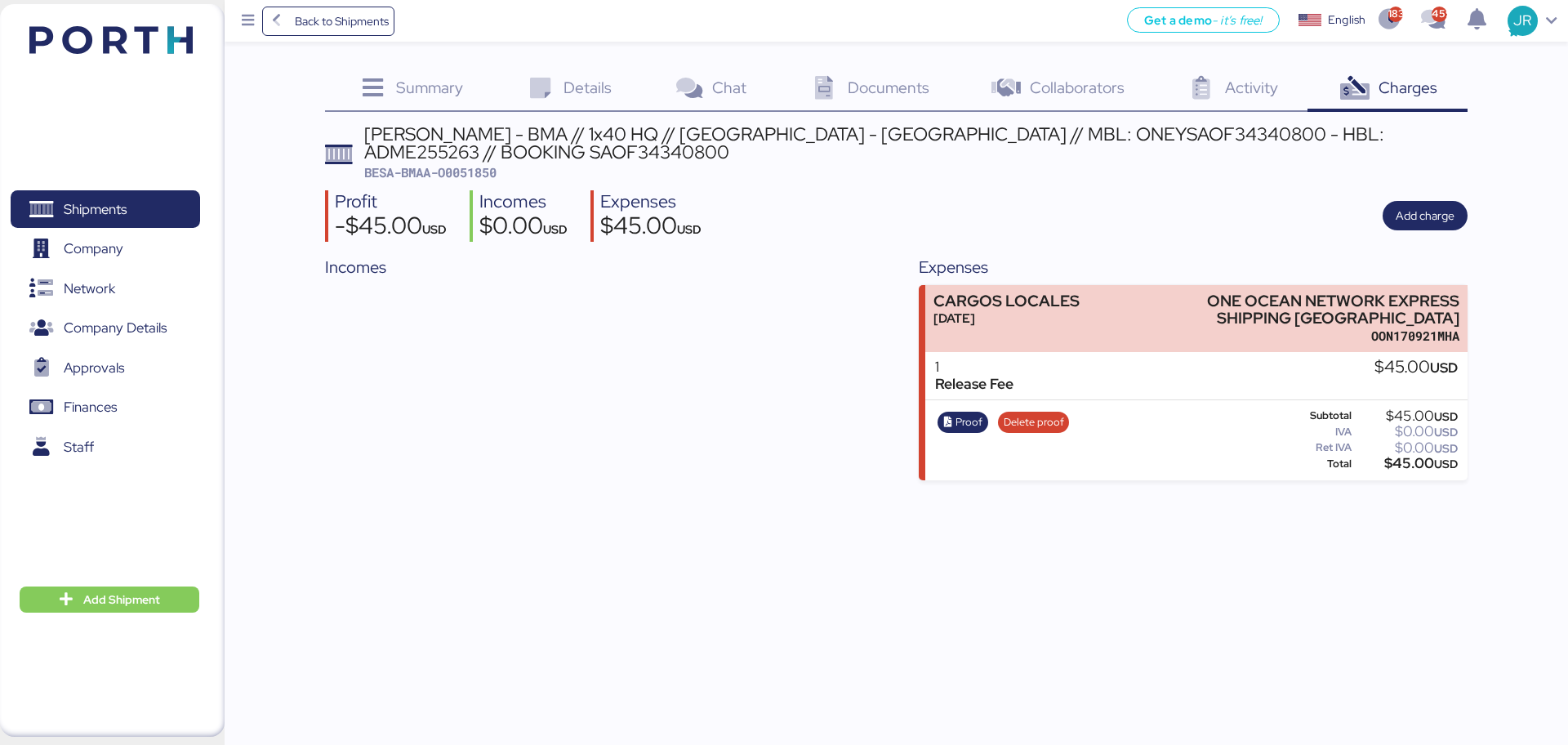
click at [1208, 133] on div "[PERSON_NAME] - BMA // 1x40 HQ // [GEOGRAPHIC_DATA] - [GEOGRAPHIC_DATA] // MBL:…" at bounding box center [916, 144] width 1103 height 37
copy div "ADME255263"
click at [1434, 219] on span "Add charge" at bounding box center [1425, 215] width 59 height 19
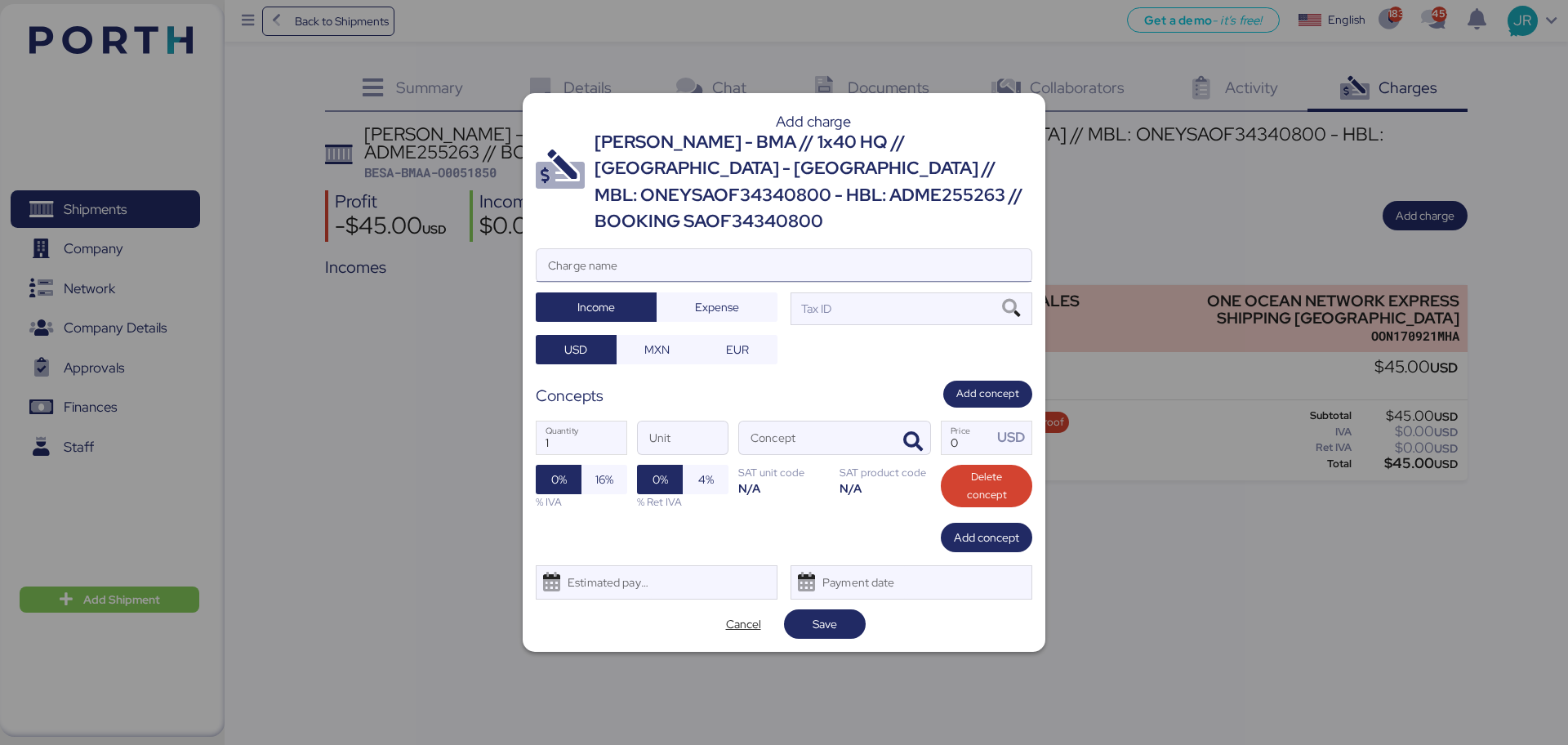
click at [628, 249] on input "Charge name" at bounding box center [784, 264] width 494 height 32
type input "FACTURA BMA"
click at [1014, 299] on icon at bounding box center [1011, 308] width 28 height 18
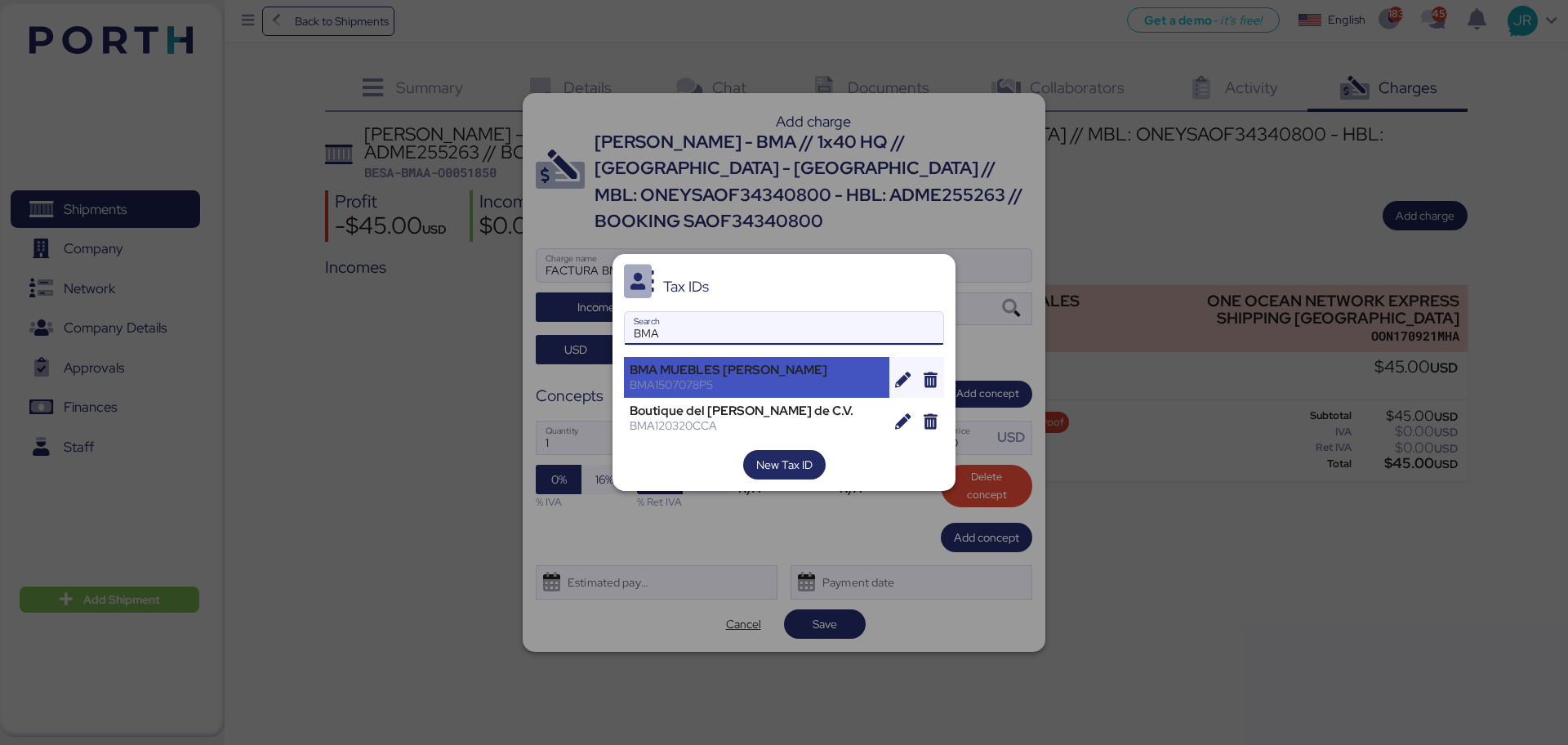
type input "BMA"
click at [688, 378] on div "BMA1507078P5" at bounding box center [757, 385] width 254 height 15
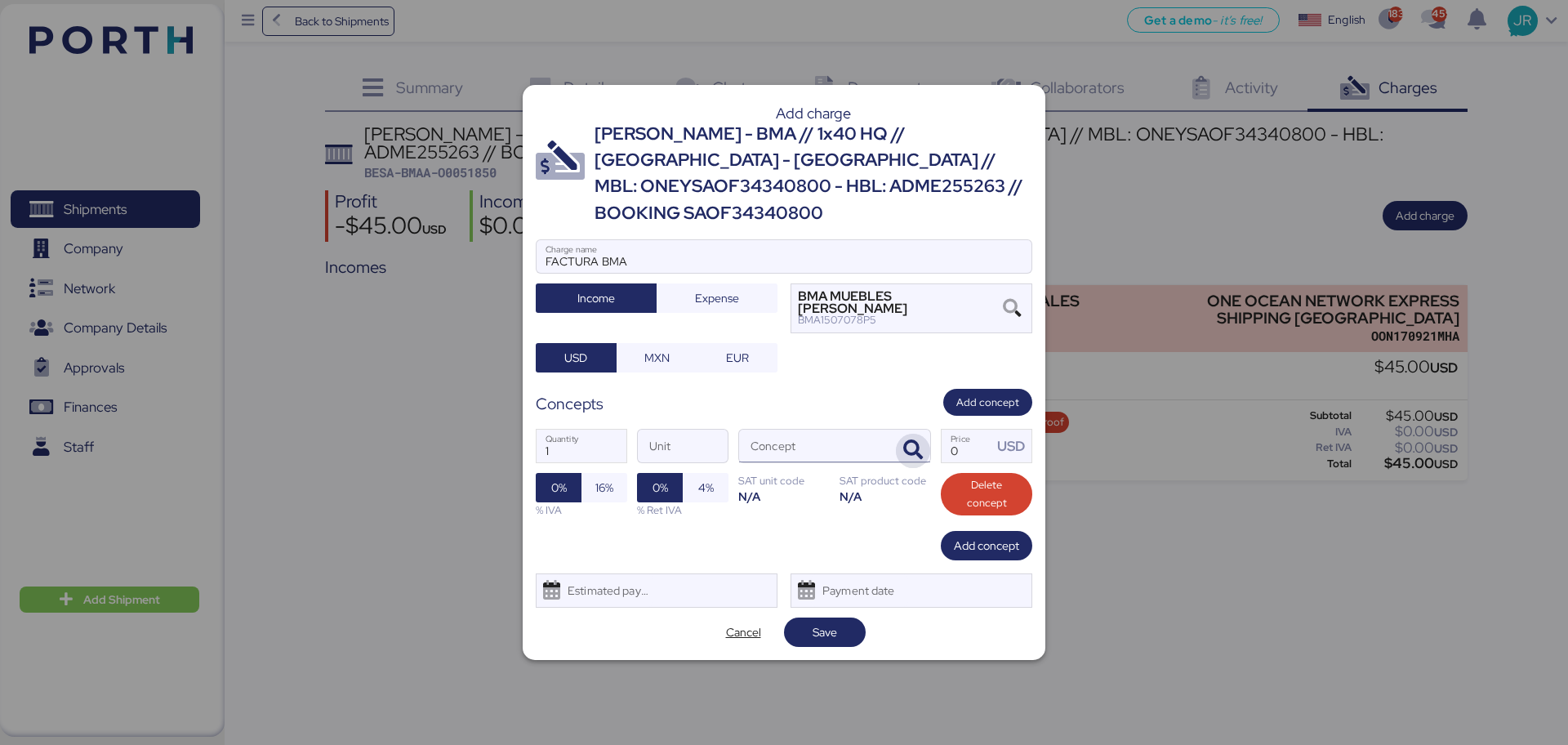
click at [915, 440] on icon "button" at bounding box center [912, 449] width 19 height 19
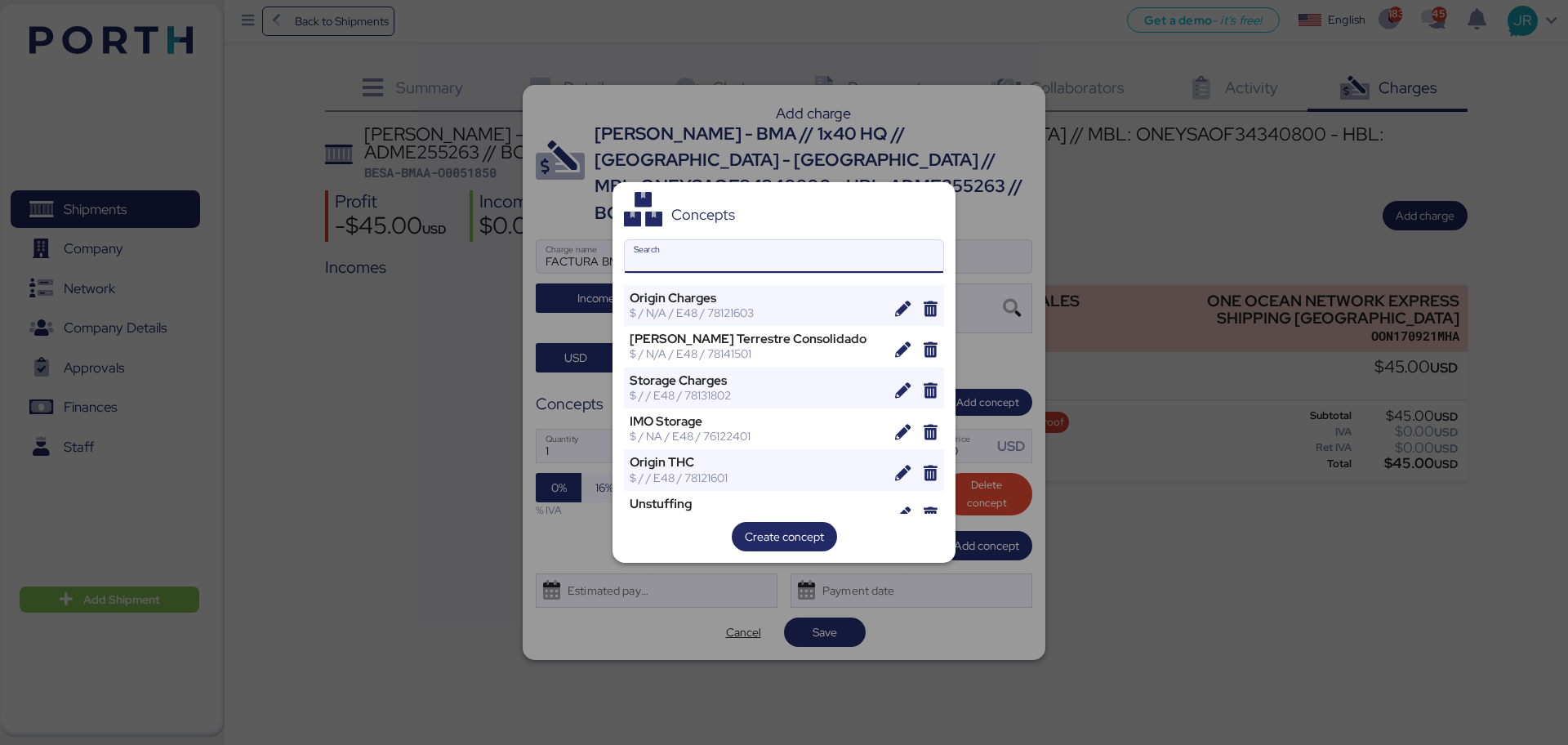
click at [681, 250] on input "Search" at bounding box center [784, 256] width 319 height 32
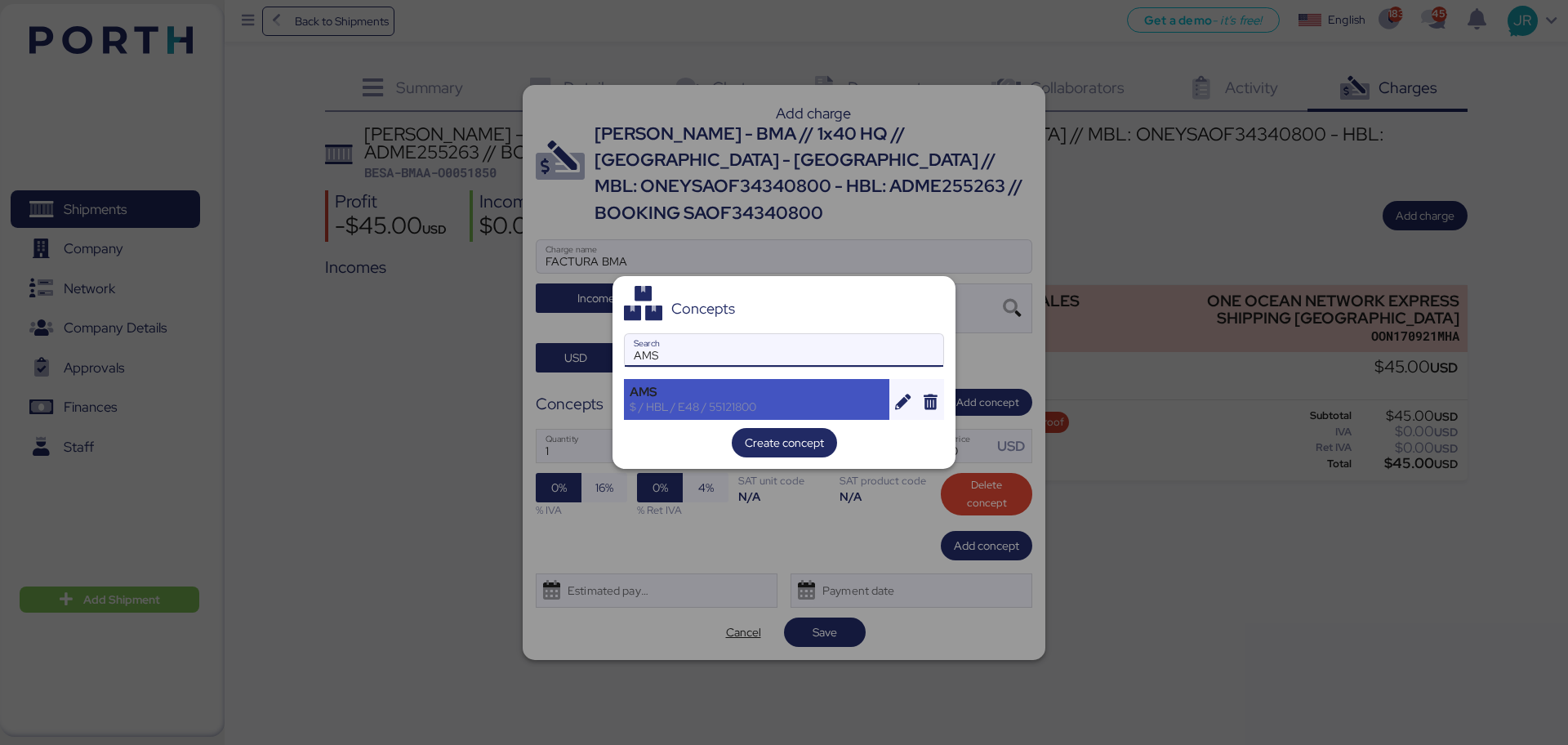
type input "AMS"
click at [684, 398] on div "AMS" at bounding box center [757, 392] width 254 height 15
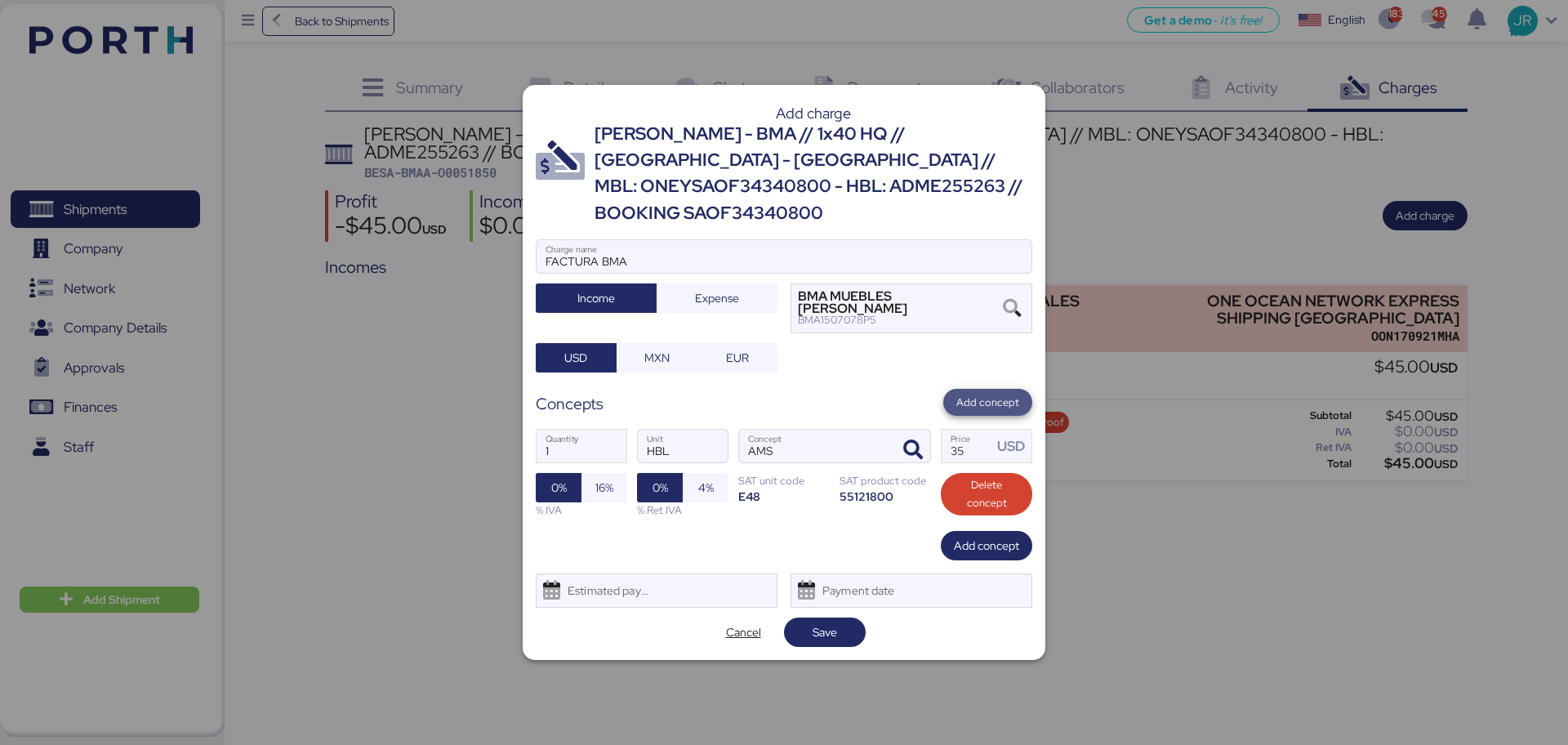
click at [991, 393] on span "Add concept" at bounding box center [987, 402] width 63 height 18
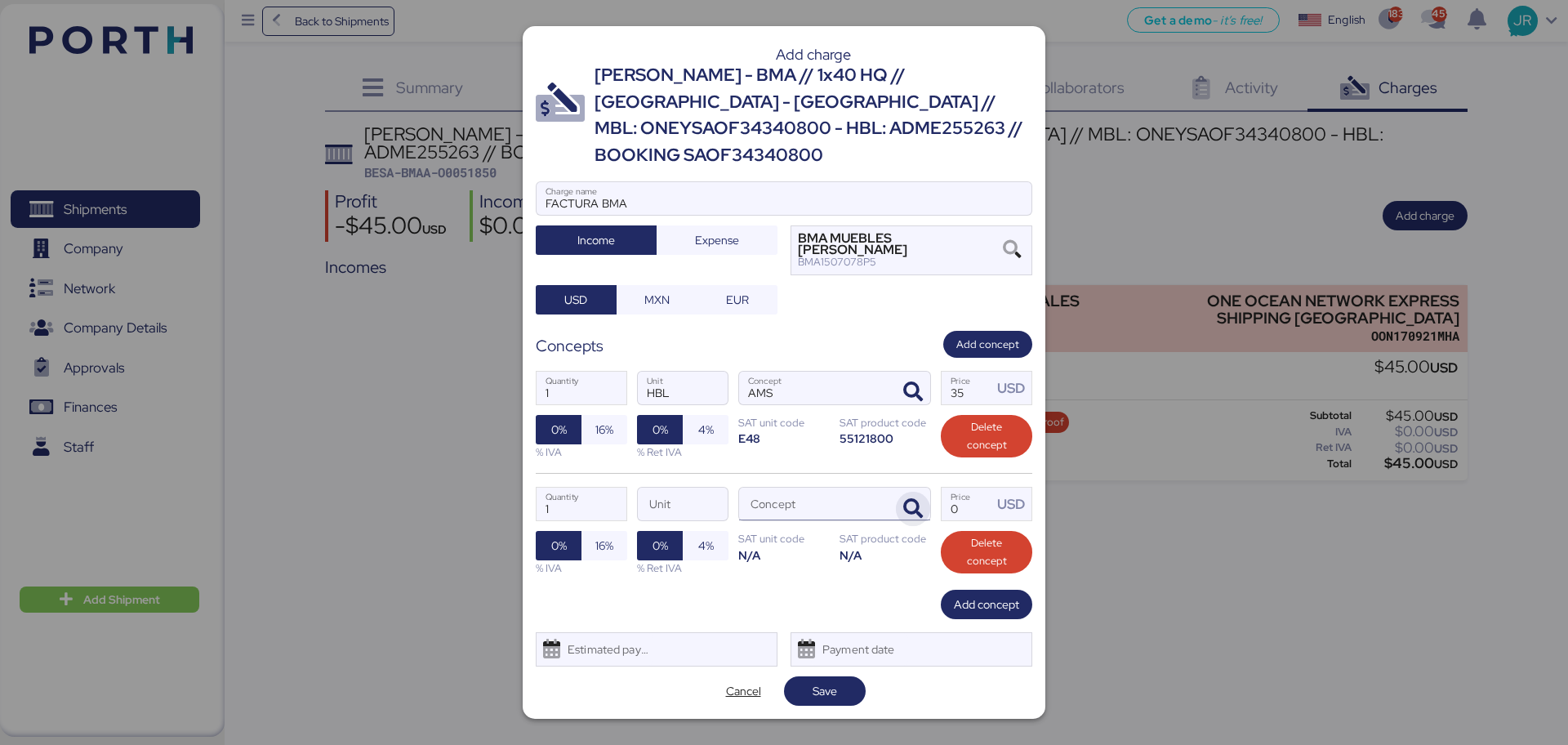
click at [919, 499] on icon "button" at bounding box center [912, 508] width 19 height 19
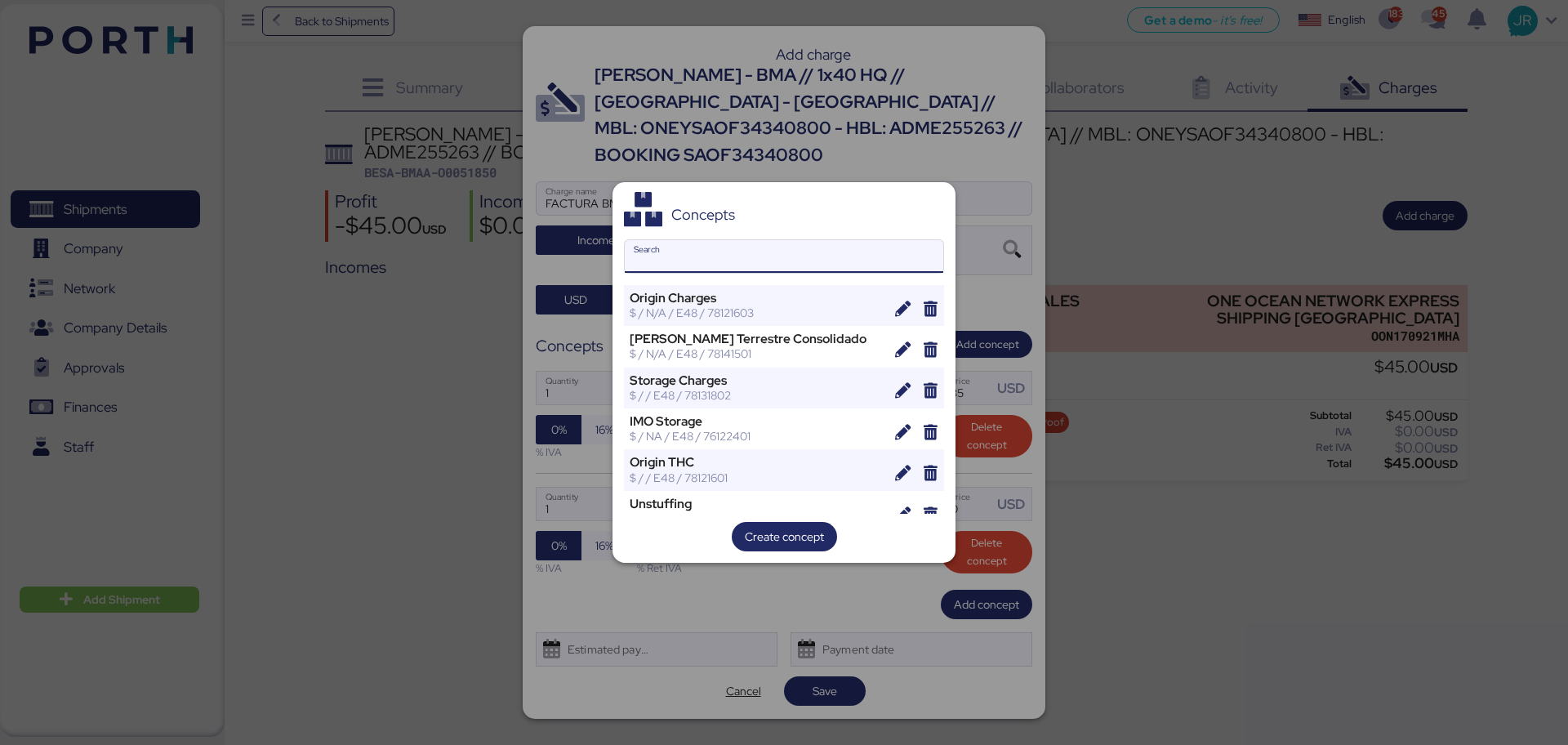
click at [684, 265] on input "Search" at bounding box center [784, 256] width 319 height 32
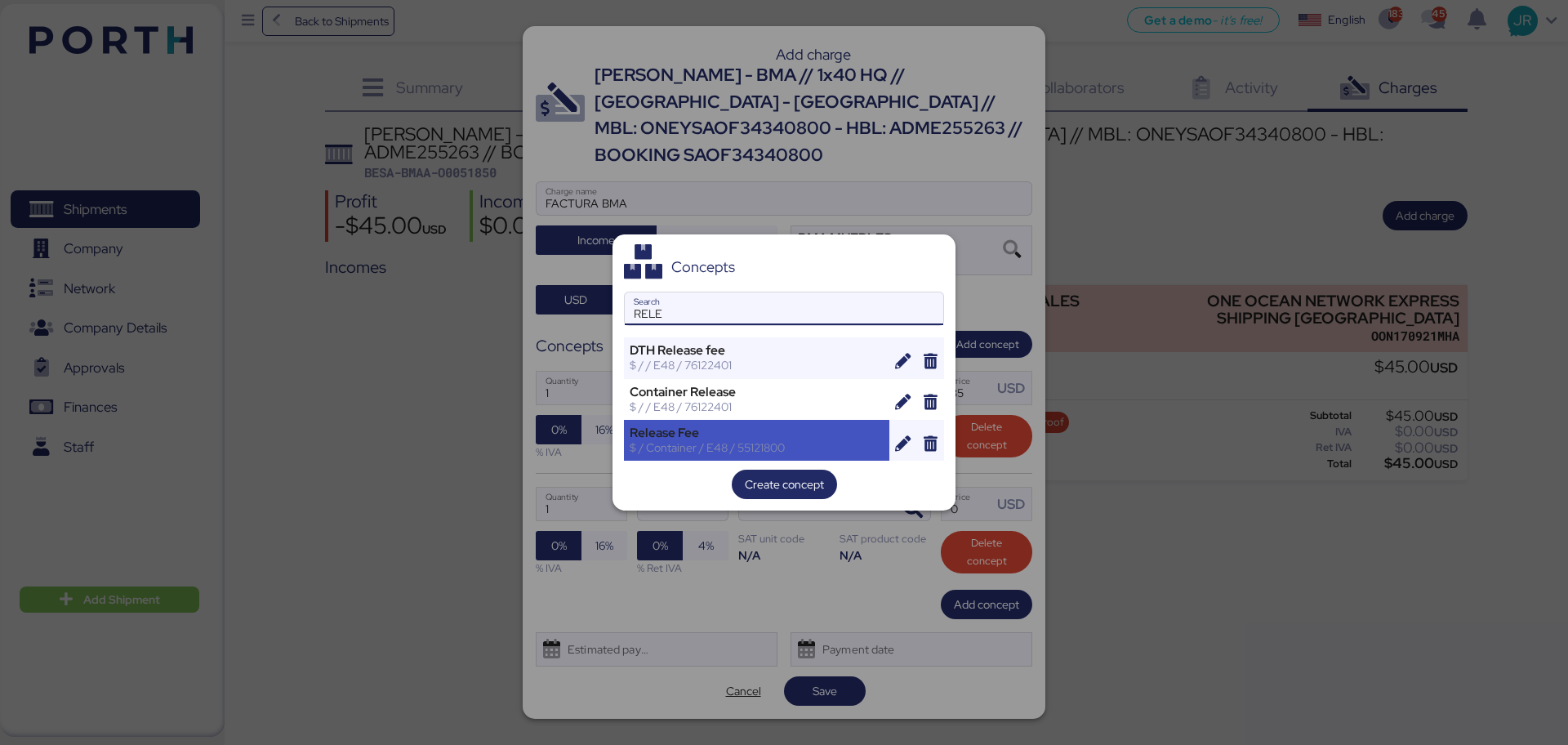
type input "RELE"
click at [698, 433] on div "Release Fee" at bounding box center [757, 433] width 254 height 15
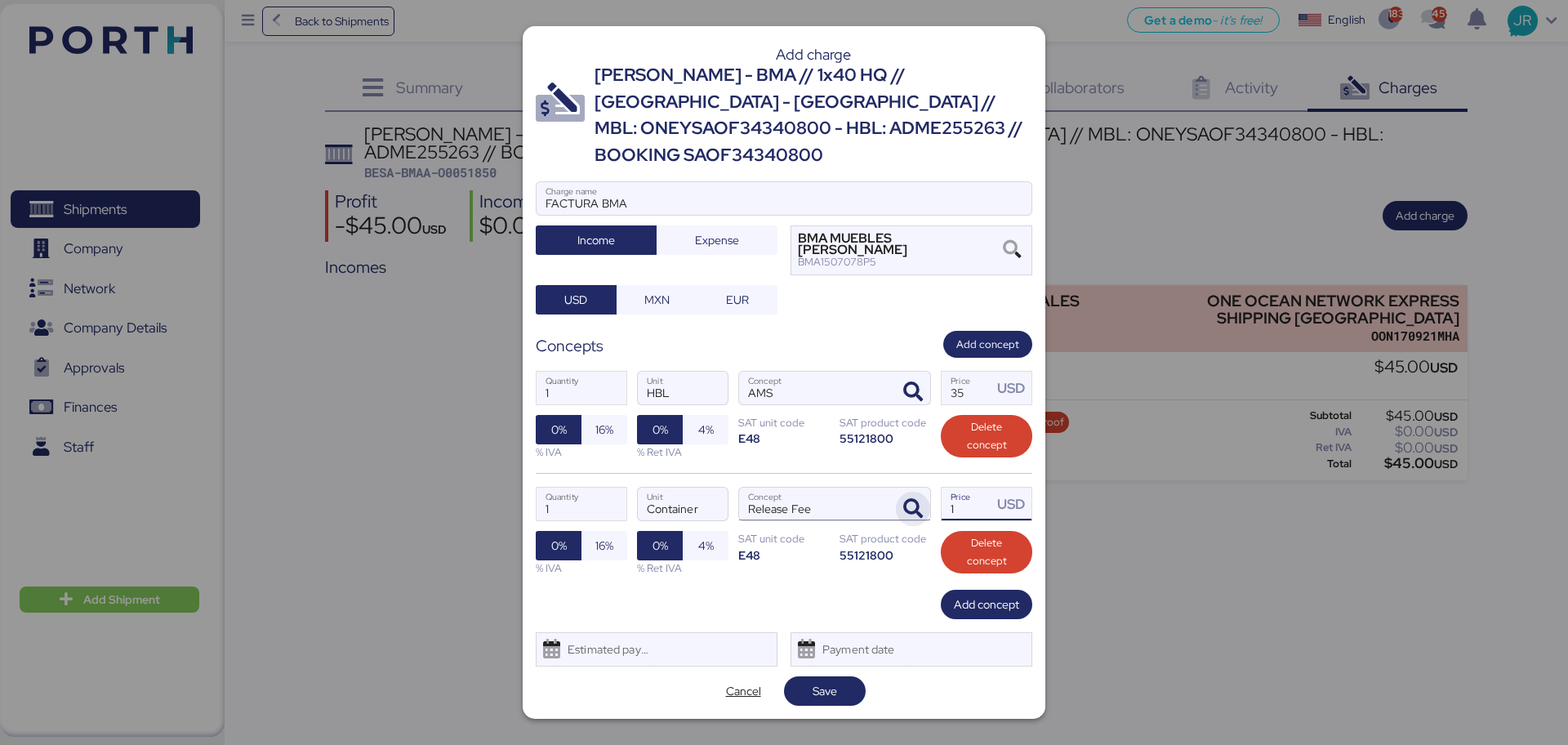
drag, startPoint x: 958, startPoint y: 490, endPoint x: 914, endPoint y: 499, distance: 44.9
click at [914, 499] on div "1 Quantity Container Unit Release Fee Concept 1 Price USD 0% 16% % IVA 0% 4% % …" at bounding box center [784, 530] width 496 height 116
type input "75"
click at [977, 335] on span "Add concept" at bounding box center [987, 344] width 63 height 18
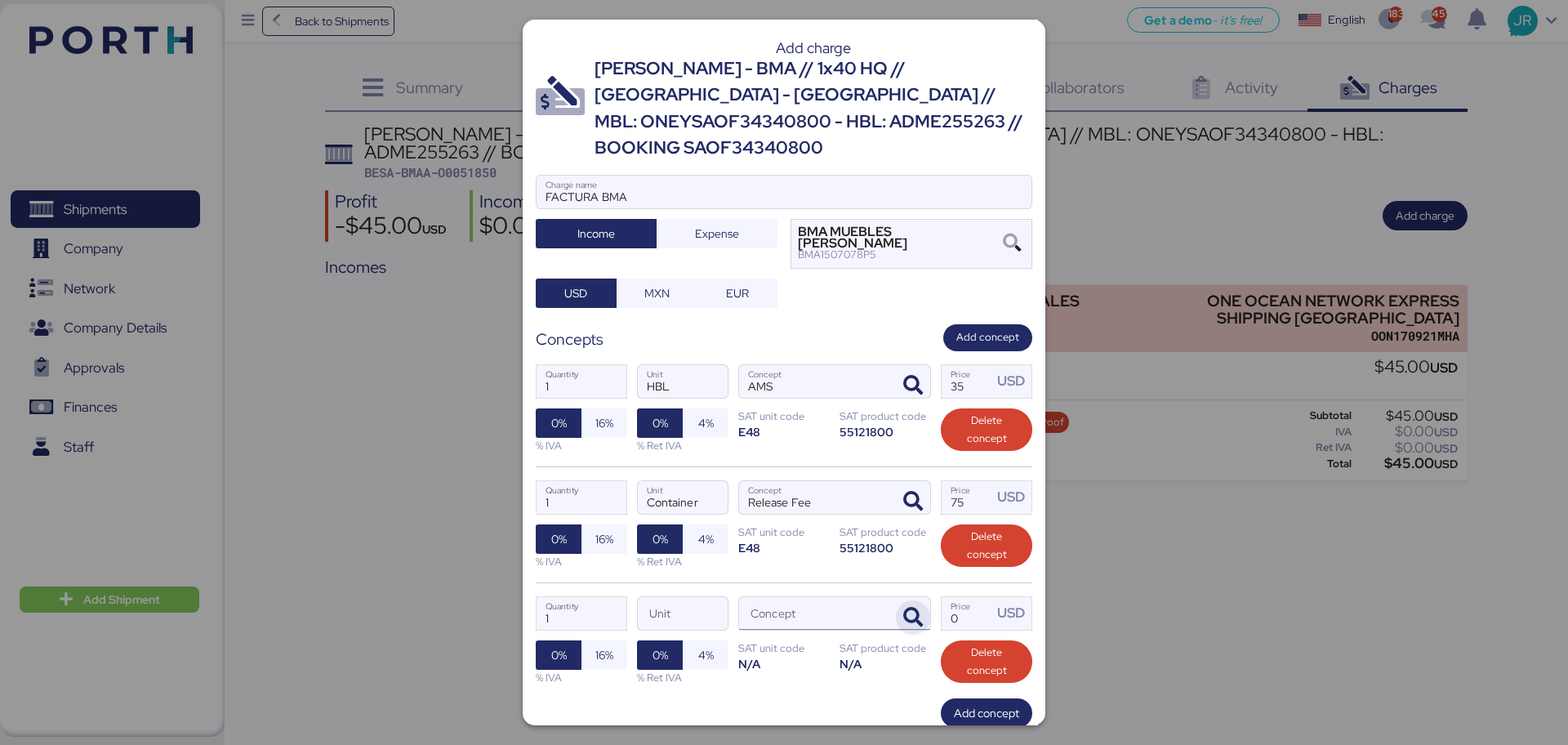
click at [905, 608] on icon "button" at bounding box center [912, 617] width 19 height 19
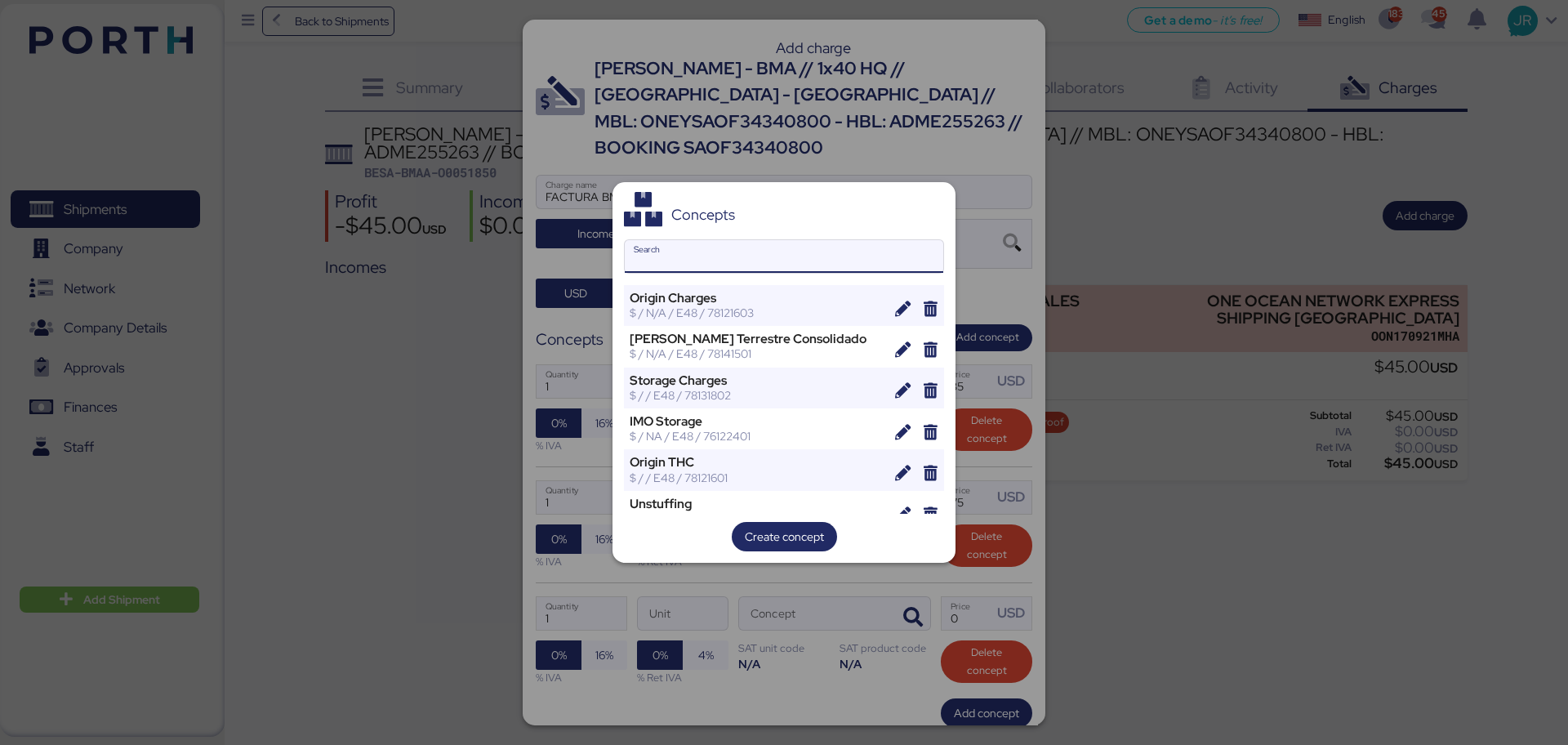
click at [699, 262] on input "Search" at bounding box center [784, 256] width 319 height 32
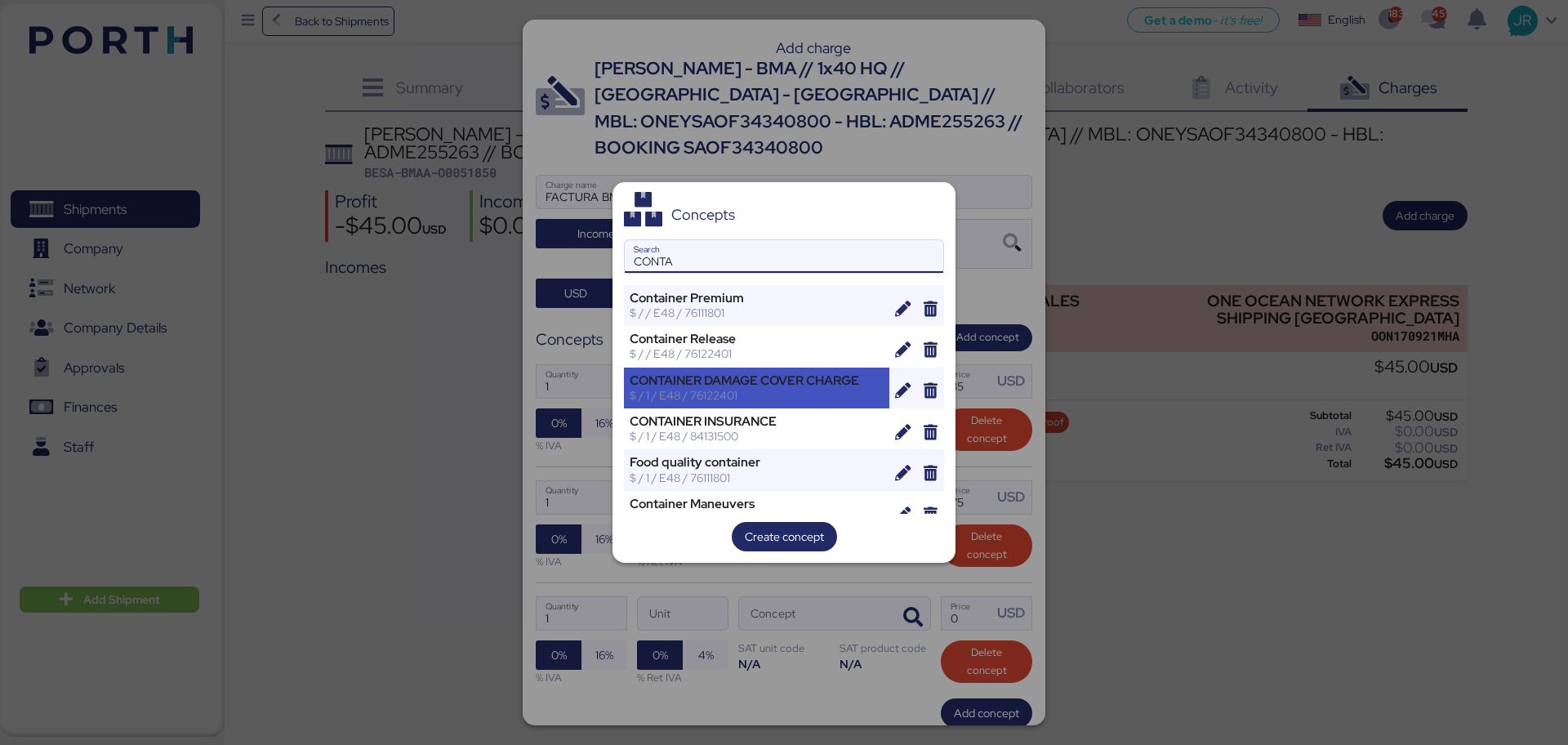
type input "CONTA"
click at [718, 391] on div "$ / 1 / E48 / 76122401" at bounding box center [757, 395] width 254 height 15
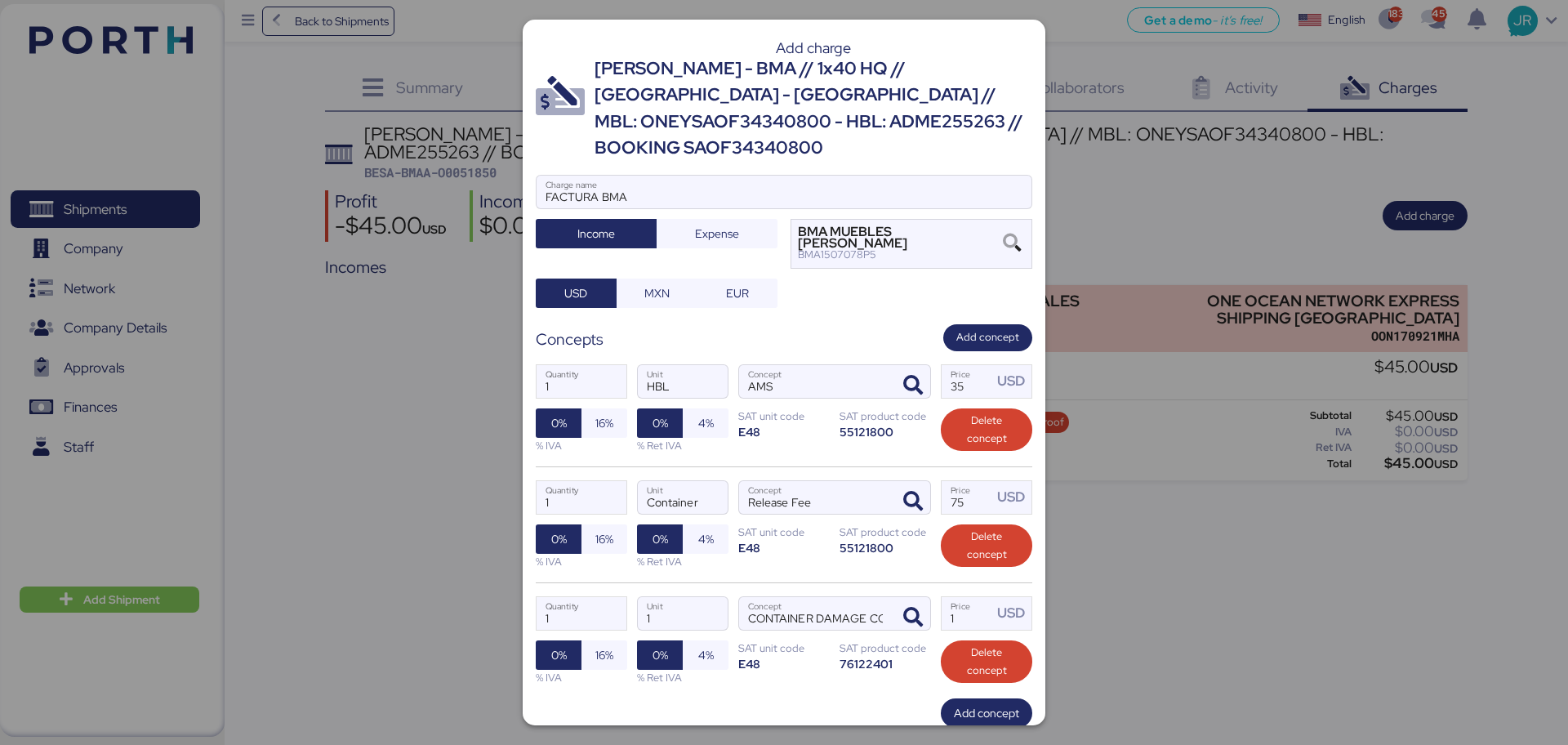
scroll to position [64, 0]
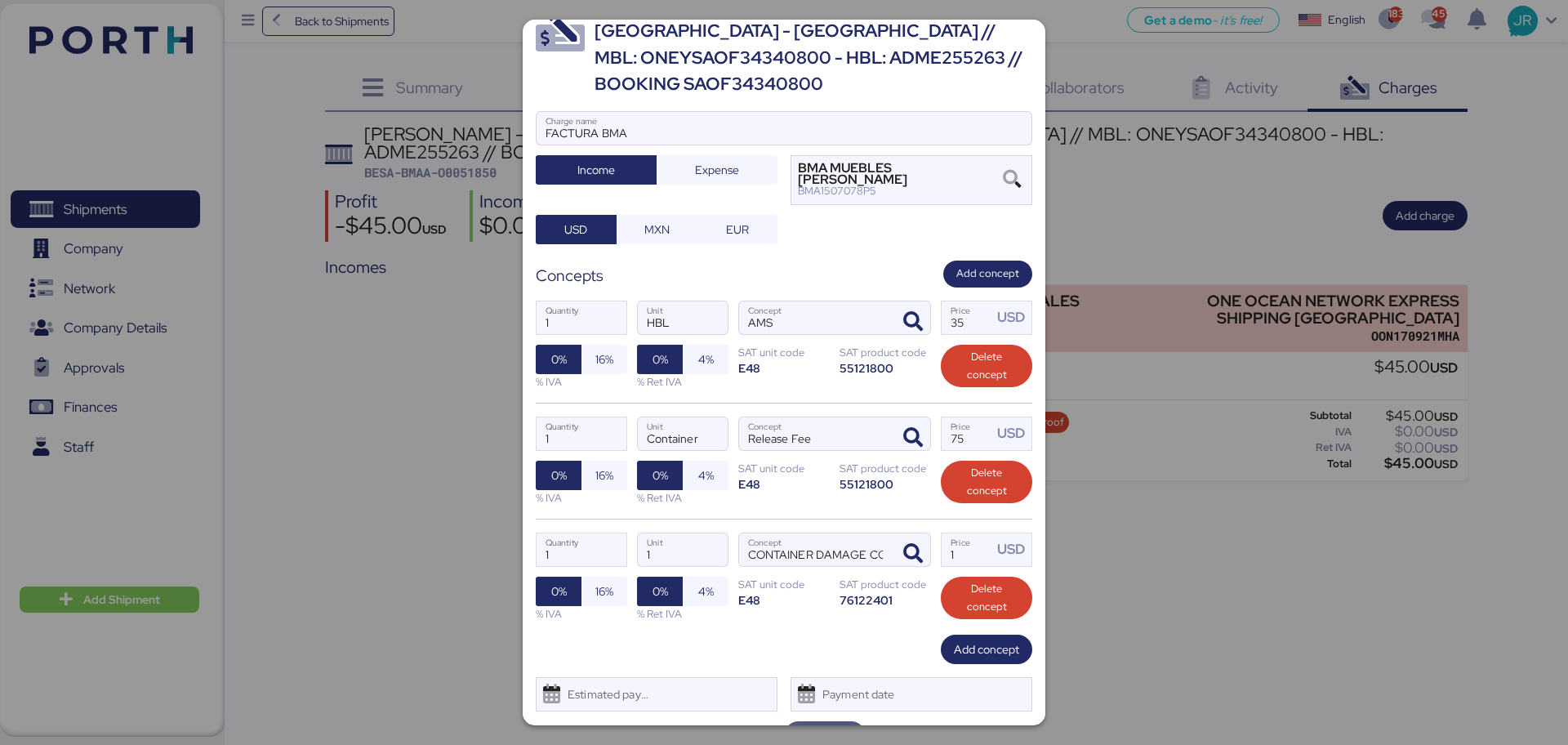
click at [801, 725] on span "Save" at bounding box center [825, 736] width 55 height 23
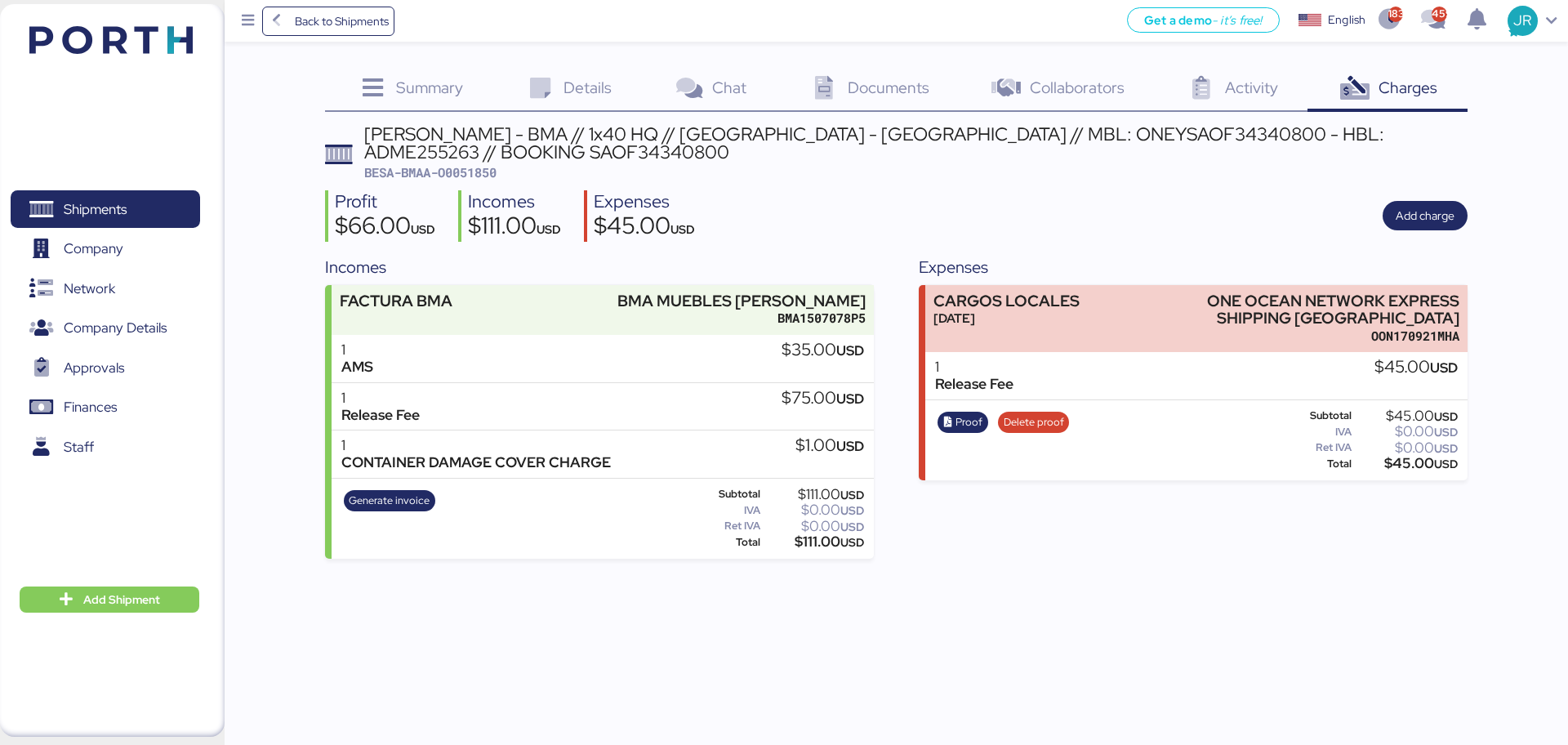
click at [475, 176] on span "BESA-BMAA-O0051850" at bounding box center [431, 172] width 133 height 17
copy span "O0051850"
click at [89, 212] on span "Shipments" at bounding box center [95, 210] width 63 height 24
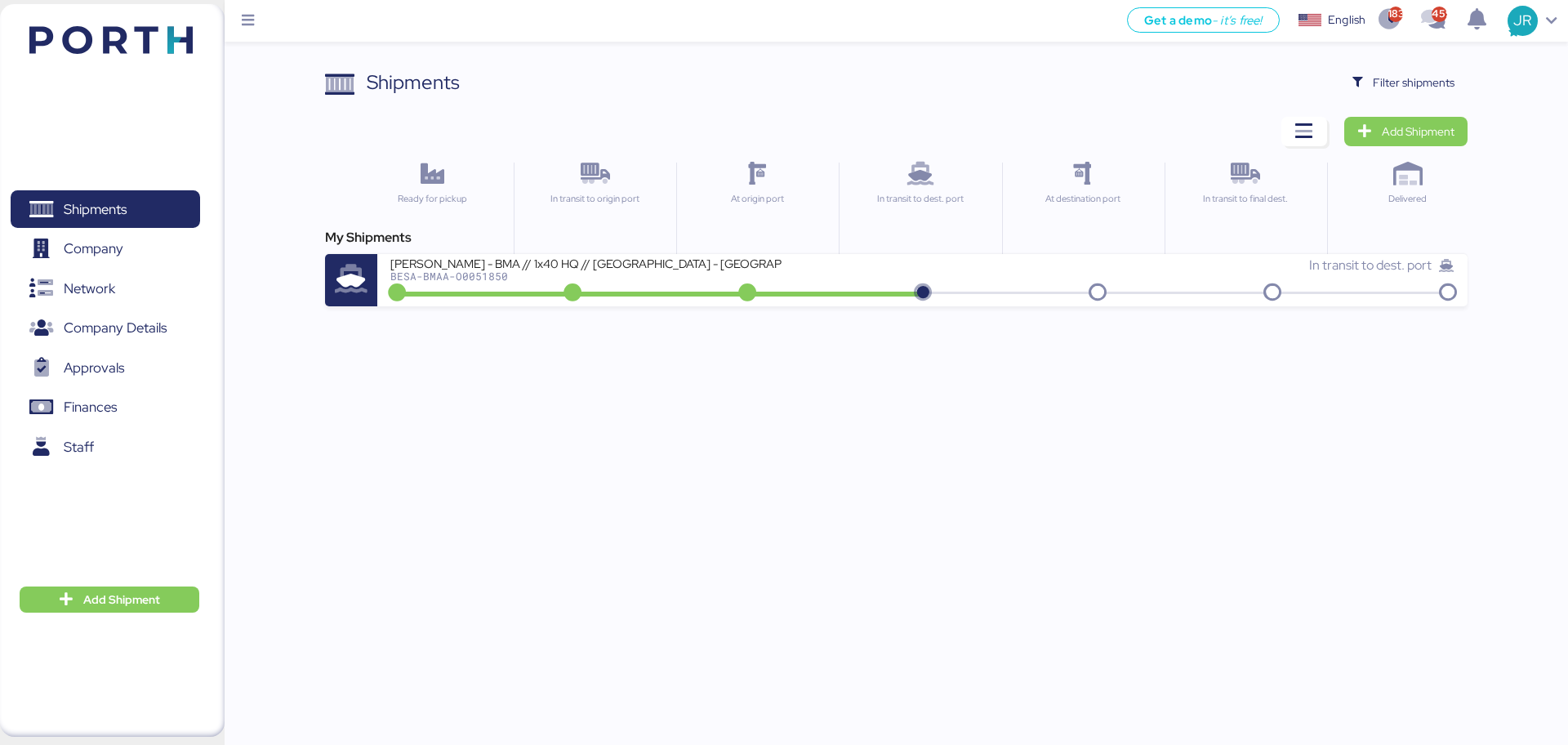
click at [1339, 90] on div "Shipments Clear Filters Filter shipments" at bounding box center [896, 83] width 1142 height 29
click at [1360, 80] on icon "button" at bounding box center [1358, 83] width 11 height 11
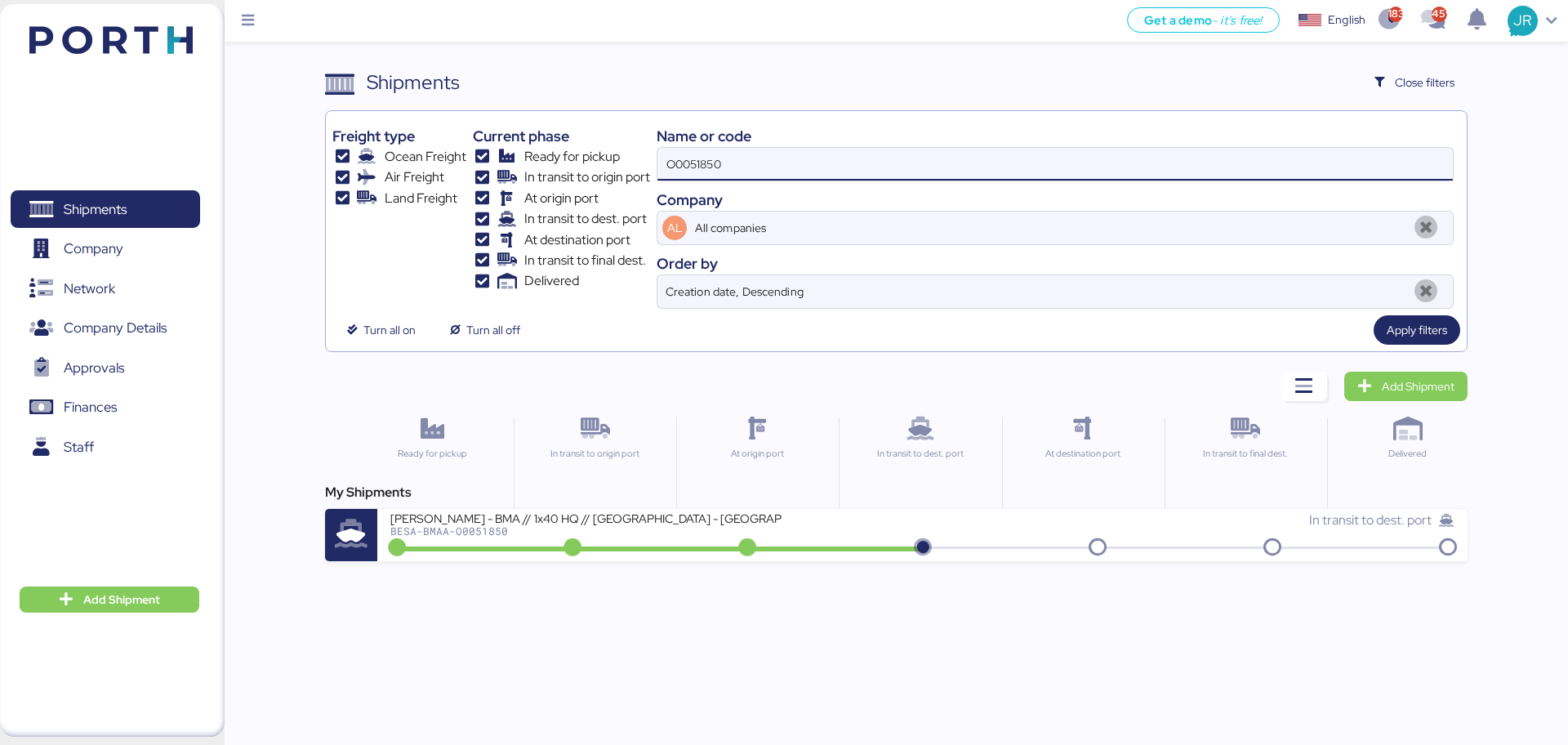
drag, startPoint x: 822, startPoint y: 157, endPoint x: 409, endPoint y: 169, distance: 413.2
click at [411, 169] on div "Freight type Ocean Freight Air Freight Land Freight Current phase Ready for pic…" at bounding box center [896, 214] width 1127 height 192
paste input "49"
type input "O0051849"
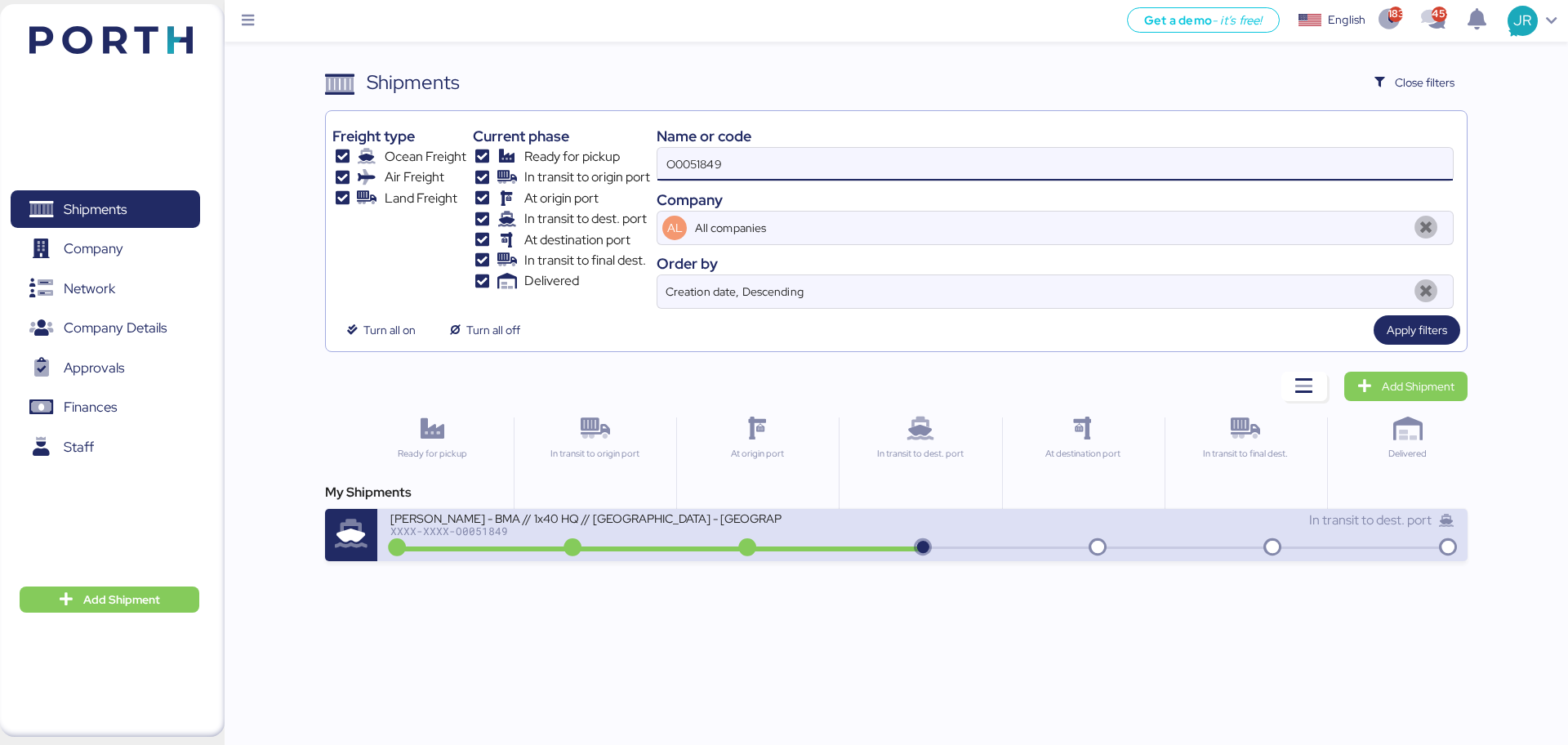
click at [465, 522] on div "[PERSON_NAME] - BMA // 1x40 HQ // [GEOGRAPHIC_DATA] - [GEOGRAPHIC_DATA] // MBL:…" at bounding box center [587, 517] width 392 height 14
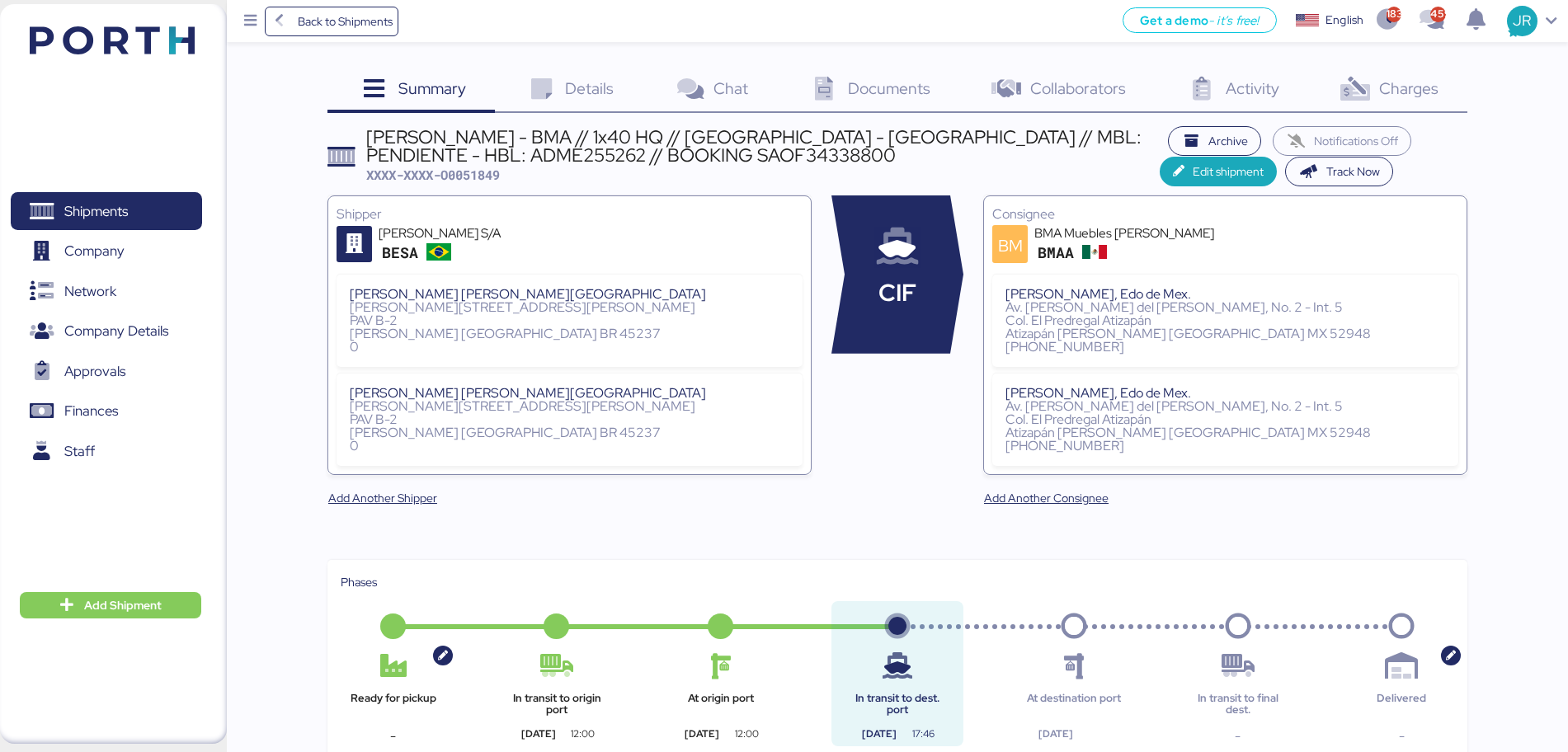
click at [1377, 91] on div "Charges 0" at bounding box center [1387, 91] width 159 height 45
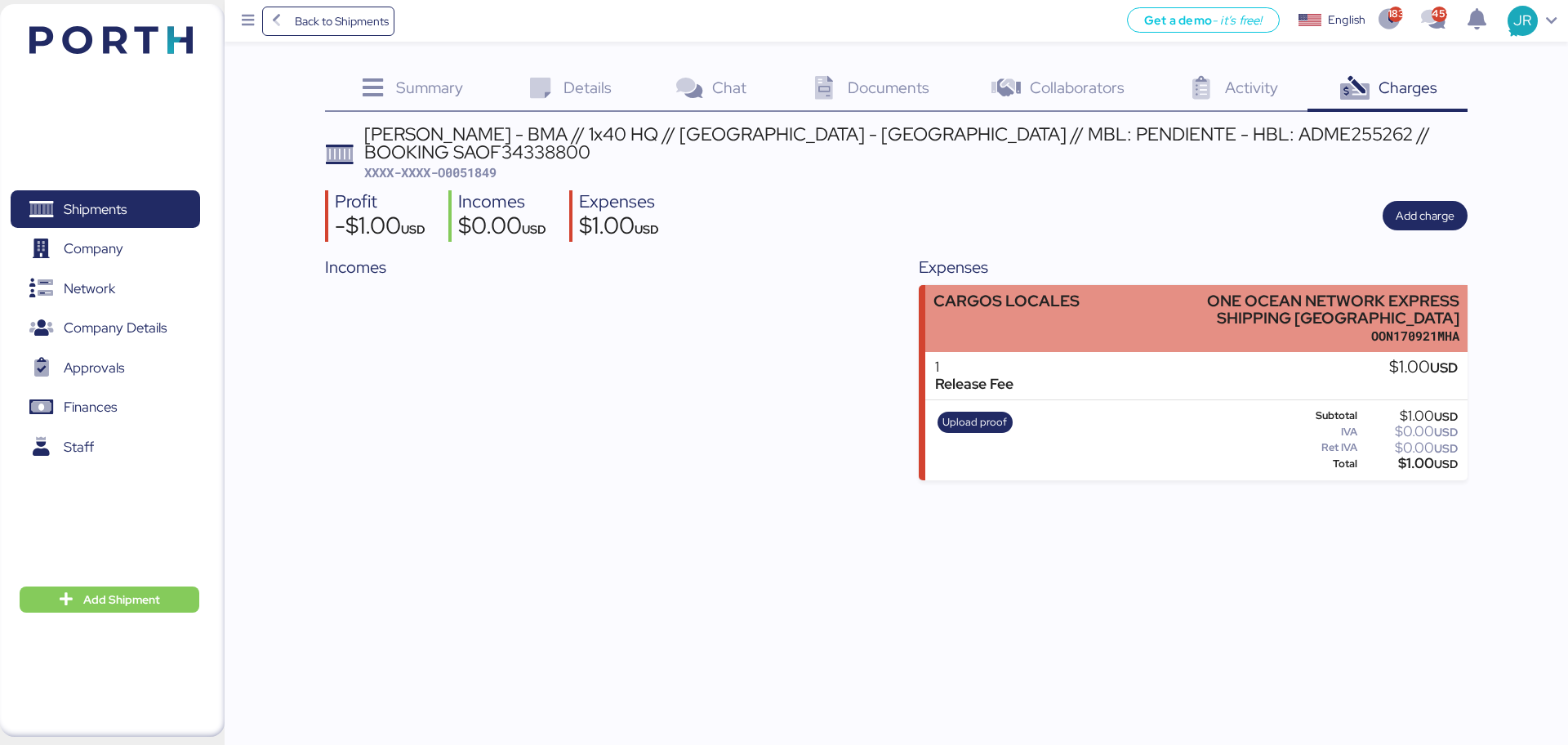
click at [1067, 292] on div "CARGOS LOCALES" at bounding box center [1006, 300] width 146 height 17
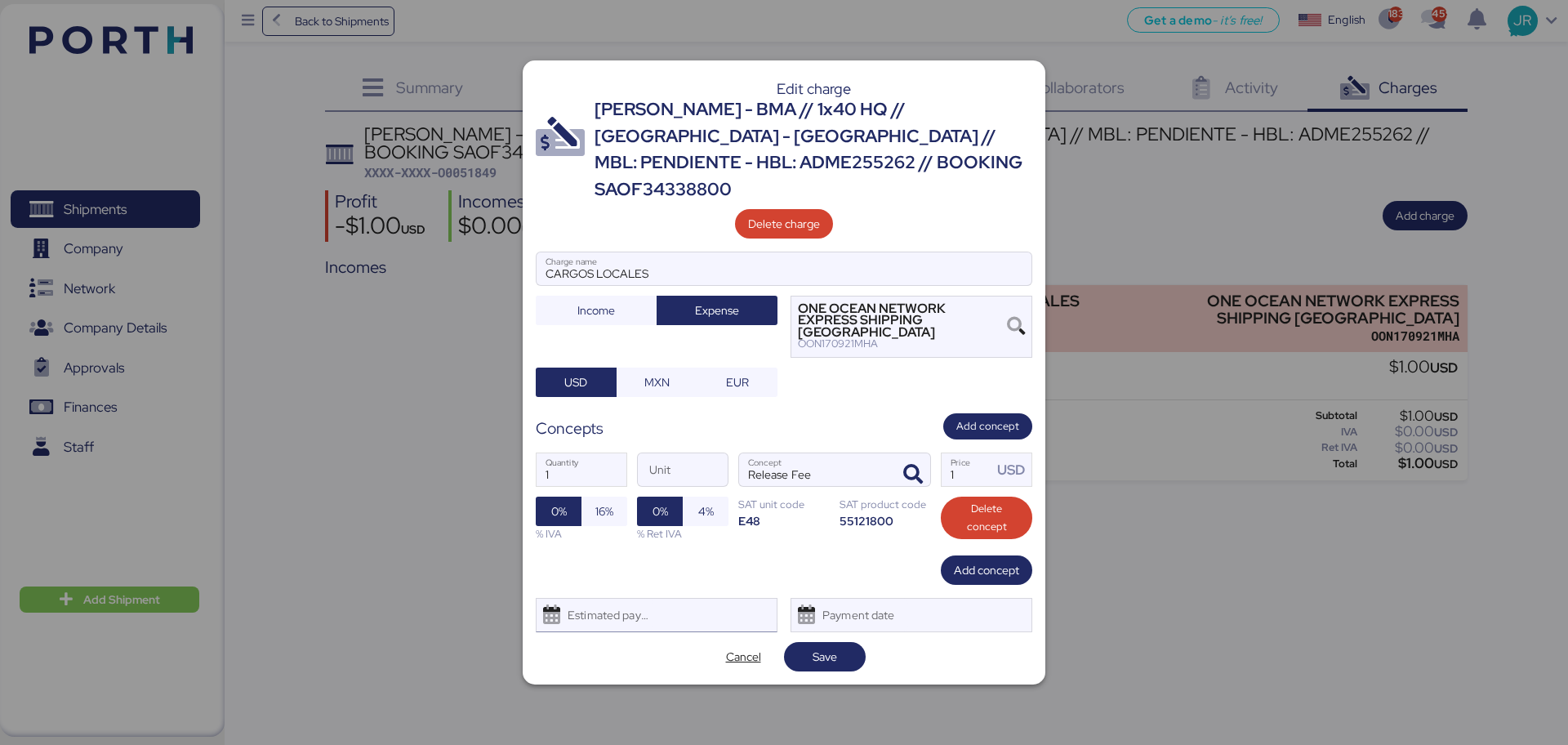
click at [622, 599] on div "Estimated payment date" at bounding box center [605, 614] width 98 height 32
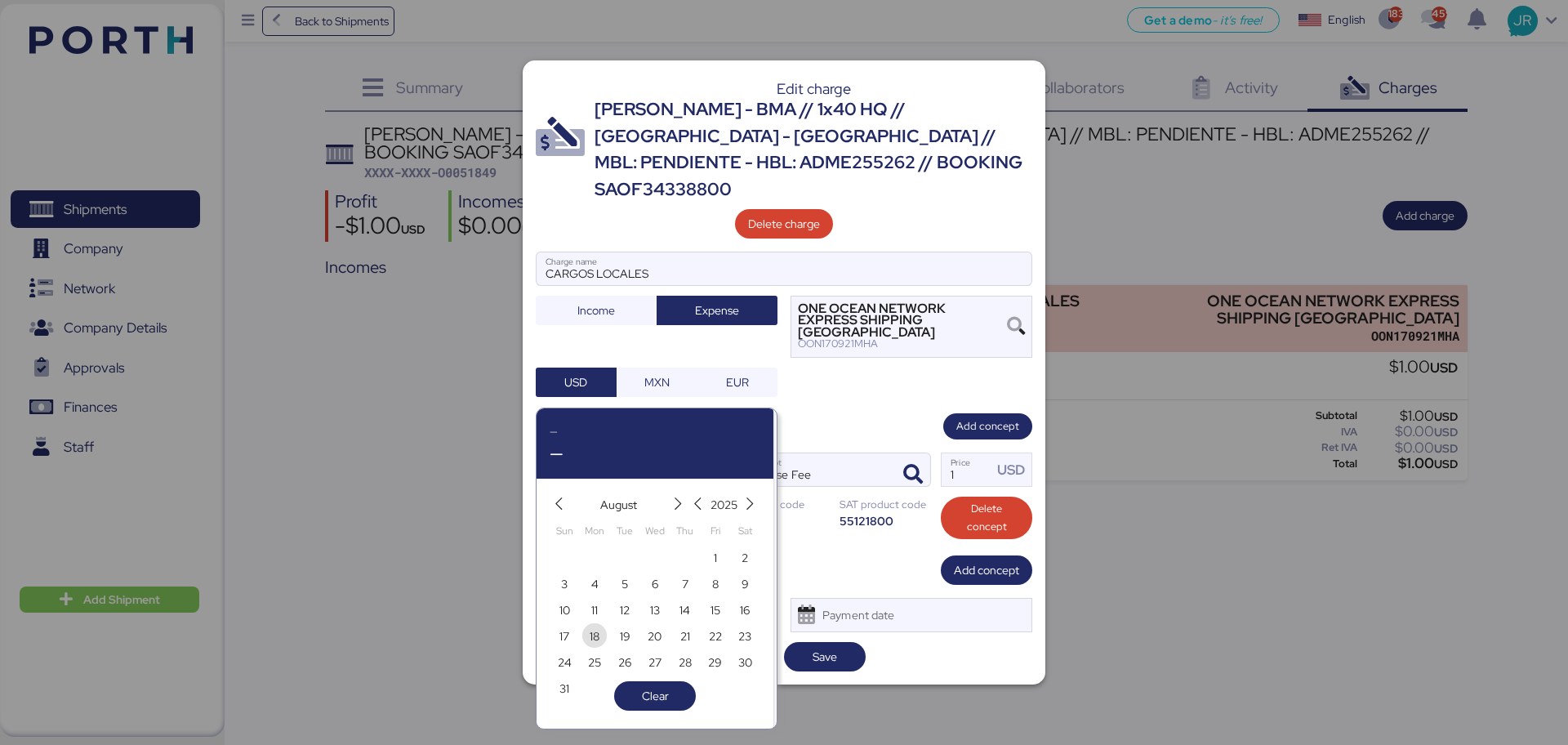
click at [595, 637] on span "18" at bounding box center [594, 635] width 10 height 19
type input "[DATE]"
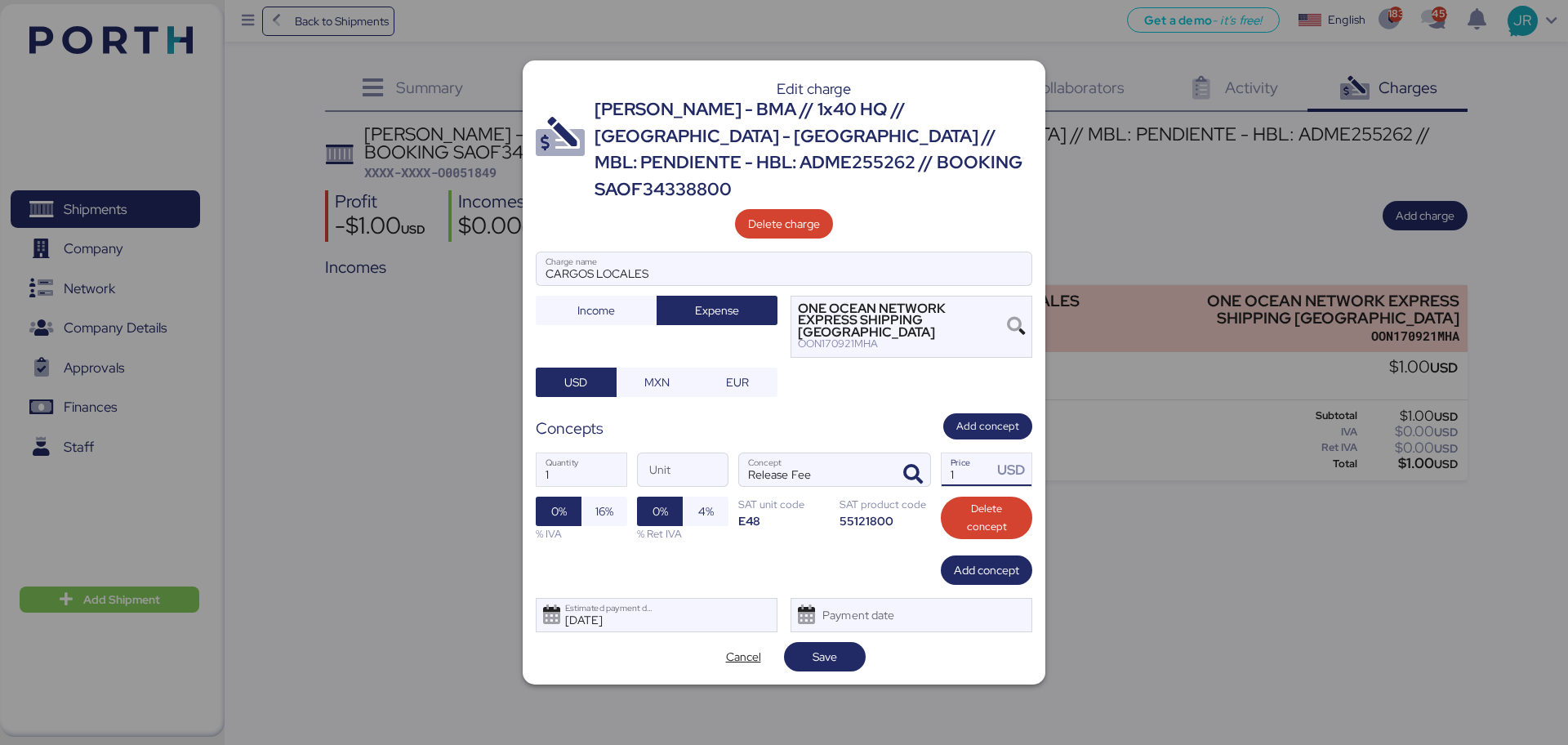
click at [962, 454] on input "1" at bounding box center [966, 469] width 51 height 32
type input "45"
click at [816, 646] on span "Save" at bounding box center [824, 656] width 25 height 19
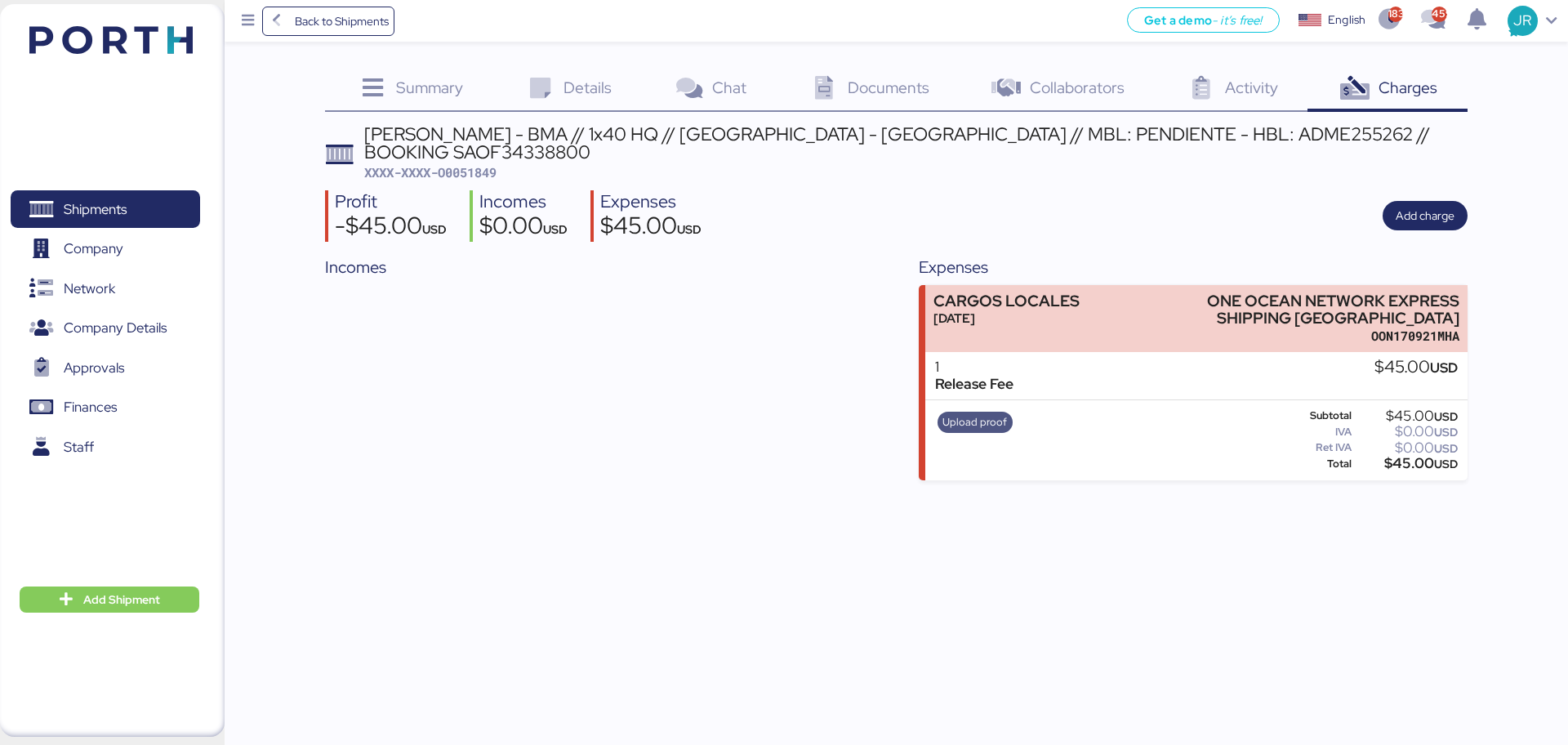
click at [963, 413] on span "Upload proof" at bounding box center [974, 423] width 64 height 18
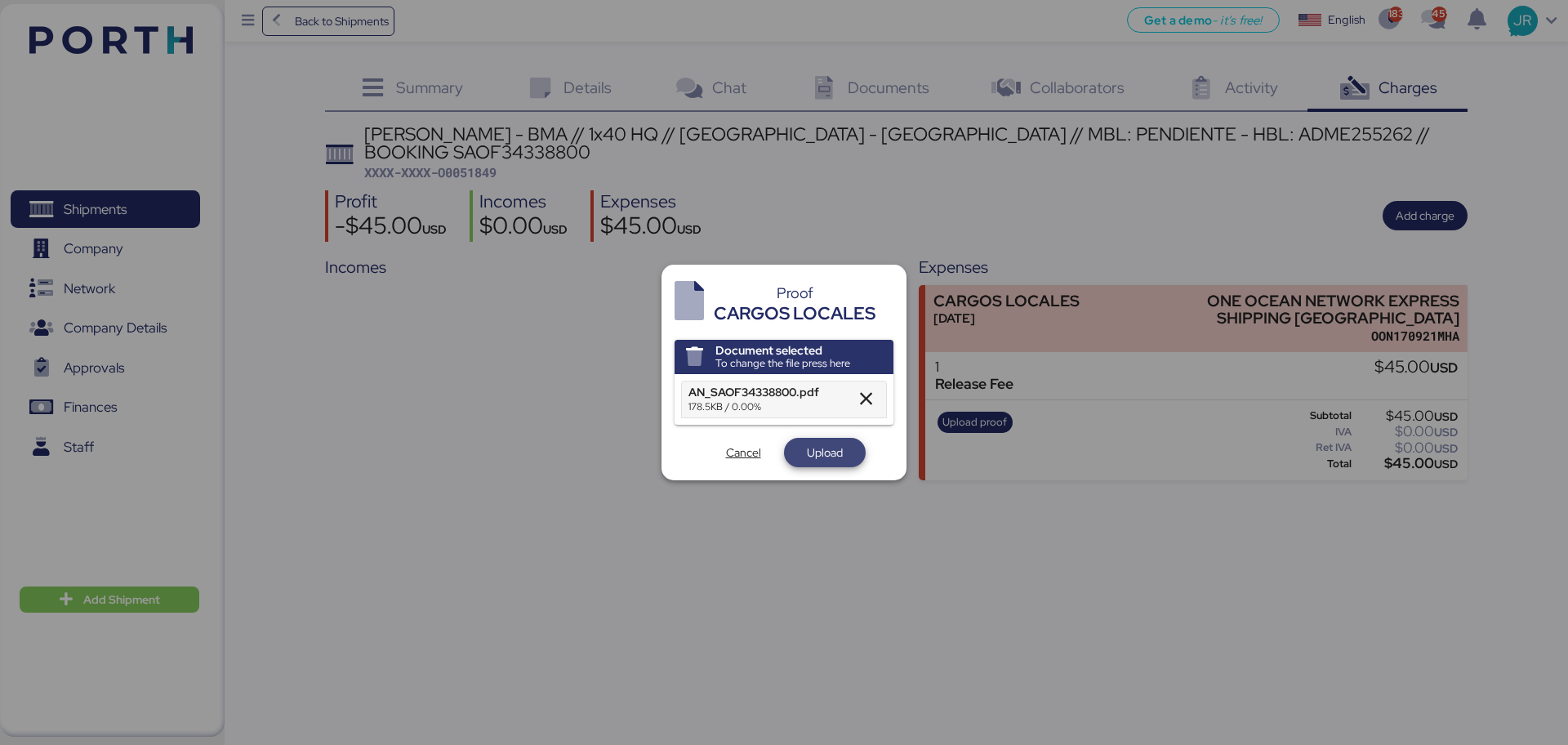
click at [809, 453] on span "Upload" at bounding box center [824, 452] width 36 height 19
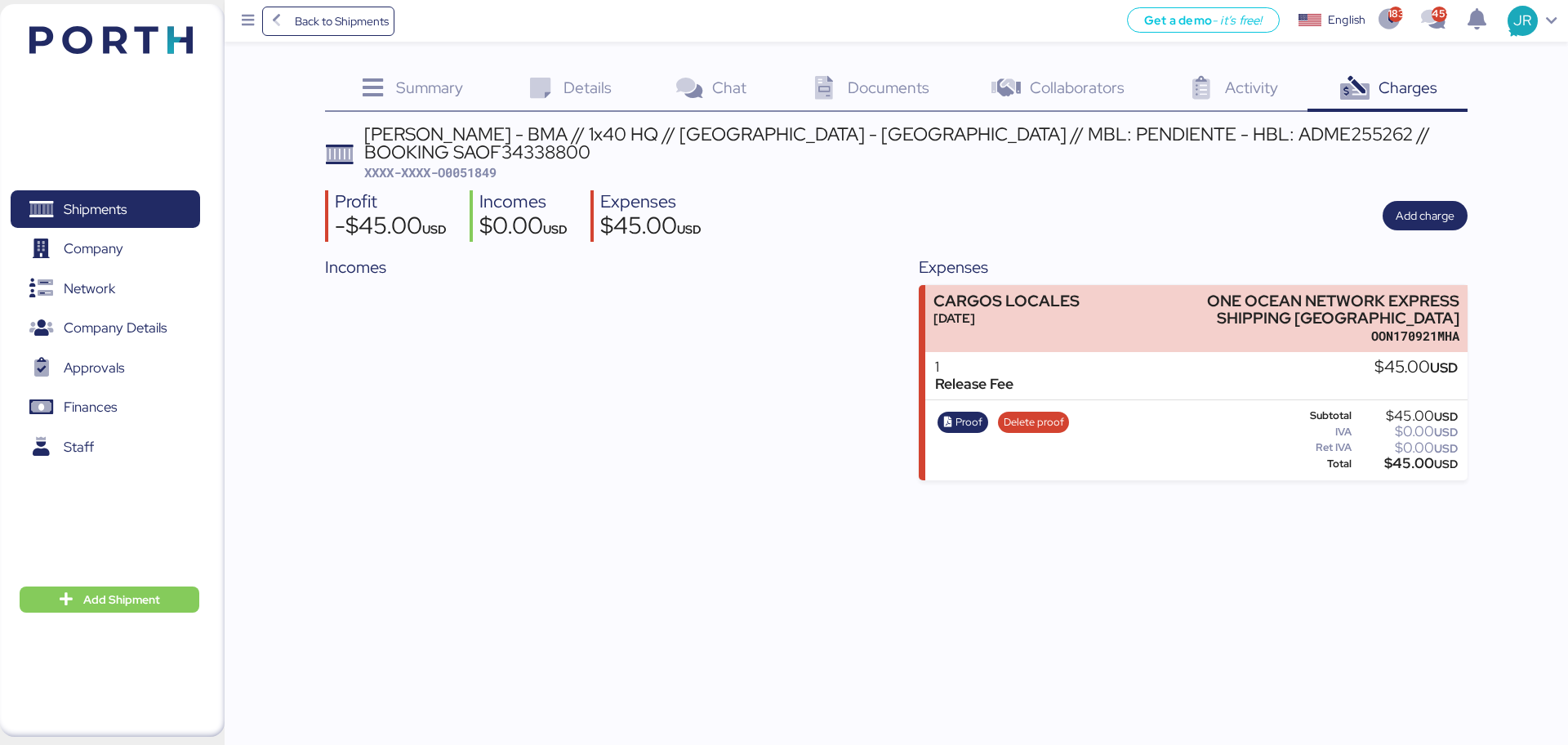
click at [855, 88] on span "Documents" at bounding box center [888, 87] width 82 height 21
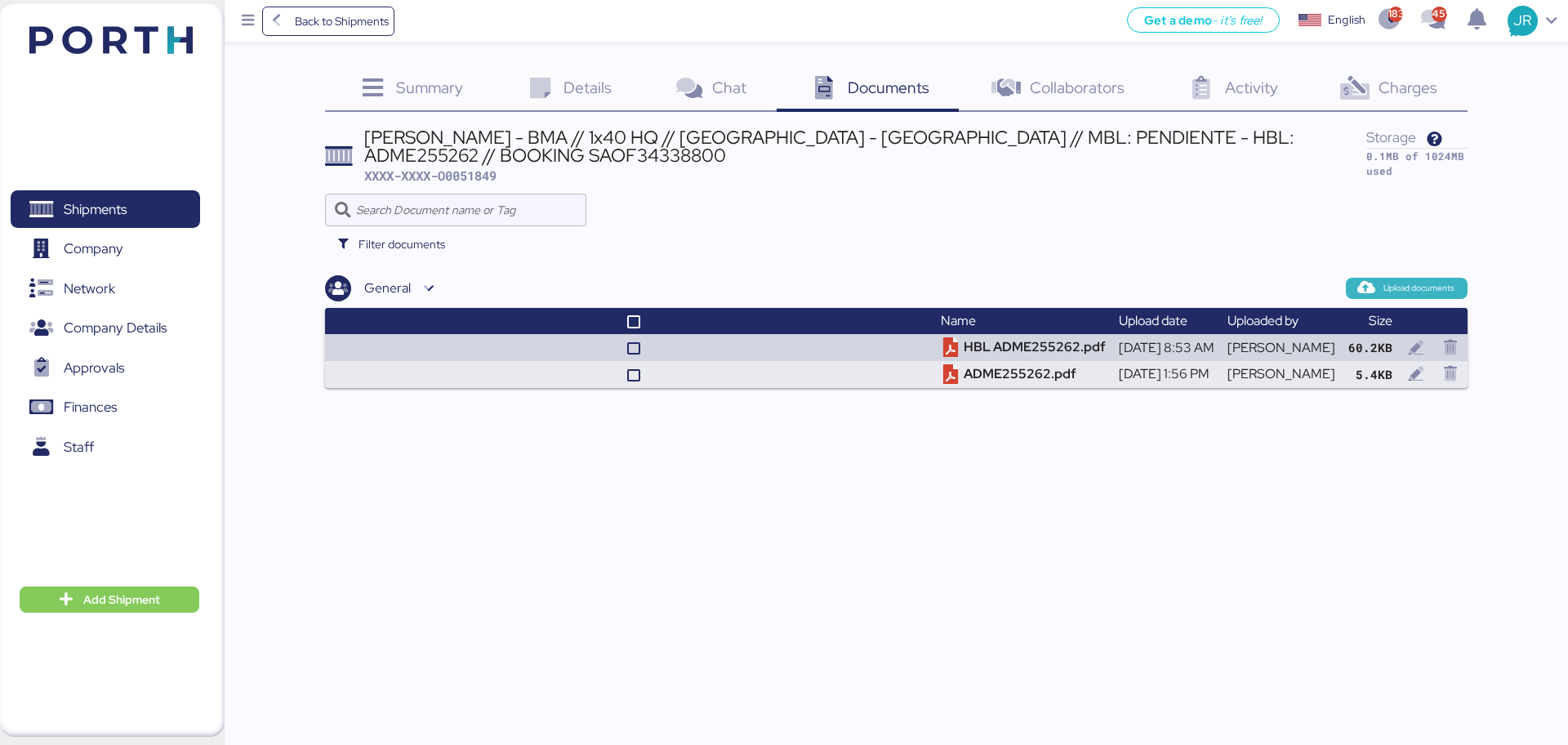
click at [1410, 296] on span "Upload documents" at bounding box center [1407, 288] width 96 height 15
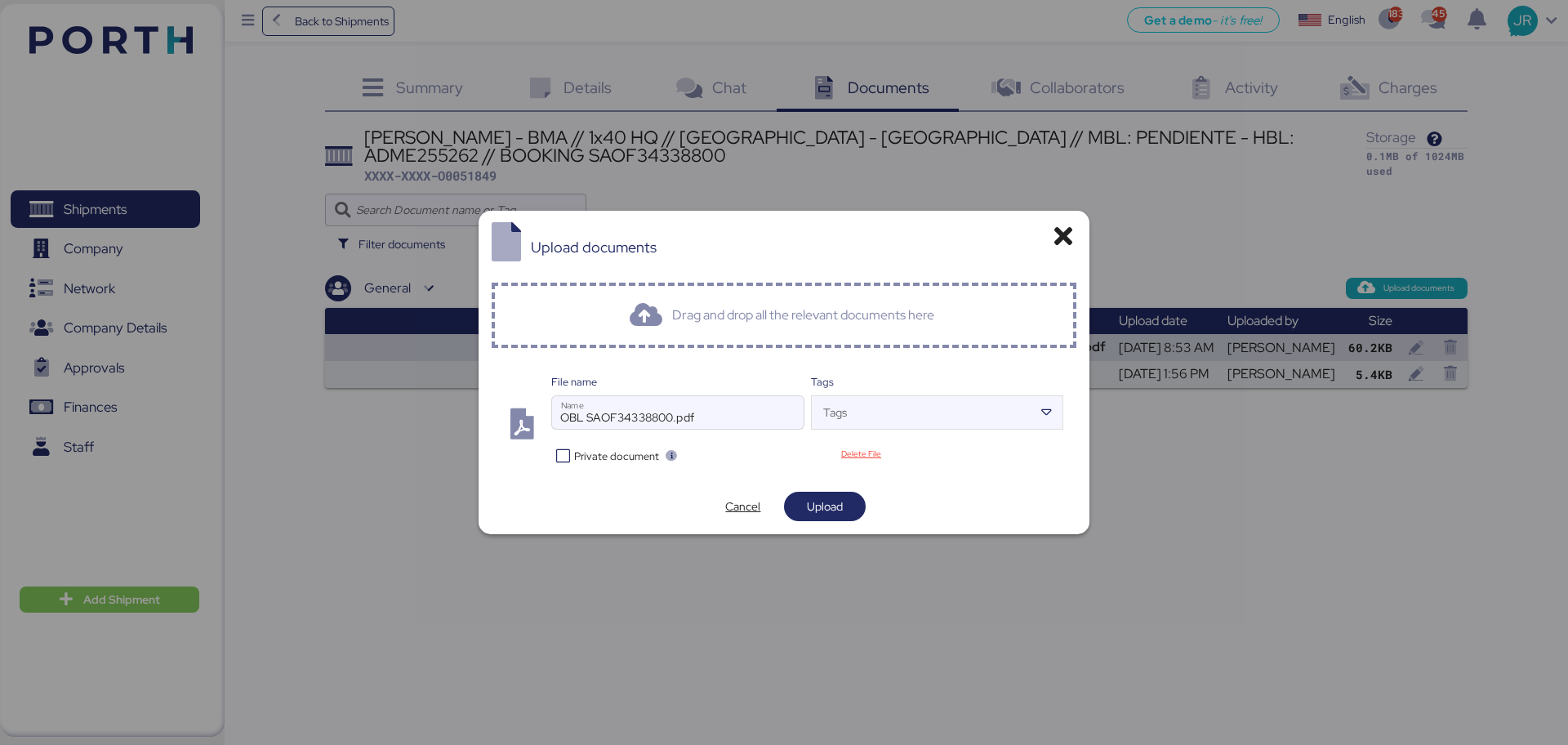
click at [602, 453] on span "Private document" at bounding box center [616, 456] width 85 height 16
click at [829, 514] on span "Upload" at bounding box center [824, 506] width 36 height 19
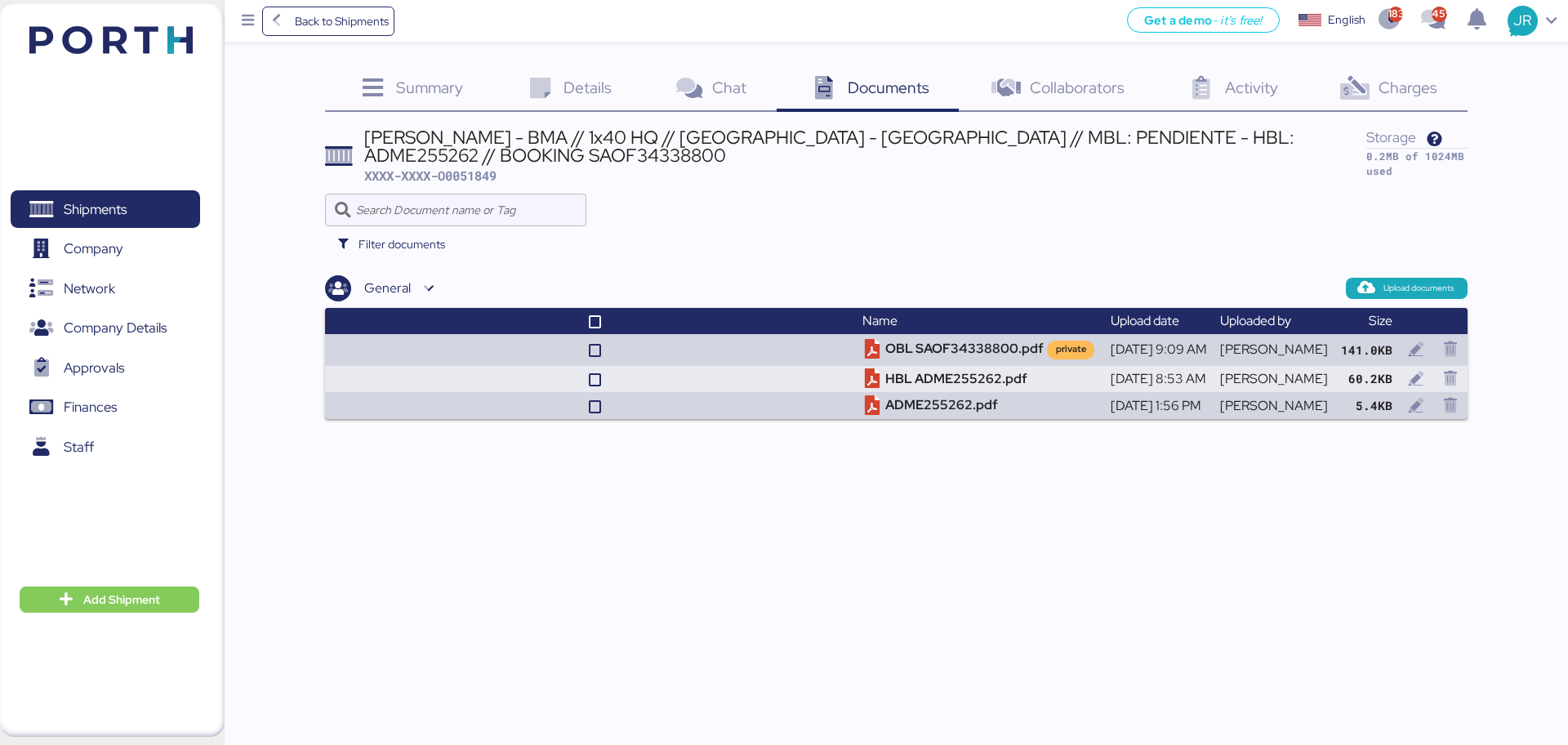
click at [1388, 82] on span "Charges" at bounding box center [1408, 87] width 59 height 21
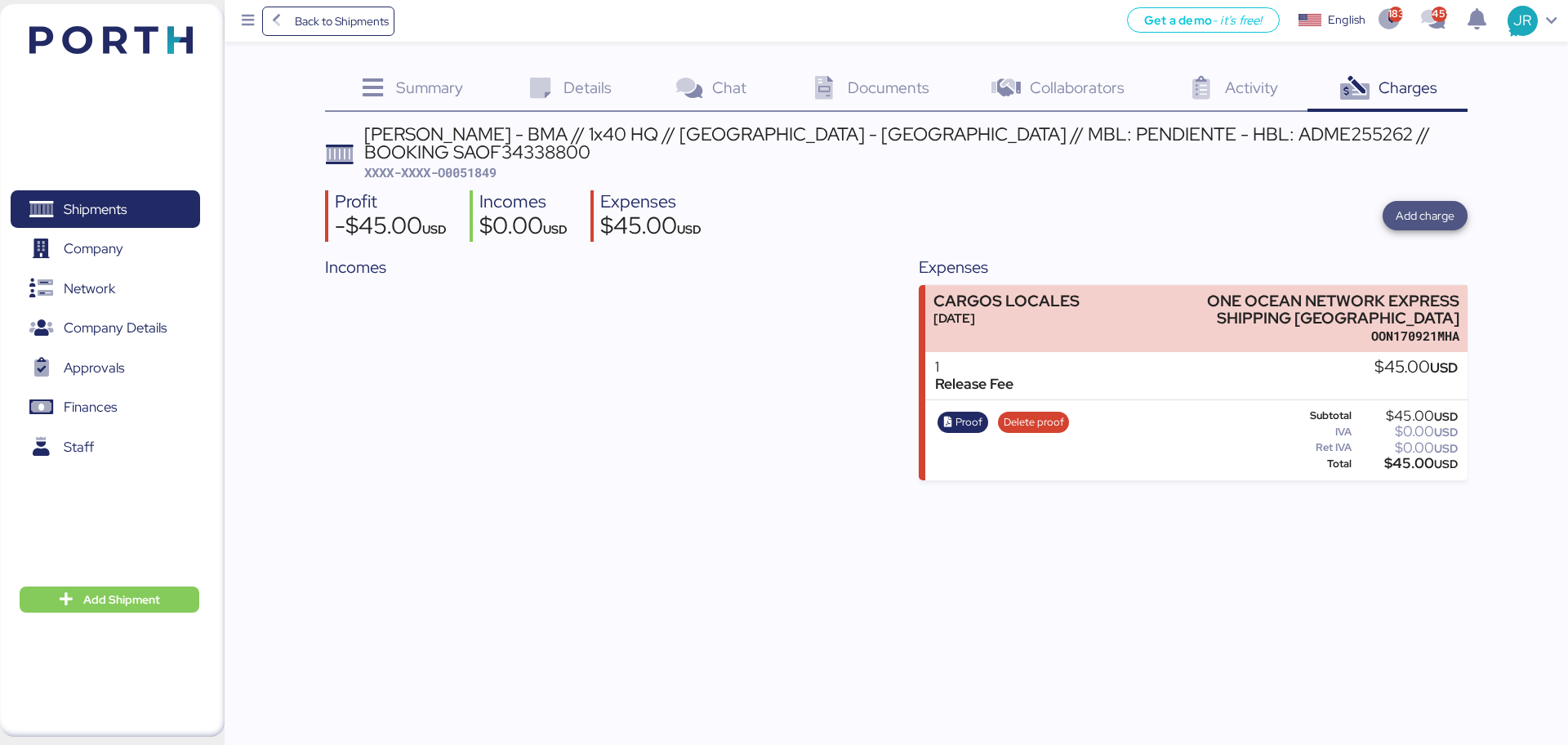
click at [1424, 205] on span "Add charge" at bounding box center [1425, 215] width 59 height 19
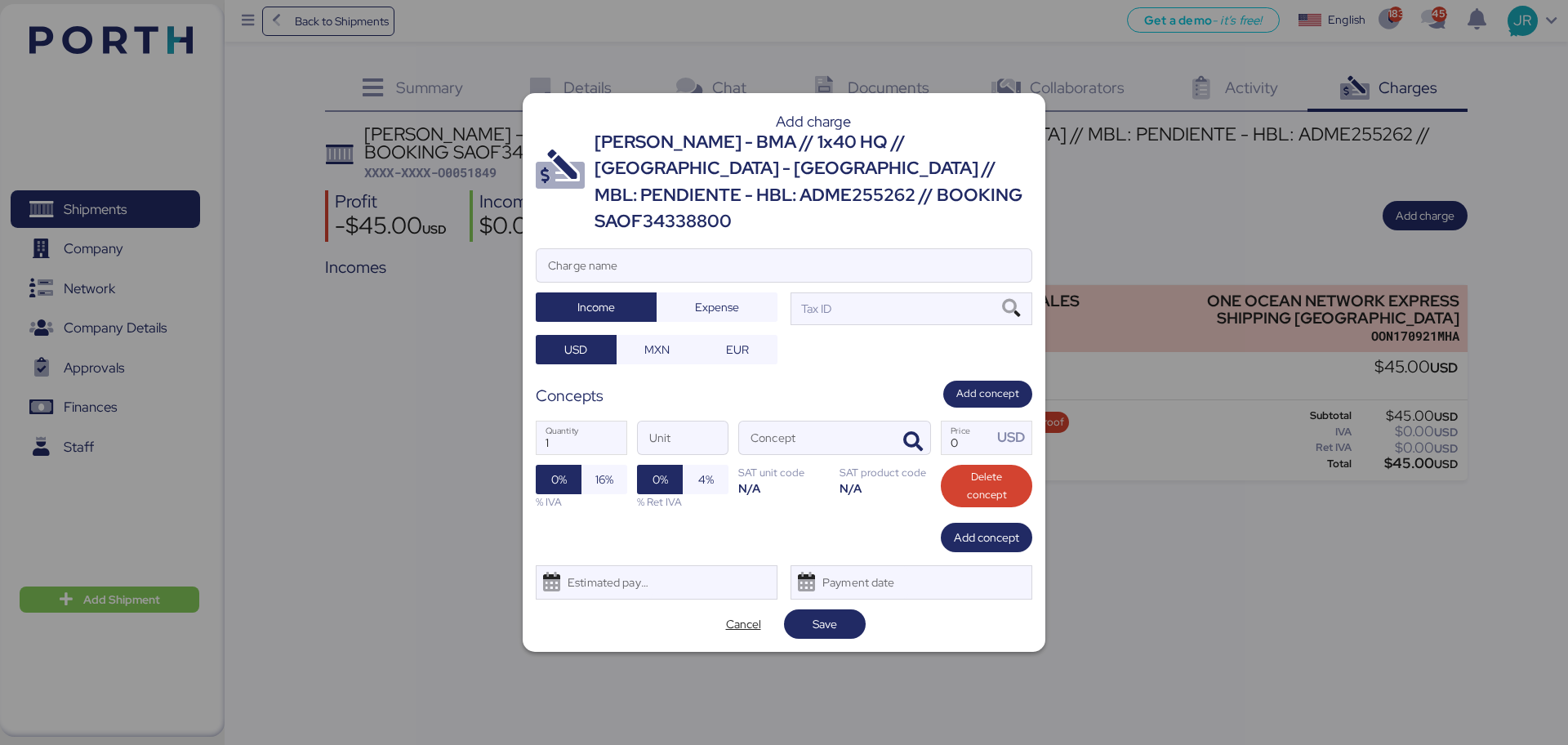
click at [708, 209] on div "[PERSON_NAME] - BMA // 1x40 HQ // [GEOGRAPHIC_DATA] - [GEOGRAPHIC_DATA] // MBL:…" at bounding box center [813, 181] width 437 height 106
click at [644, 249] on input "Charge name" at bounding box center [784, 264] width 494 height 32
type input "FACTURA BMA"
click at [1011, 299] on icon at bounding box center [1011, 308] width 28 height 18
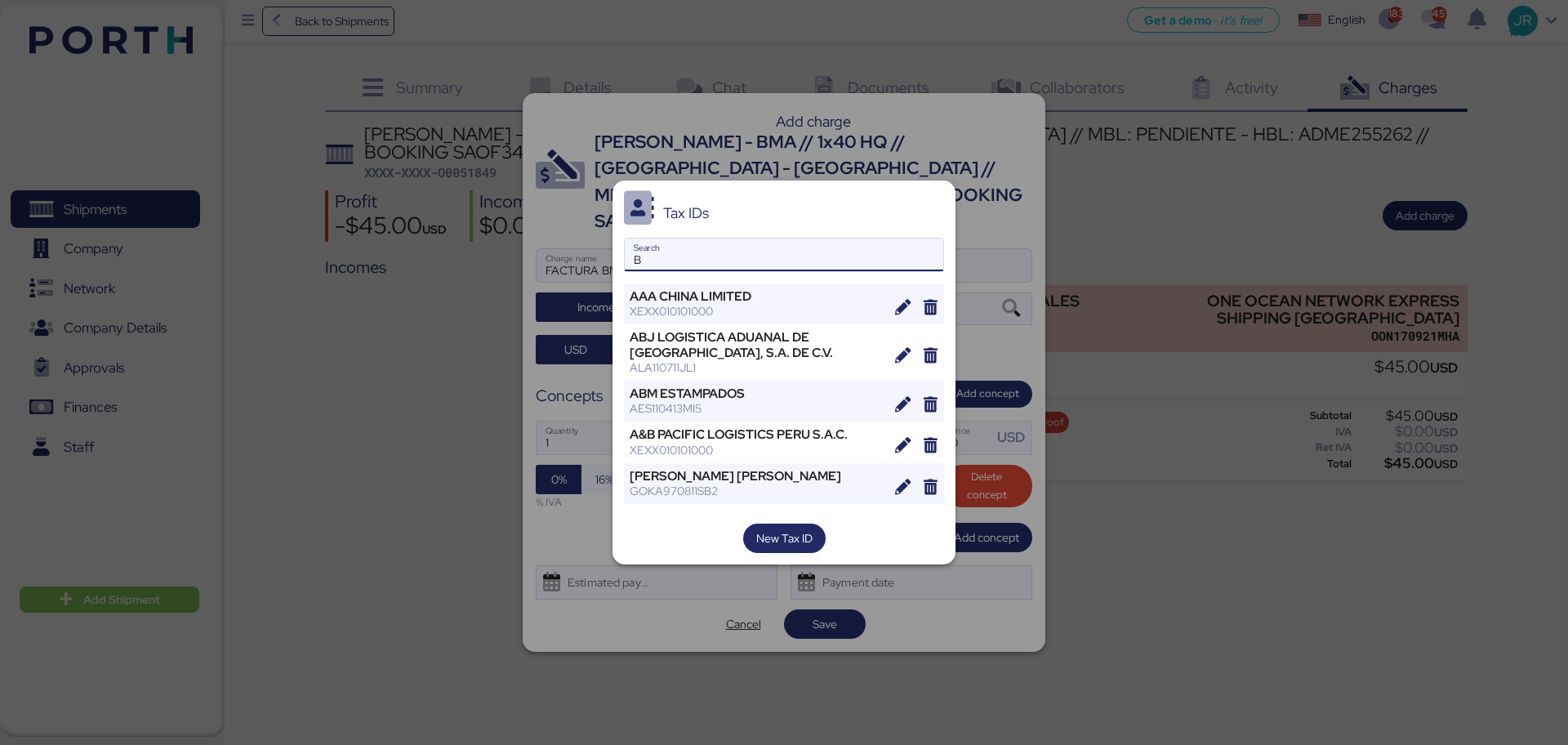
click at [701, 259] on input "B" at bounding box center [784, 254] width 319 height 32
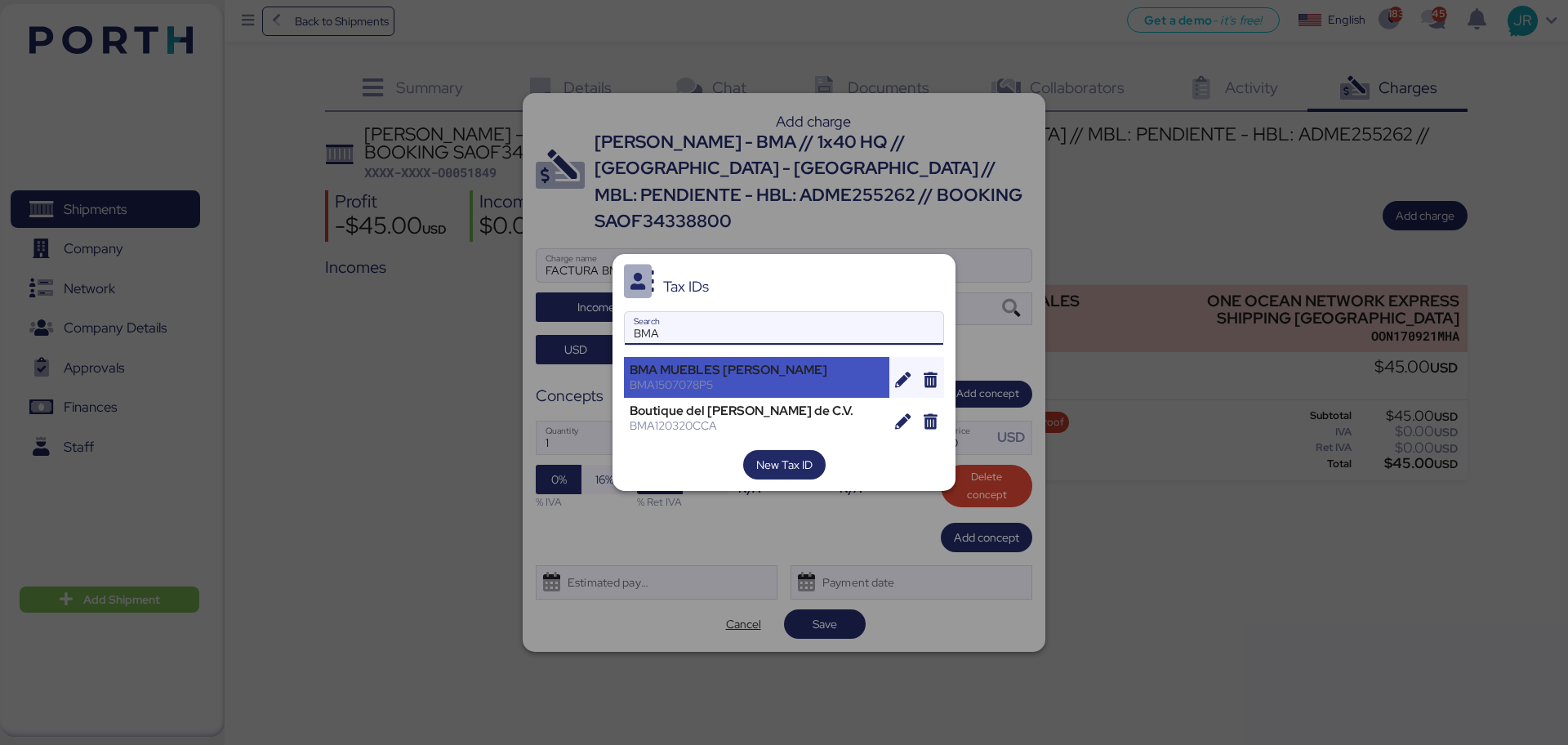
type input "BMA"
click at [713, 389] on div "BMA1507078P5" at bounding box center [757, 385] width 254 height 15
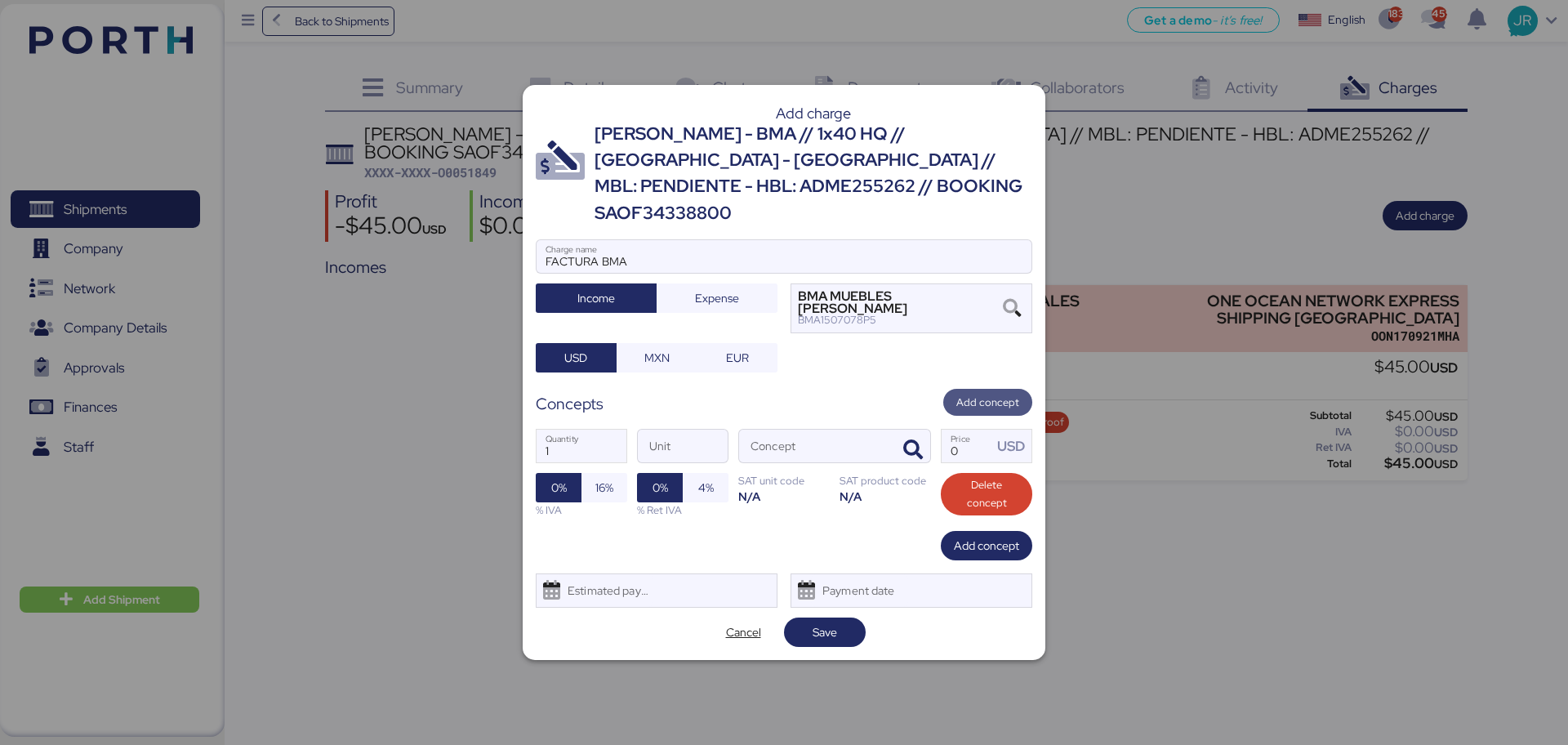
click at [1003, 393] on span "Add concept" at bounding box center [987, 402] width 63 height 18
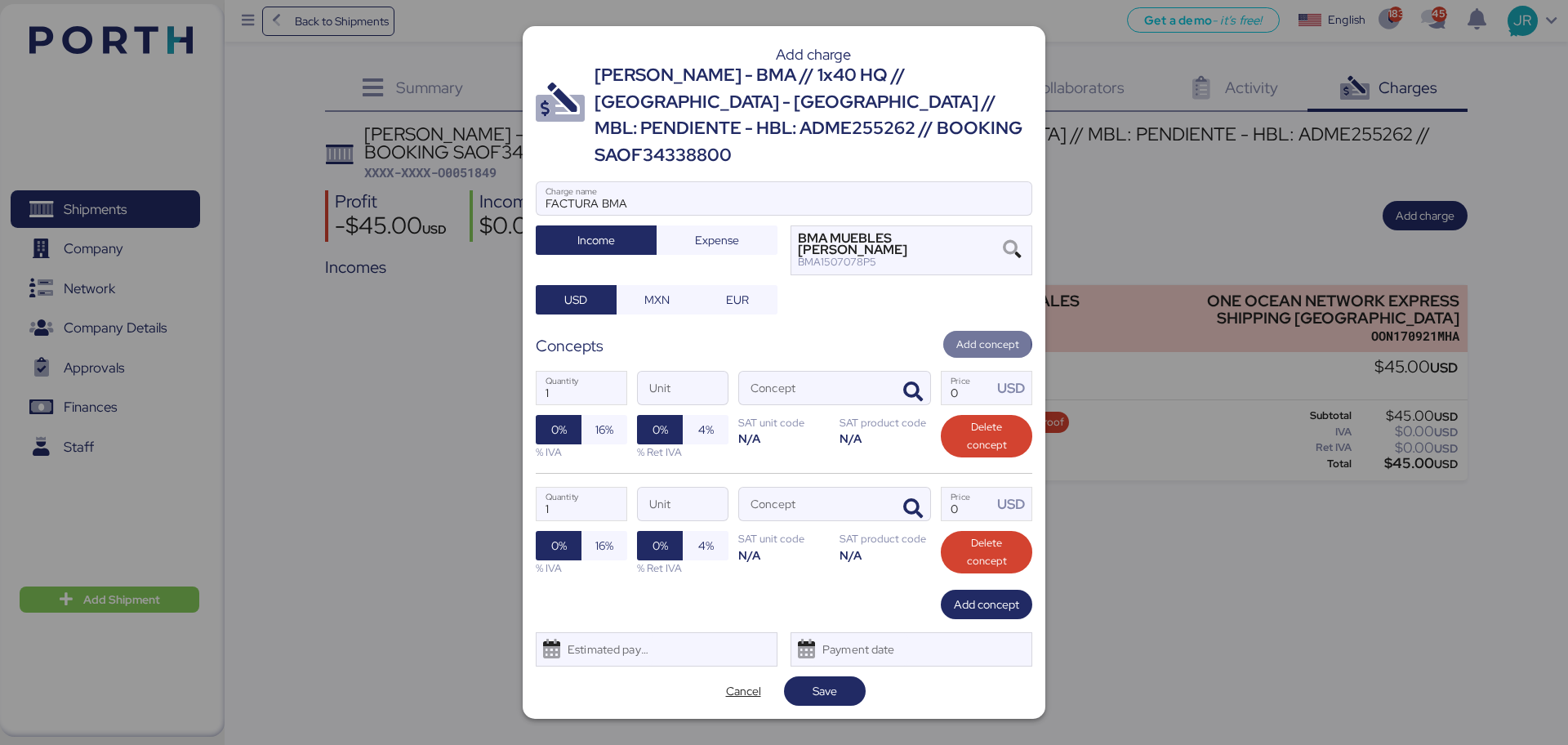
click at [992, 335] on span "Add concept" at bounding box center [987, 344] width 63 height 18
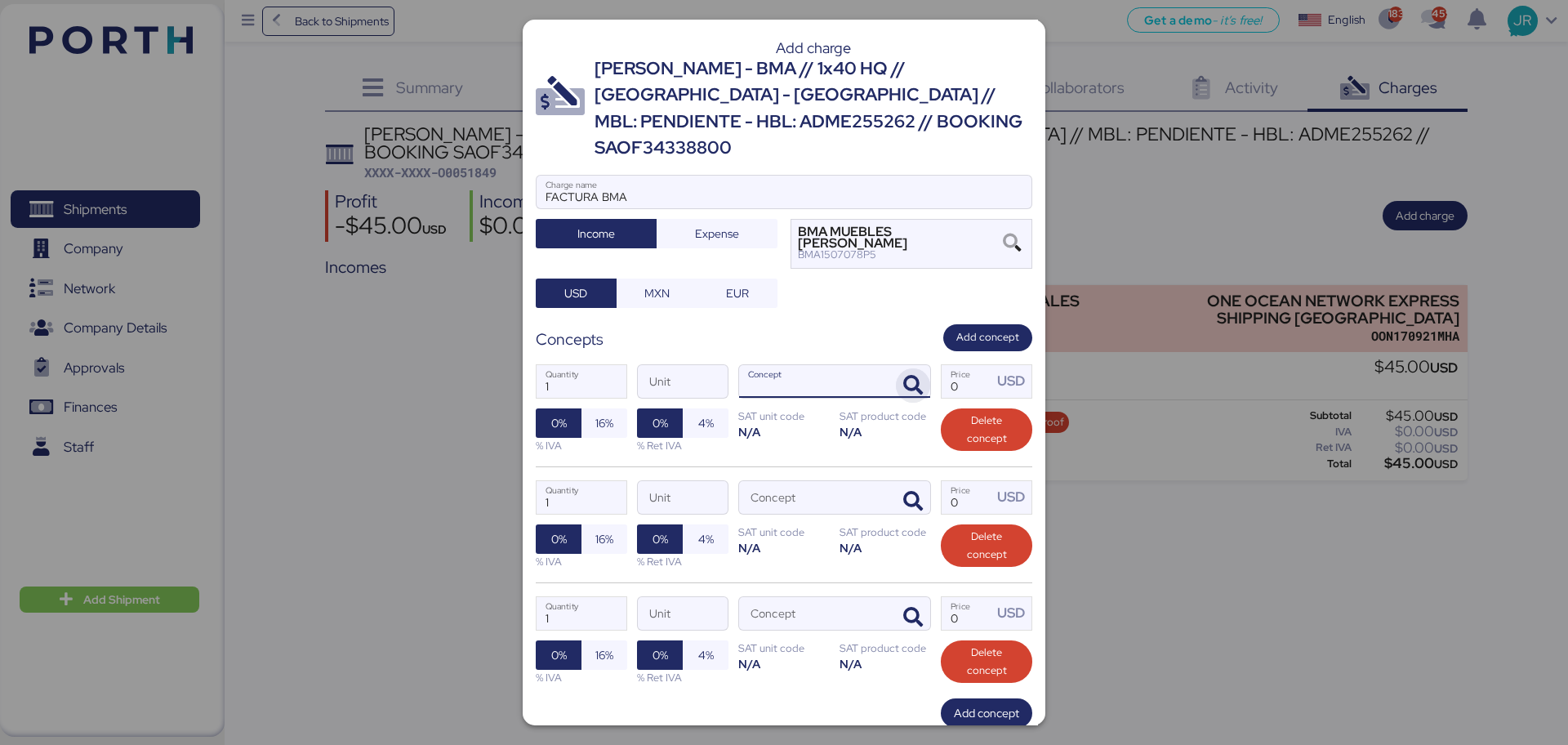
click at [903, 376] on icon "button" at bounding box center [912, 385] width 19 height 19
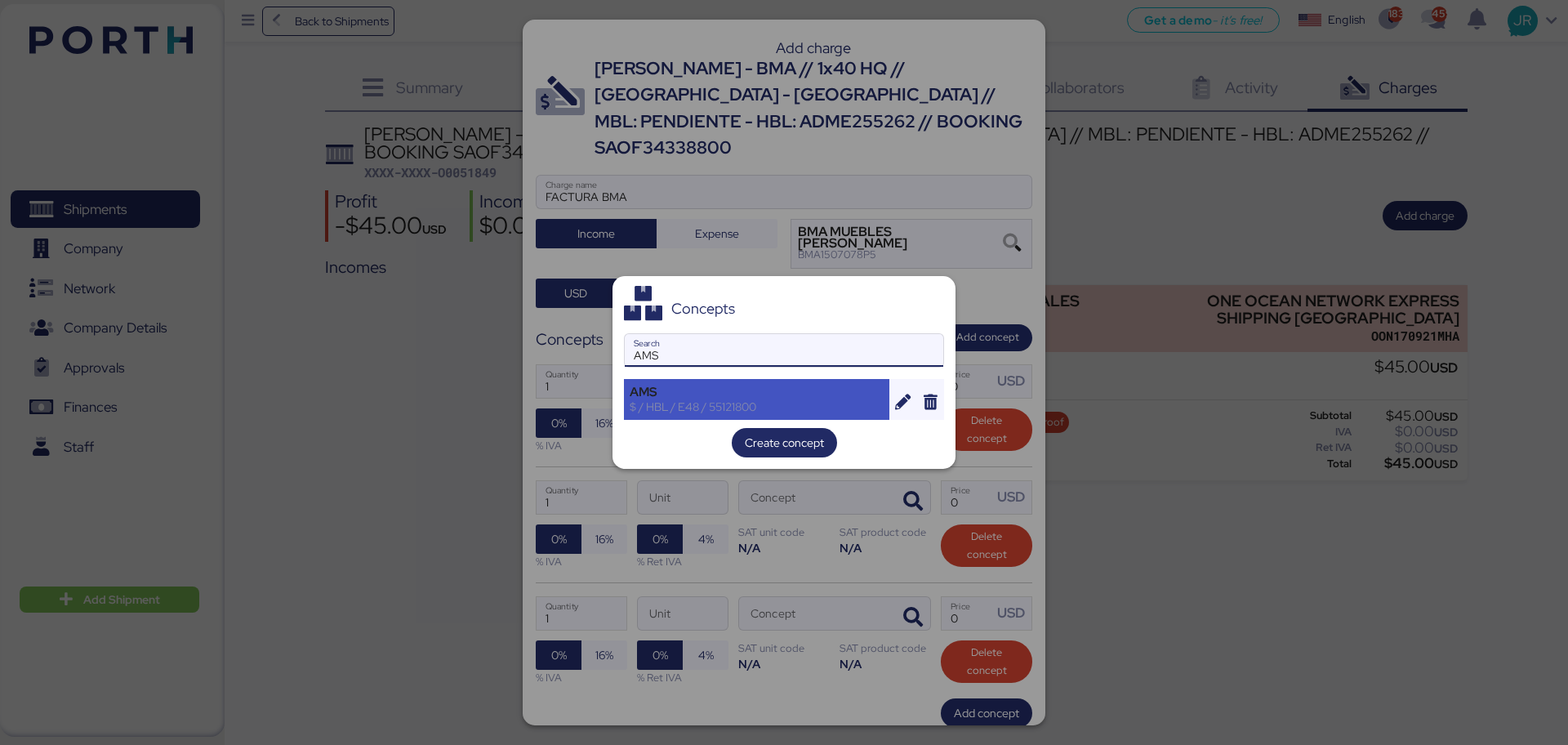
type input "AMS"
click at [688, 401] on div "$ / HBL / E48 / 55121800" at bounding box center [757, 407] width 254 height 15
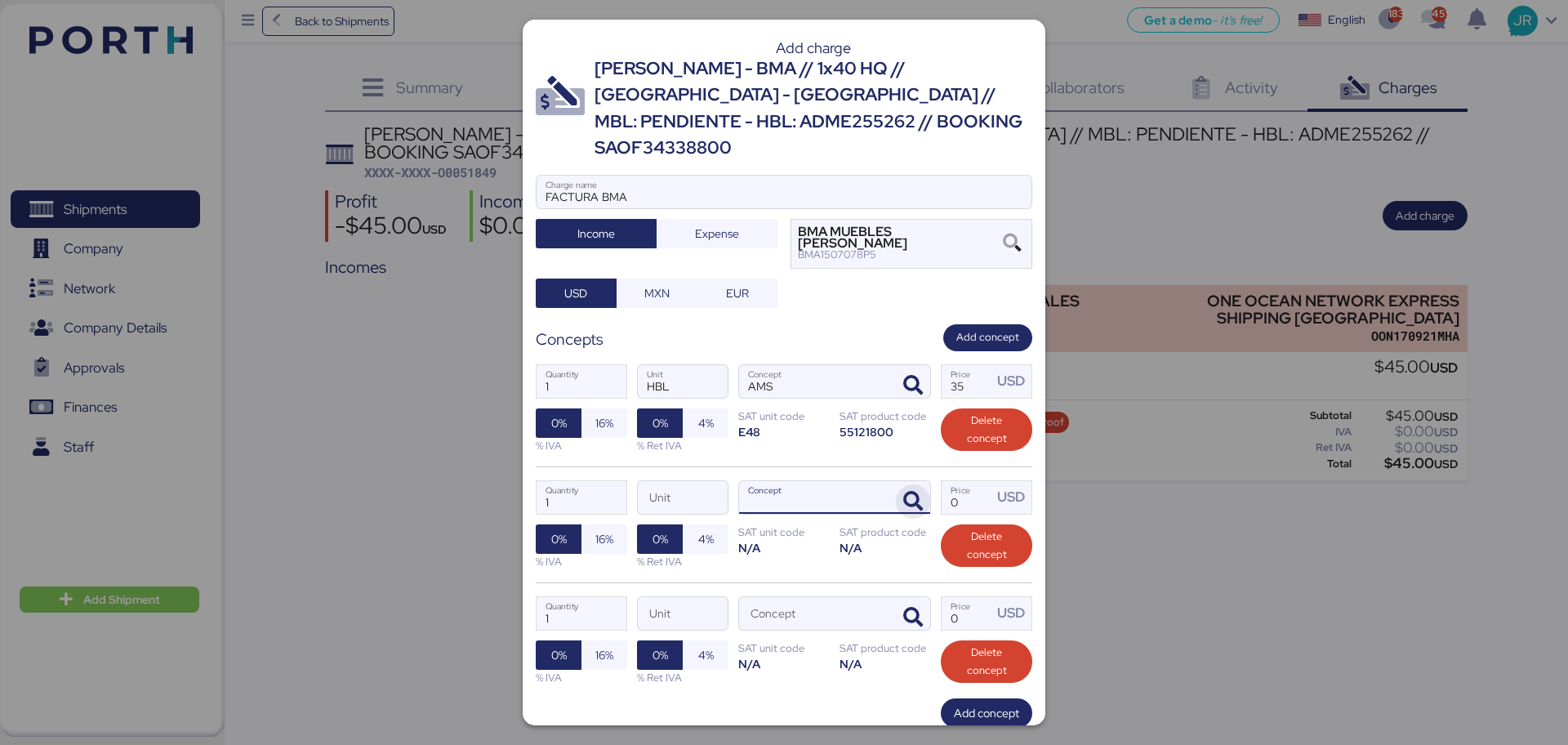
click at [903, 492] on icon "button" at bounding box center [912, 501] width 19 height 19
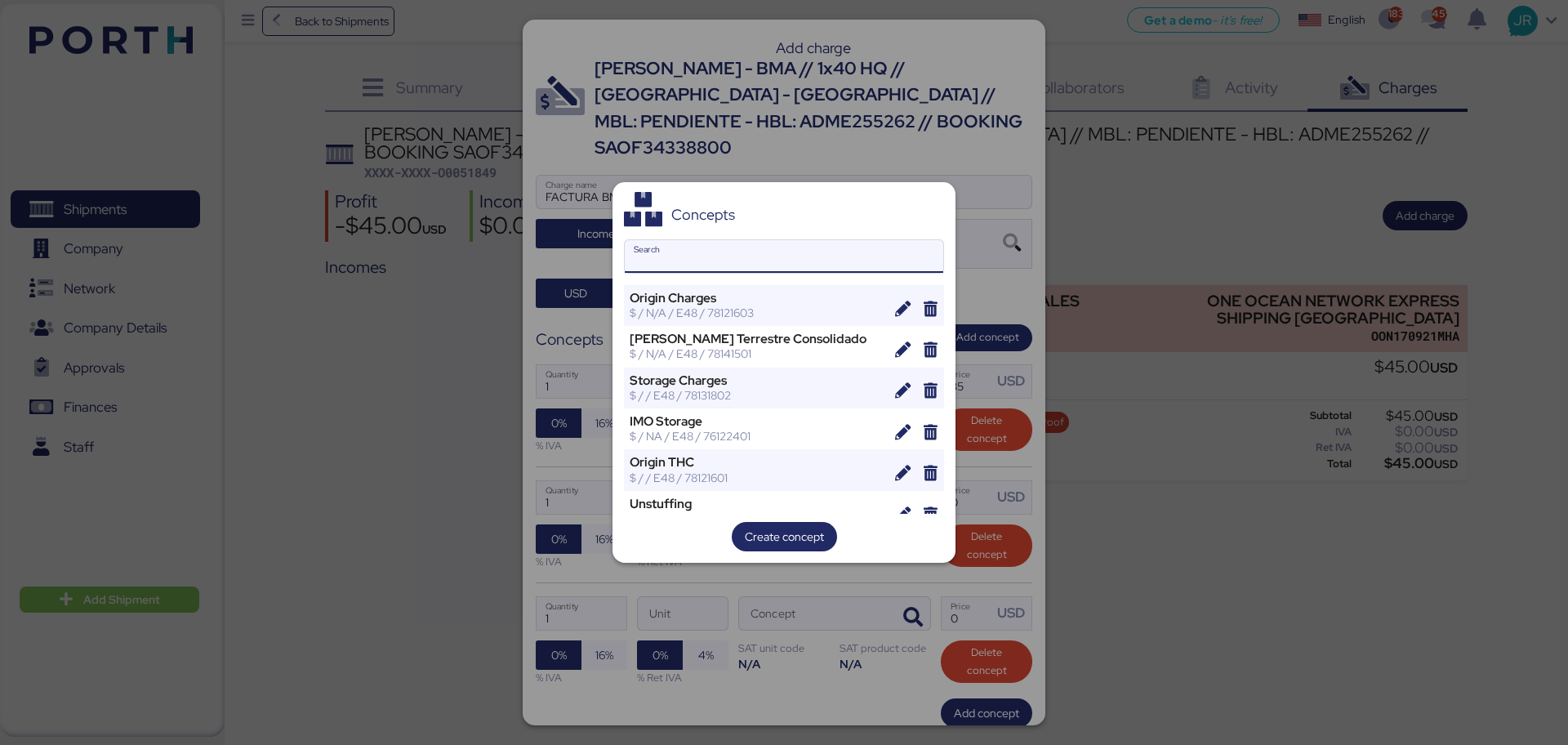
click at [657, 275] on div "Concepts Search Origin Charges $ / N/A / E48 / 78121603 [PERSON_NAME] Terrestre…" at bounding box center [784, 373] width 343 height 381
click at [657, 256] on input "Search" at bounding box center [784, 256] width 319 height 32
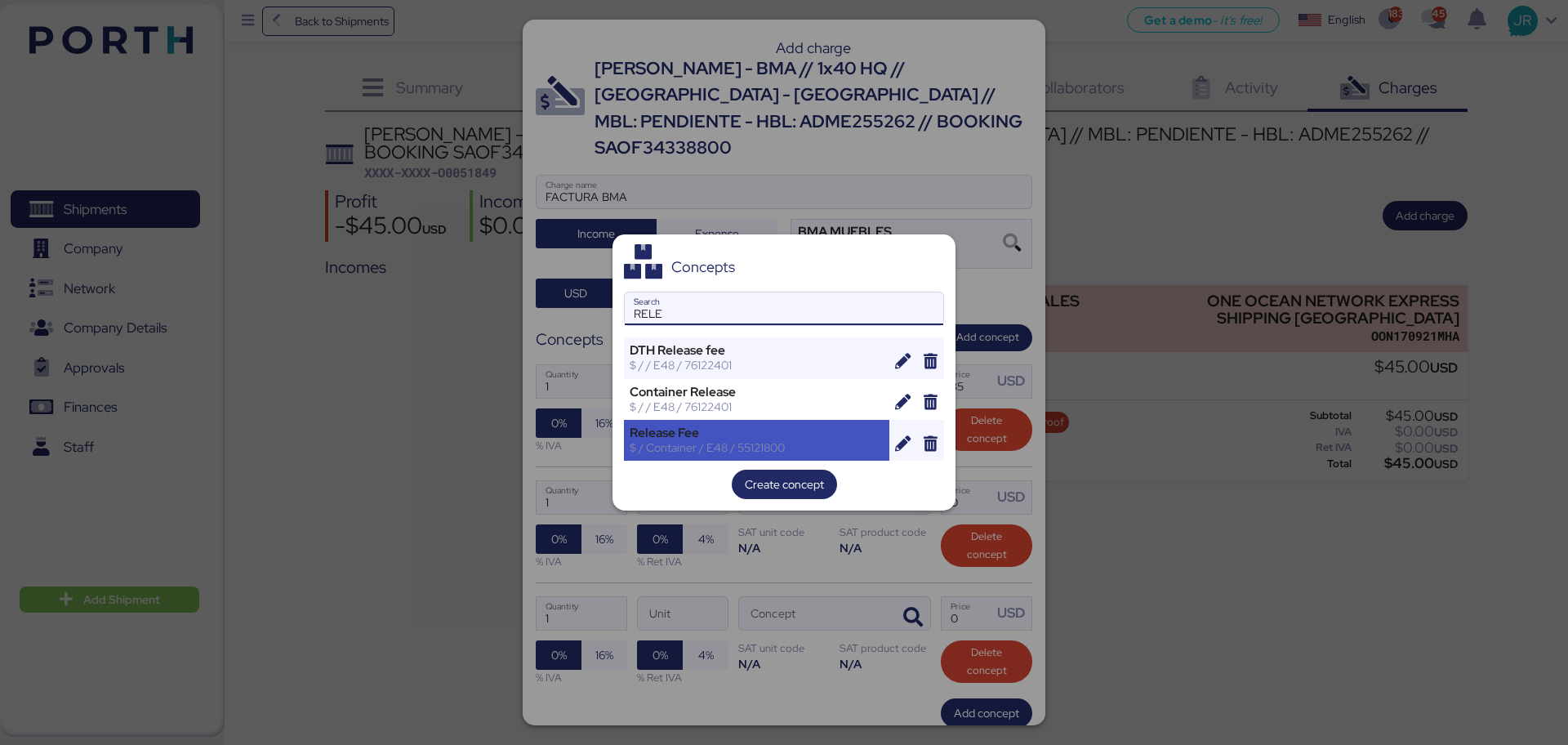
type input "RELE"
click at [657, 441] on div "$ / Container / E48 / 55121800" at bounding box center [757, 448] width 254 height 15
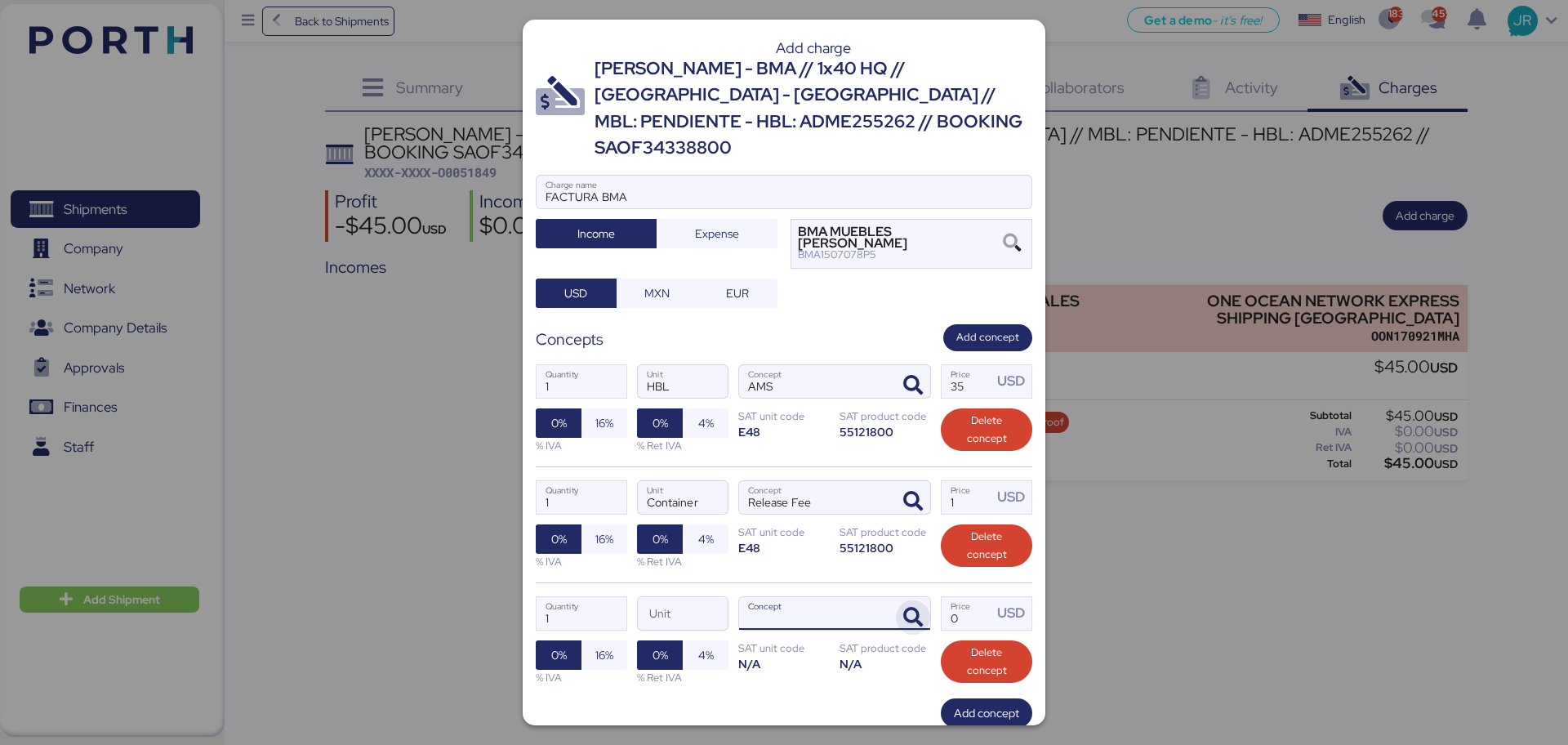
click at [903, 608] on icon "button" at bounding box center [912, 617] width 19 height 19
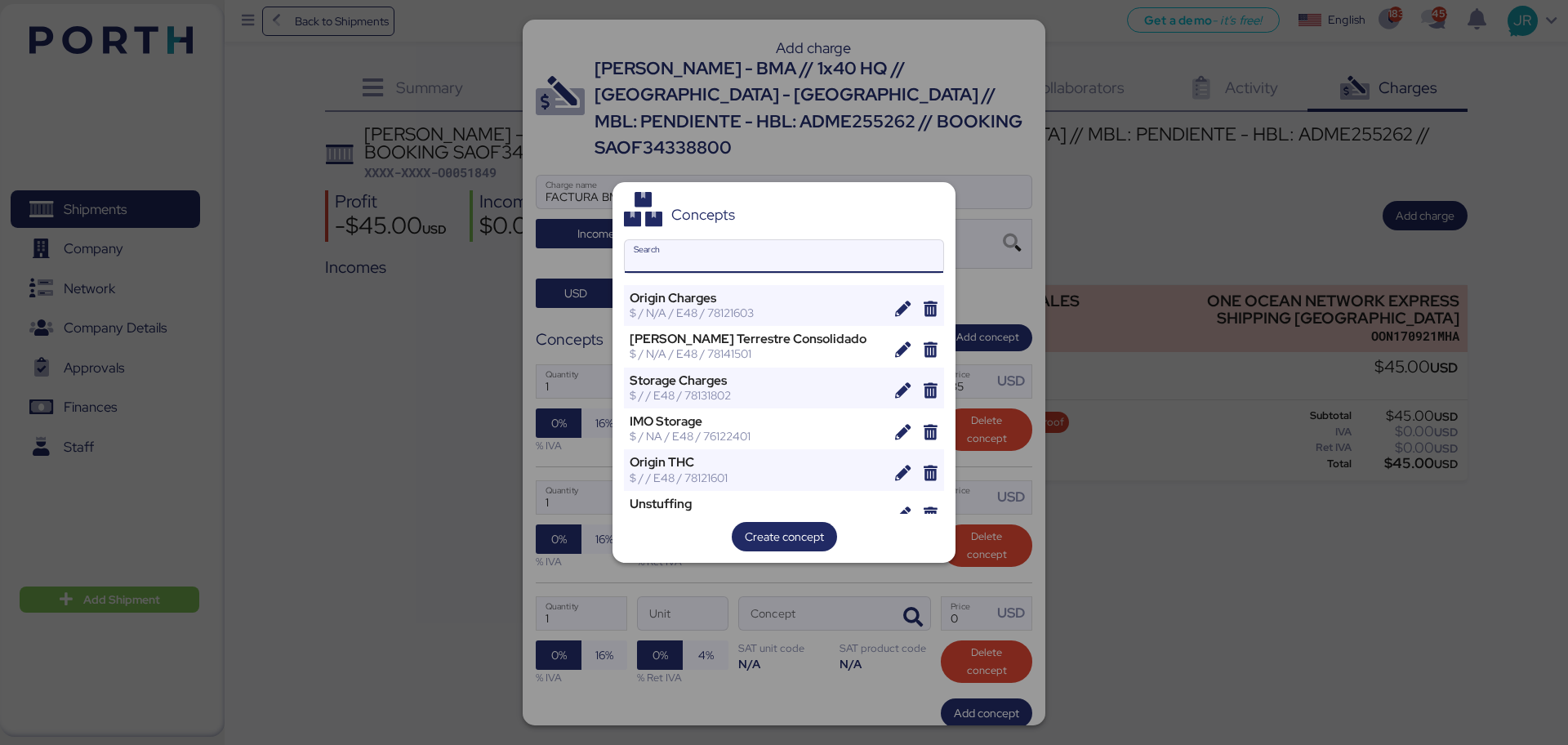
click at [674, 248] on input "Search" at bounding box center [784, 256] width 319 height 32
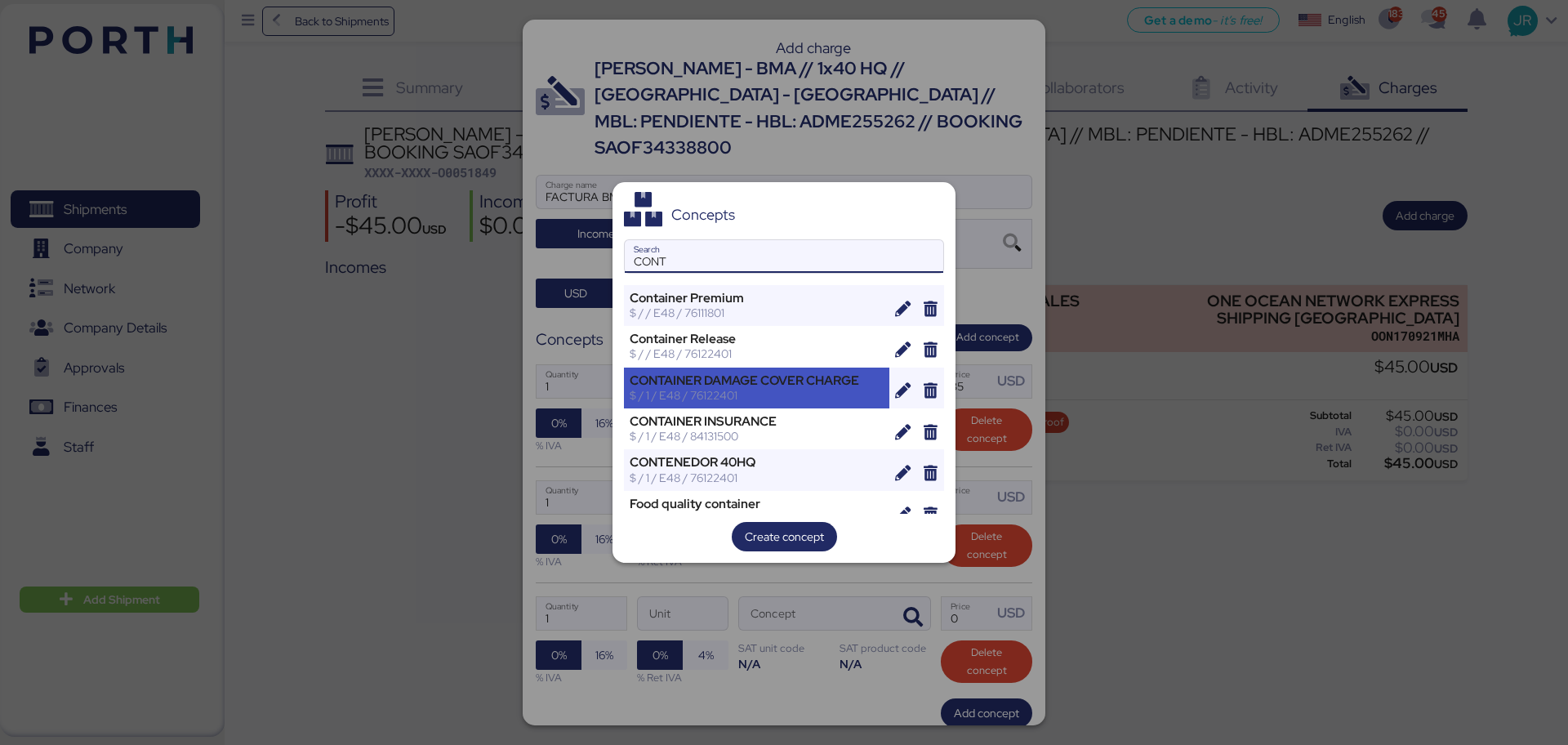
type input "CONT"
click at [730, 399] on div "$ / 1 / E48 / 76122401" at bounding box center [757, 395] width 254 height 15
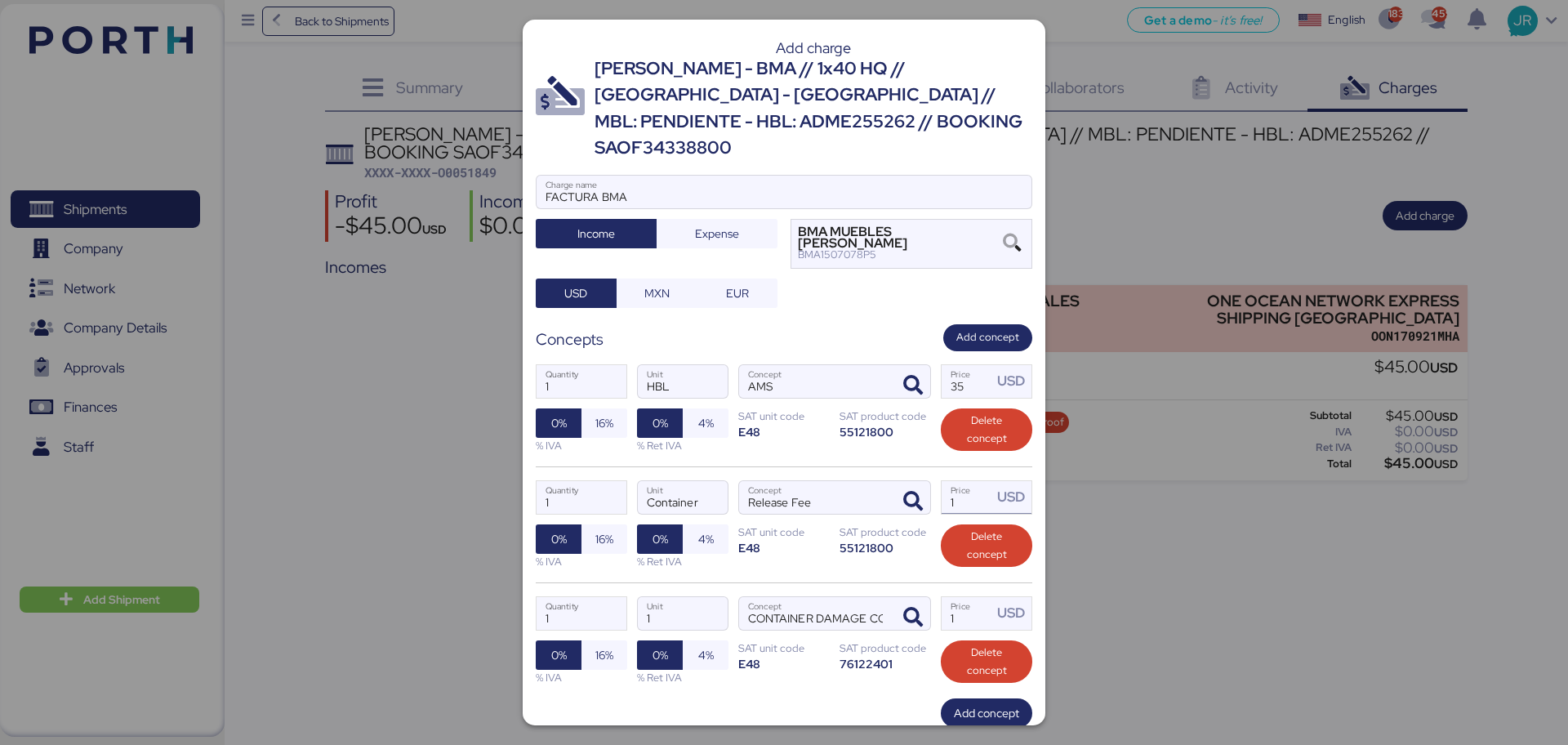
click at [958, 481] on input "1" at bounding box center [966, 496] width 51 height 32
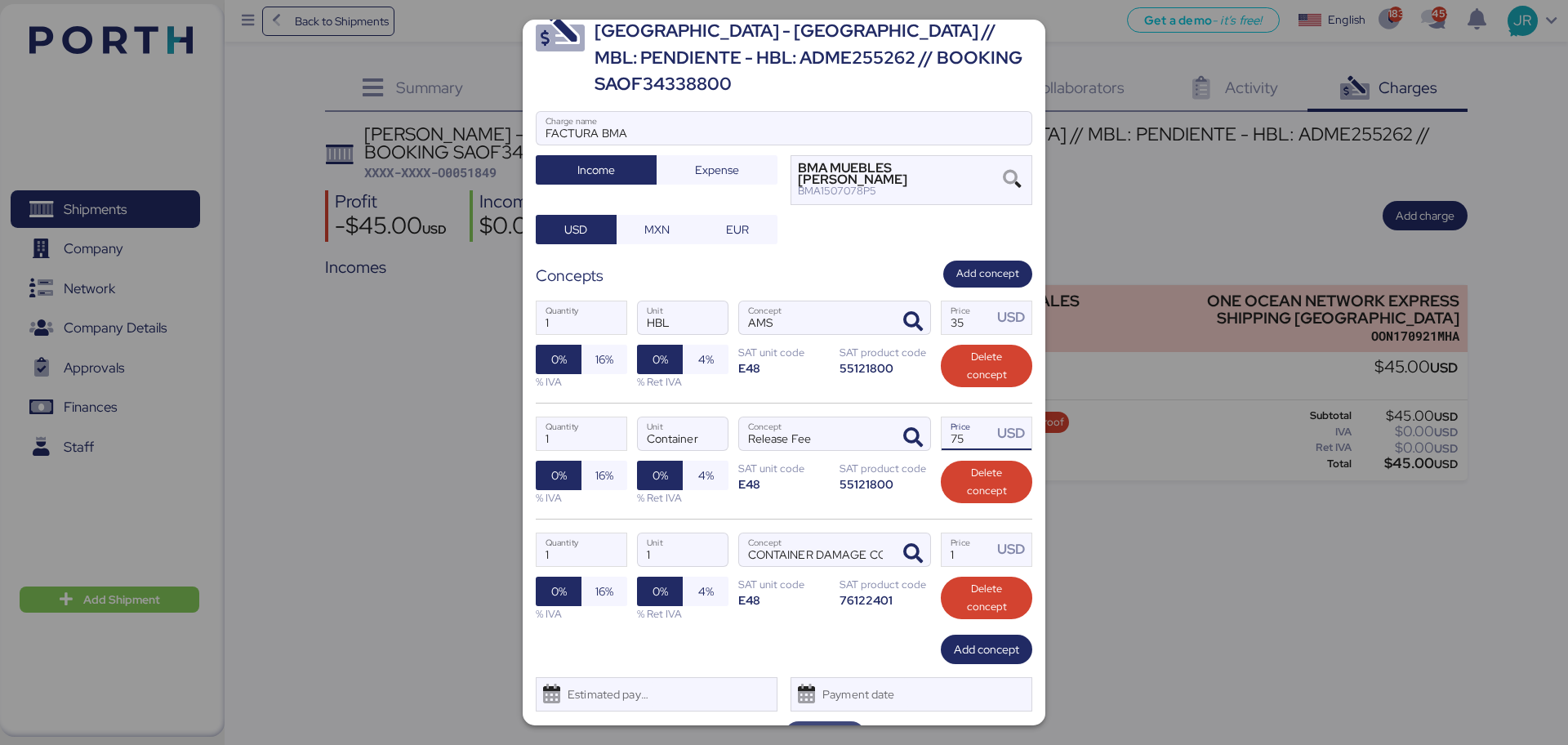
type input "75"
click at [813, 726] on span "Save" at bounding box center [824, 735] width 25 height 19
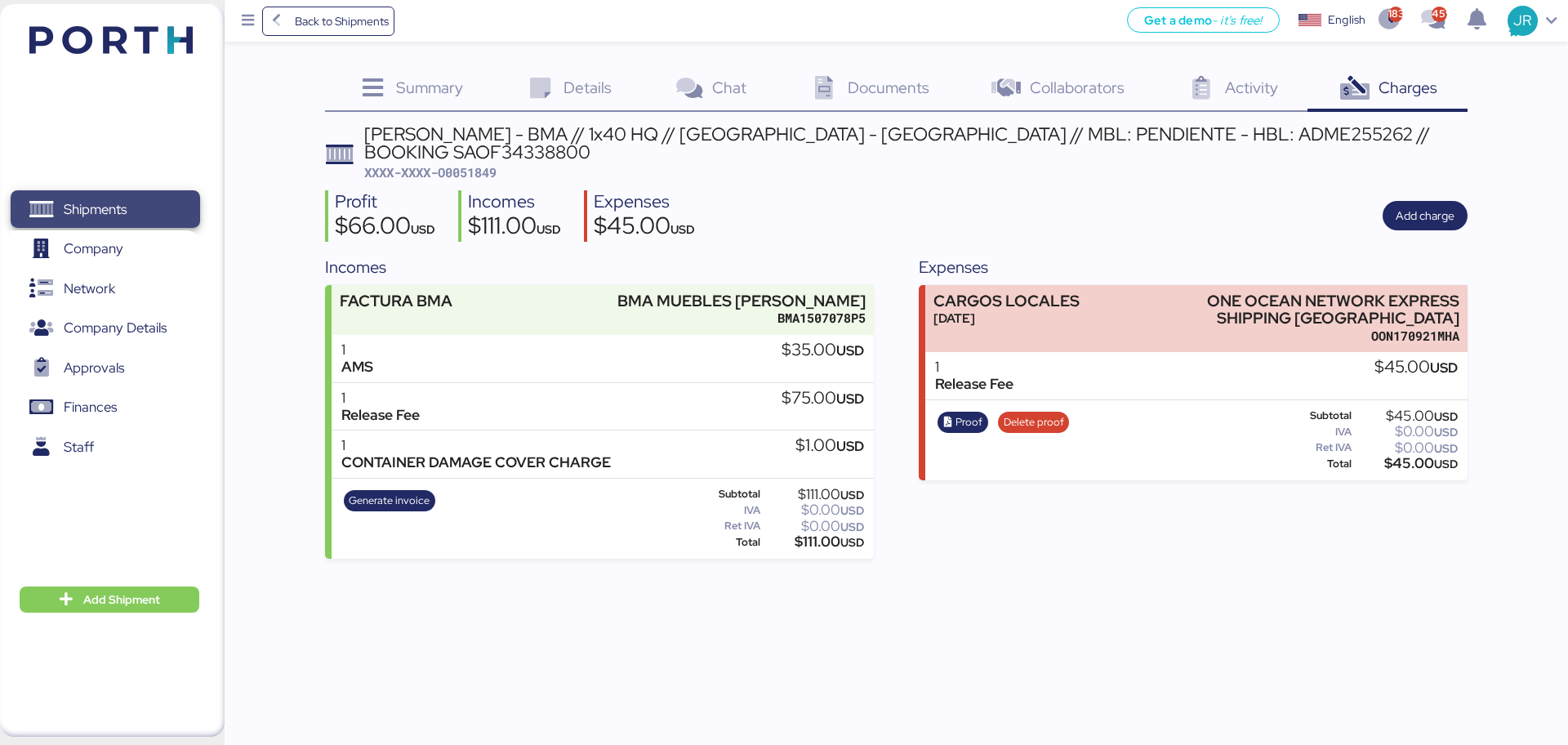
click at [87, 198] on span "Shipments" at bounding box center [105, 210] width 176 height 24
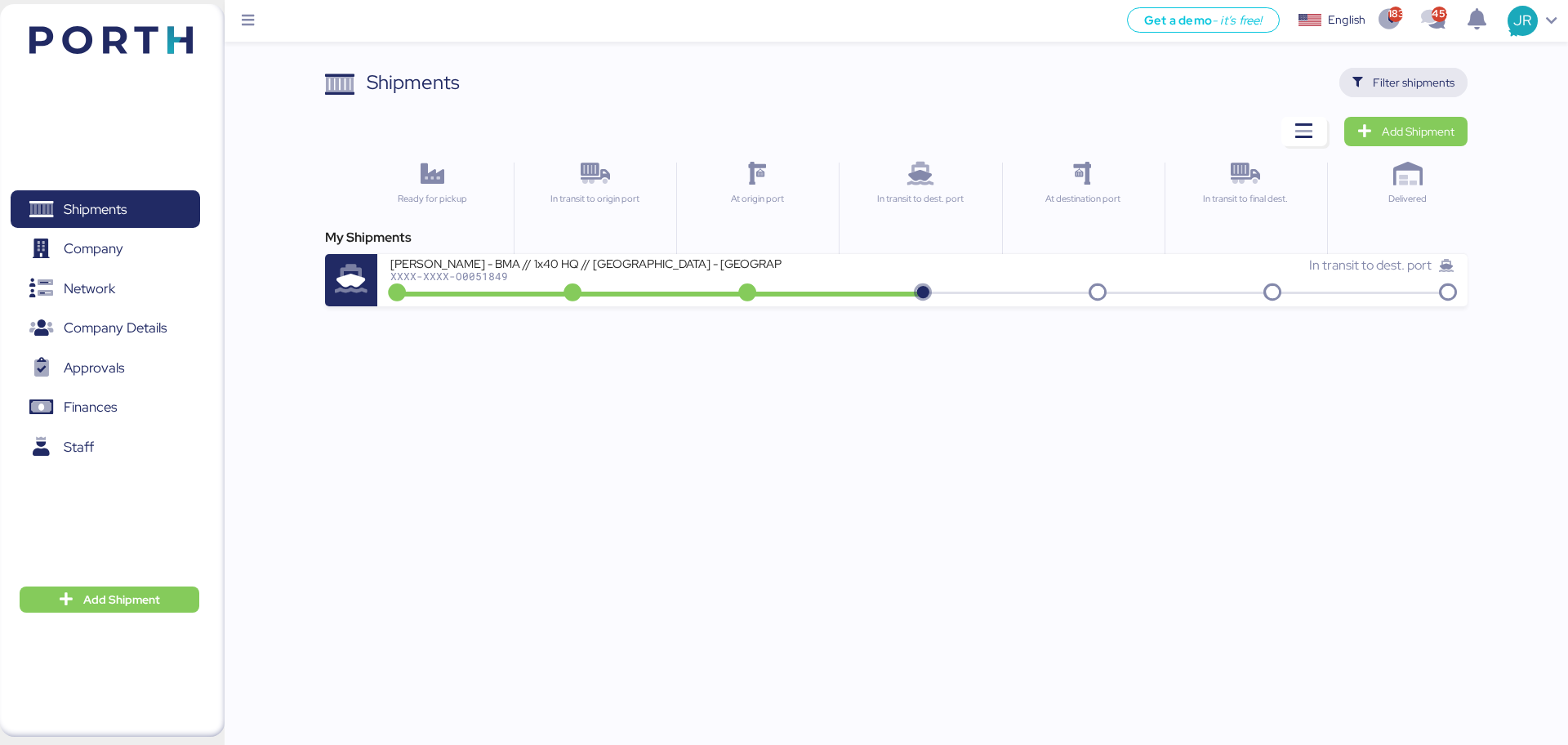
click at [1384, 76] on span "Filter shipments" at bounding box center [1413, 82] width 82 height 19
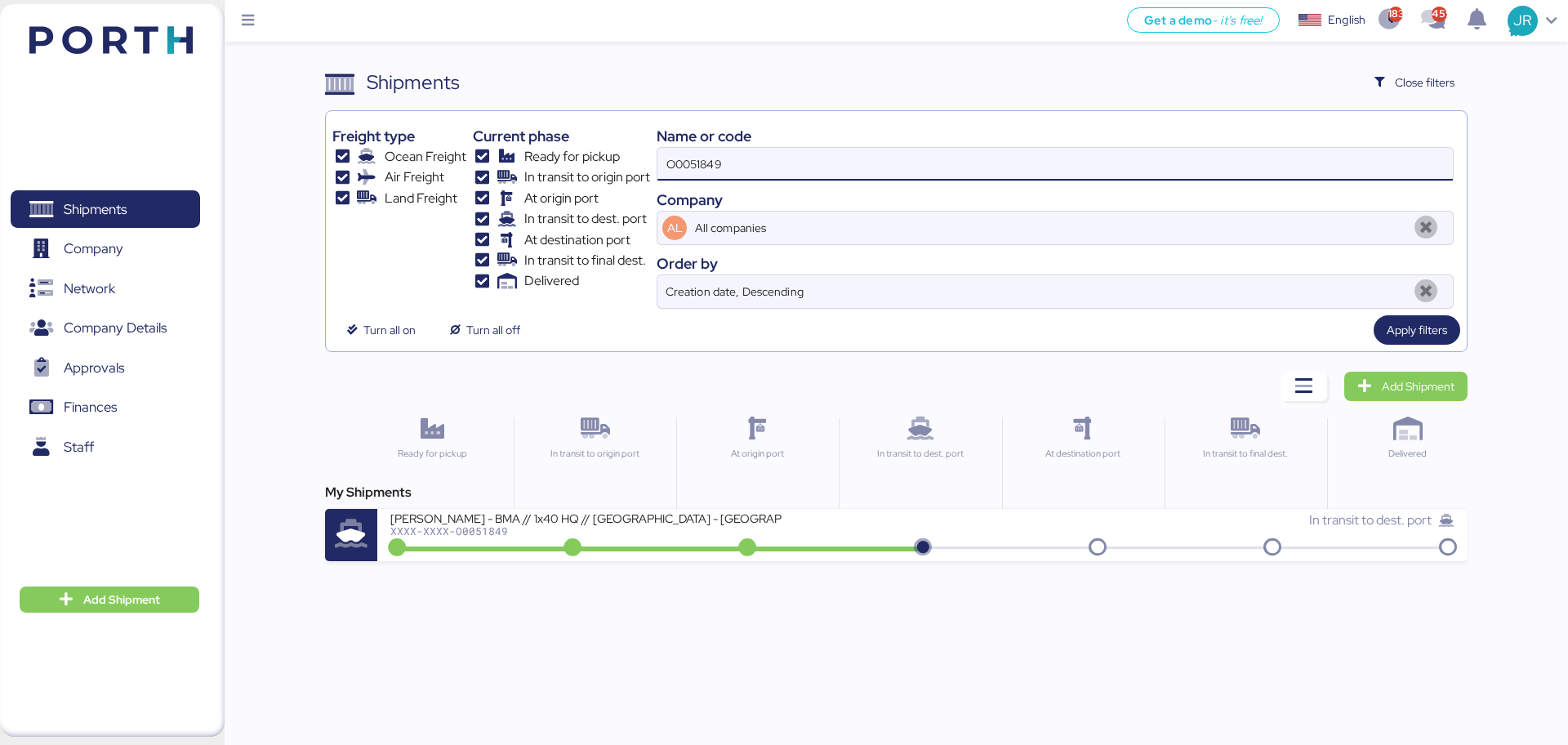
drag, startPoint x: 754, startPoint y: 166, endPoint x: 520, endPoint y: 173, distance: 234.1
click at [529, 175] on div "Freight type Ocean Freight Air Freight Land Freight Current phase Ready for pic…" at bounding box center [896, 214] width 1127 height 192
paste input "A0052020"
type input "A0052020"
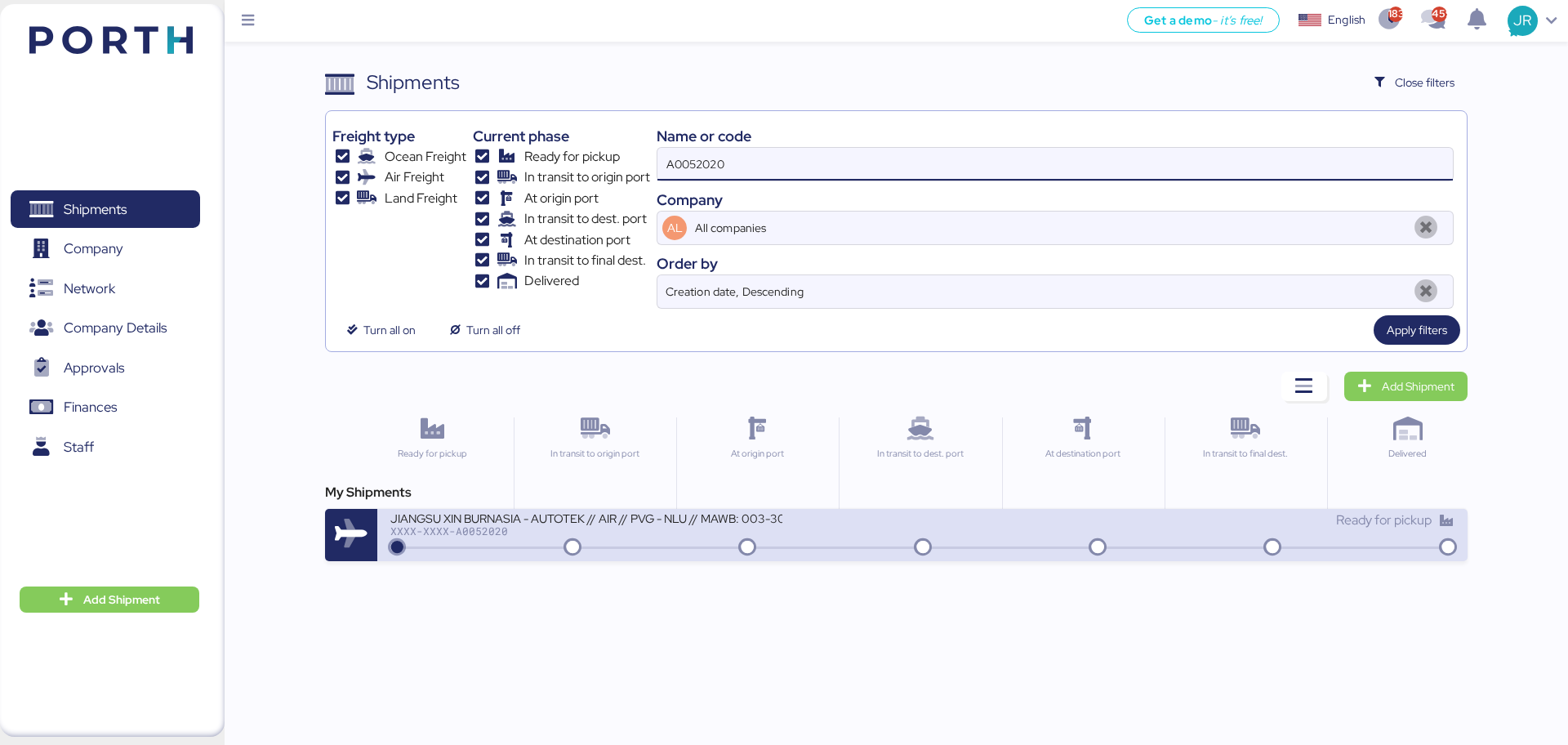
click at [458, 519] on div "JIANGSU XIN BURNASIA - AUTOTEK // AIR // PVG - NLU // MAWB: 003-30545970 - HAWB…" at bounding box center [587, 517] width 392 height 14
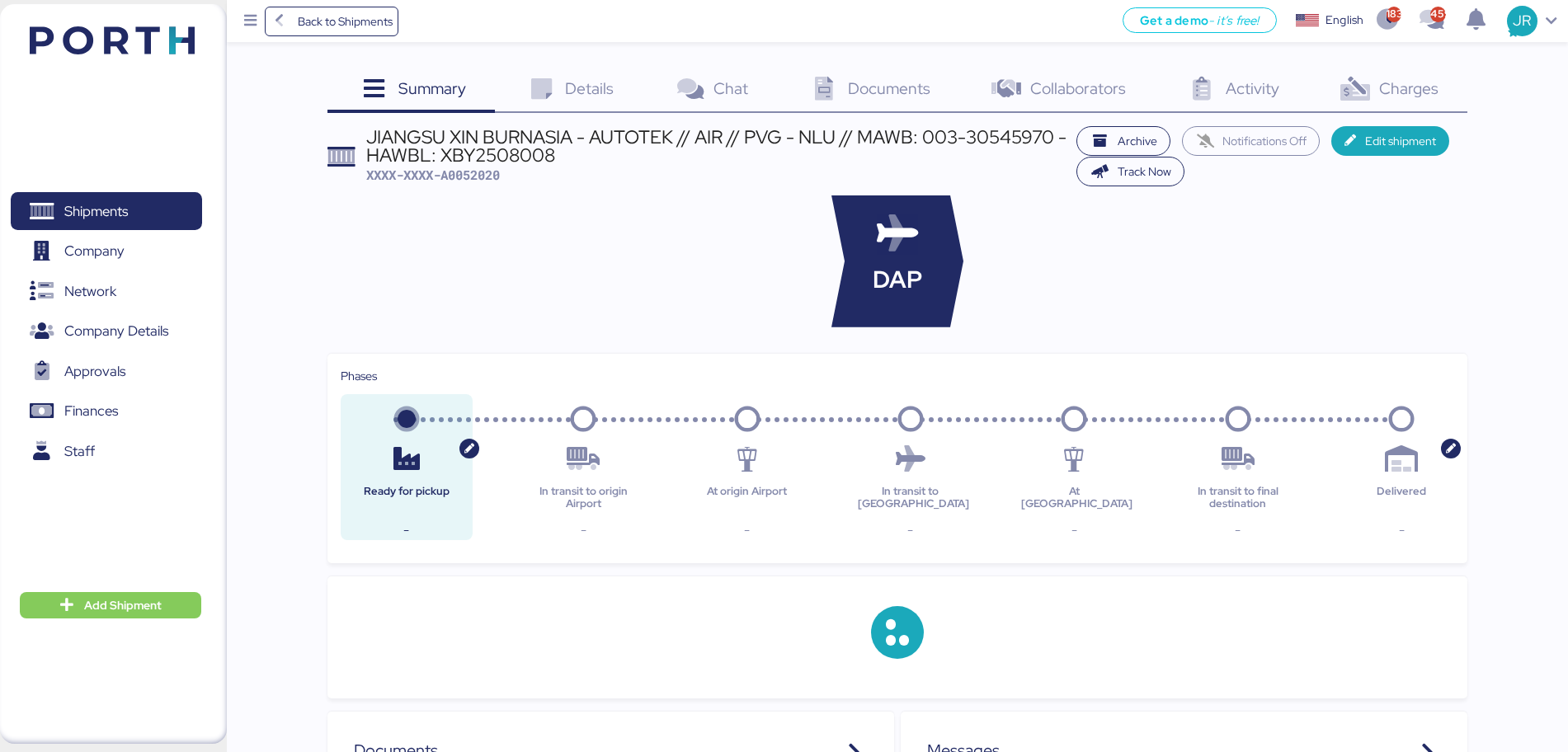
click at [1402, 91] on span "Charges" at bounding box center [1409, 87] width 60 height 21
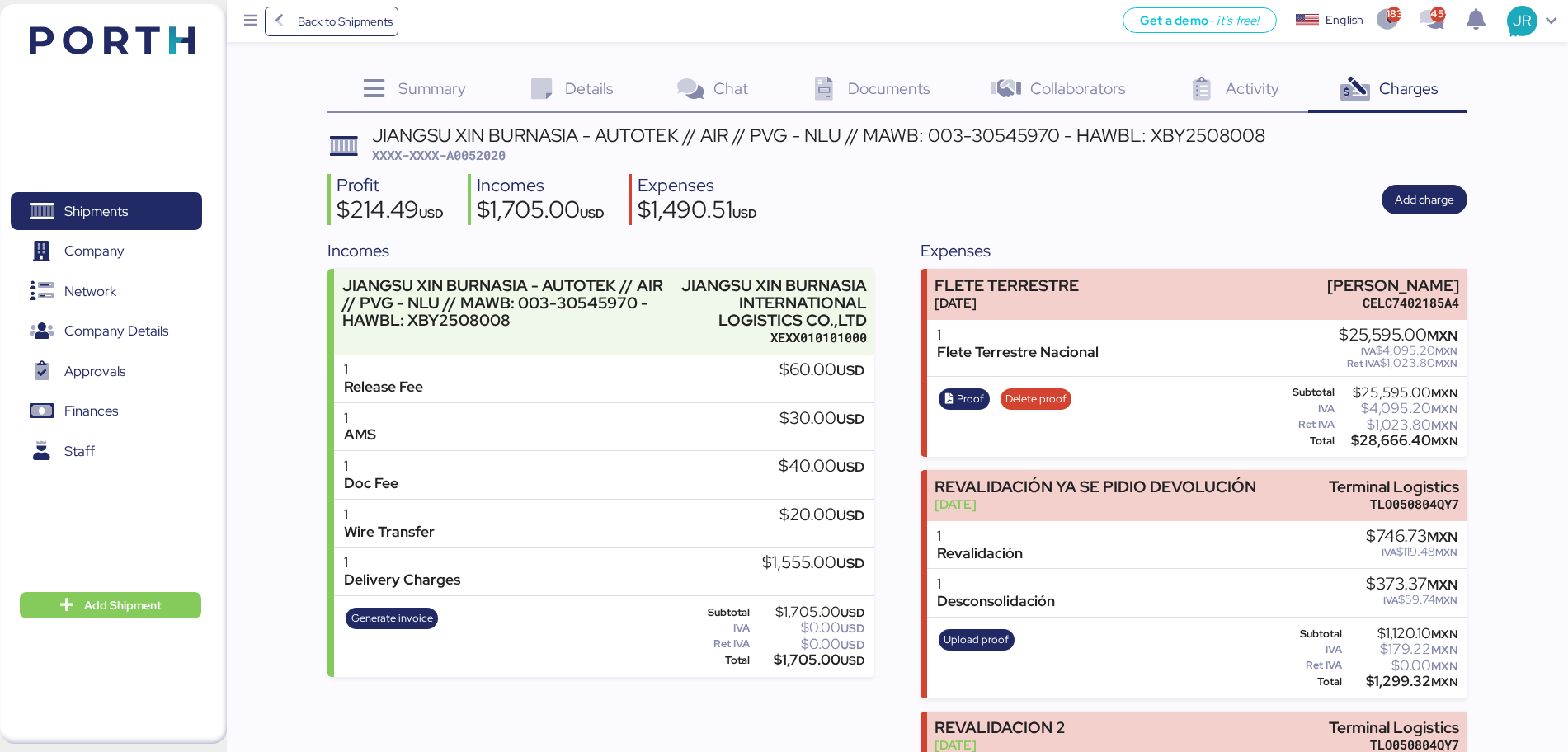
click at [464, 150] on span "XXXX-XXXX-A0052020" at bounding box center [439, 155] width 134 height 17
copy span "A0052020"
click at [87, 202] on span "Shipments" at bounding box center [96, 212] width 63 height 24
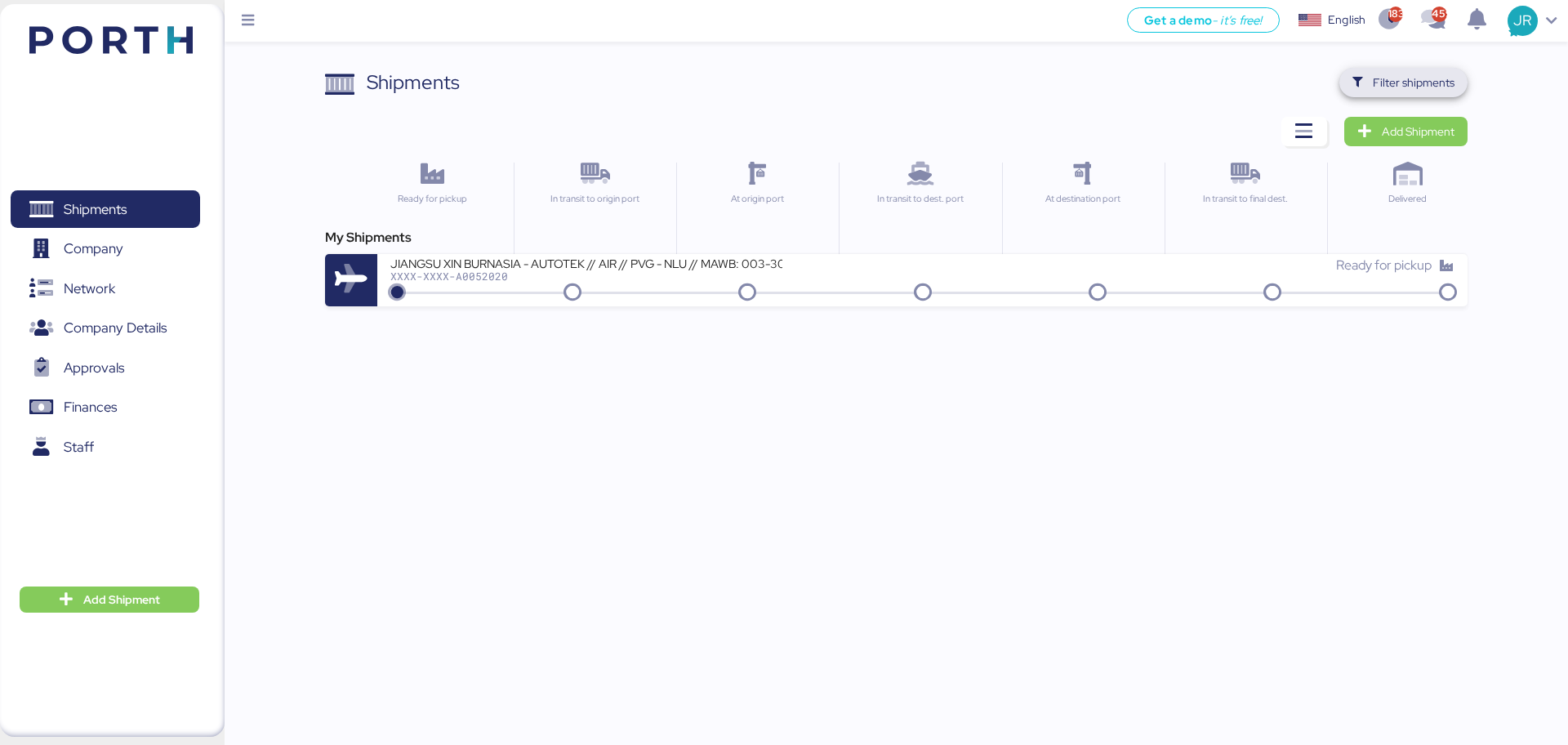
click at [1403, 74] on span "Filter shipments" at bounding box center [1413, 82] width 82 height 19
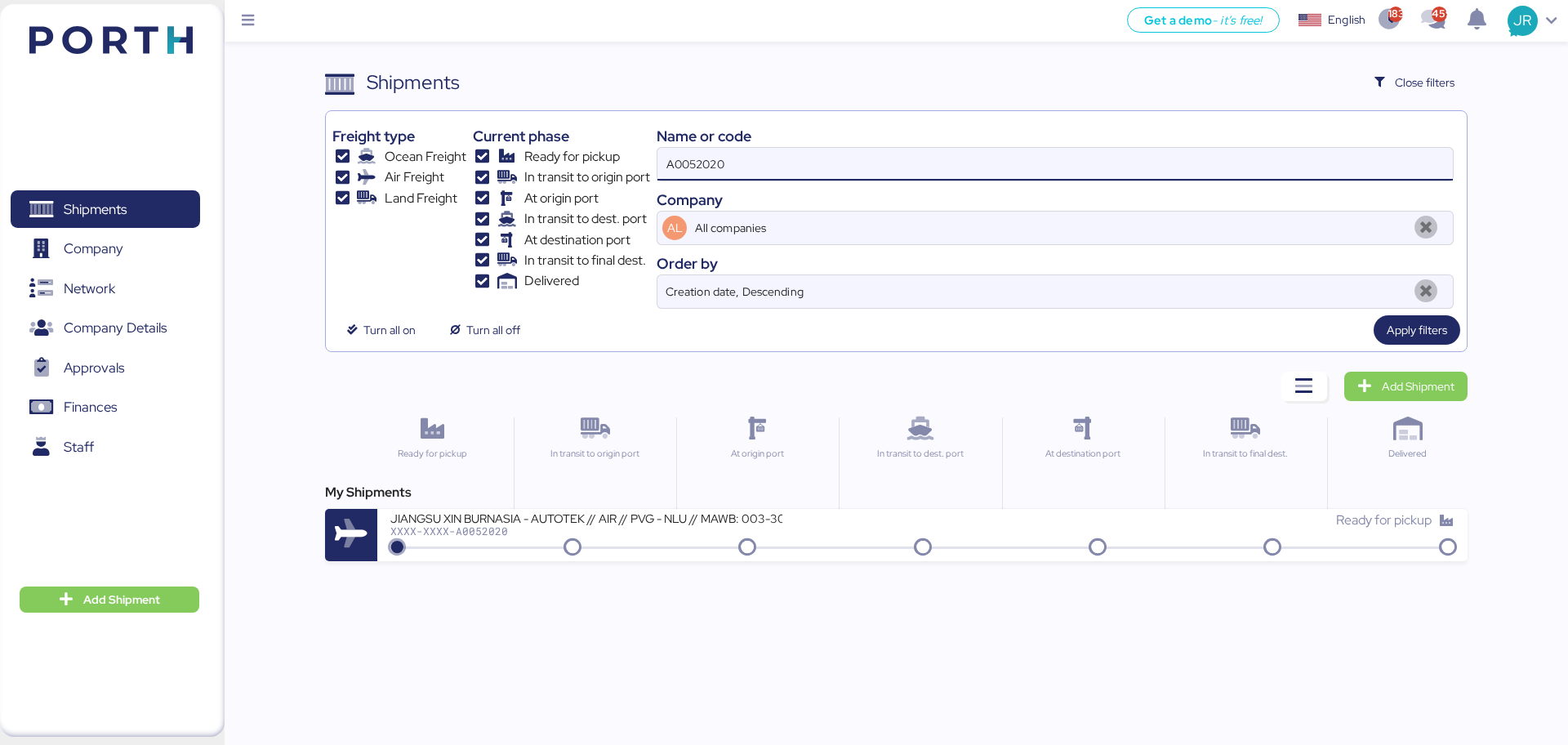
drag, startPoint x: 728, startPoint y: 157, endPoint x: 453, endPoint y: 170, distance: 275.3
click at [453, 170] on div "Freight type Ocean Freight Air Freight Land Freight Current phase Ready for pic…" at bounding box center [896, 214] width 1127 height 192
paste input "DME255569"
type input "ADME255569"
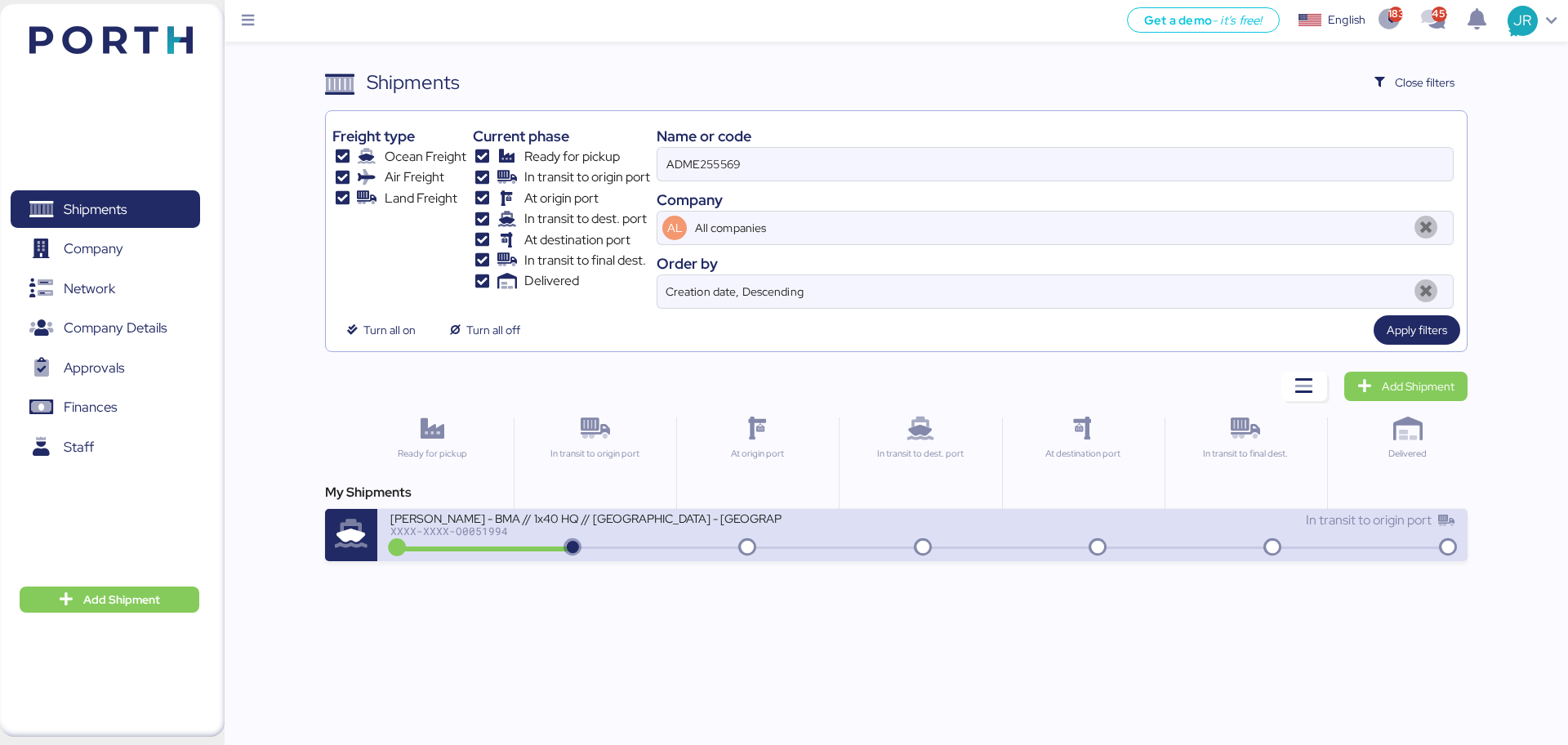
click at [459, 528] on div "XXXX-XXXX-O0051994" at bounding box center [587, 530] width 392 height 11
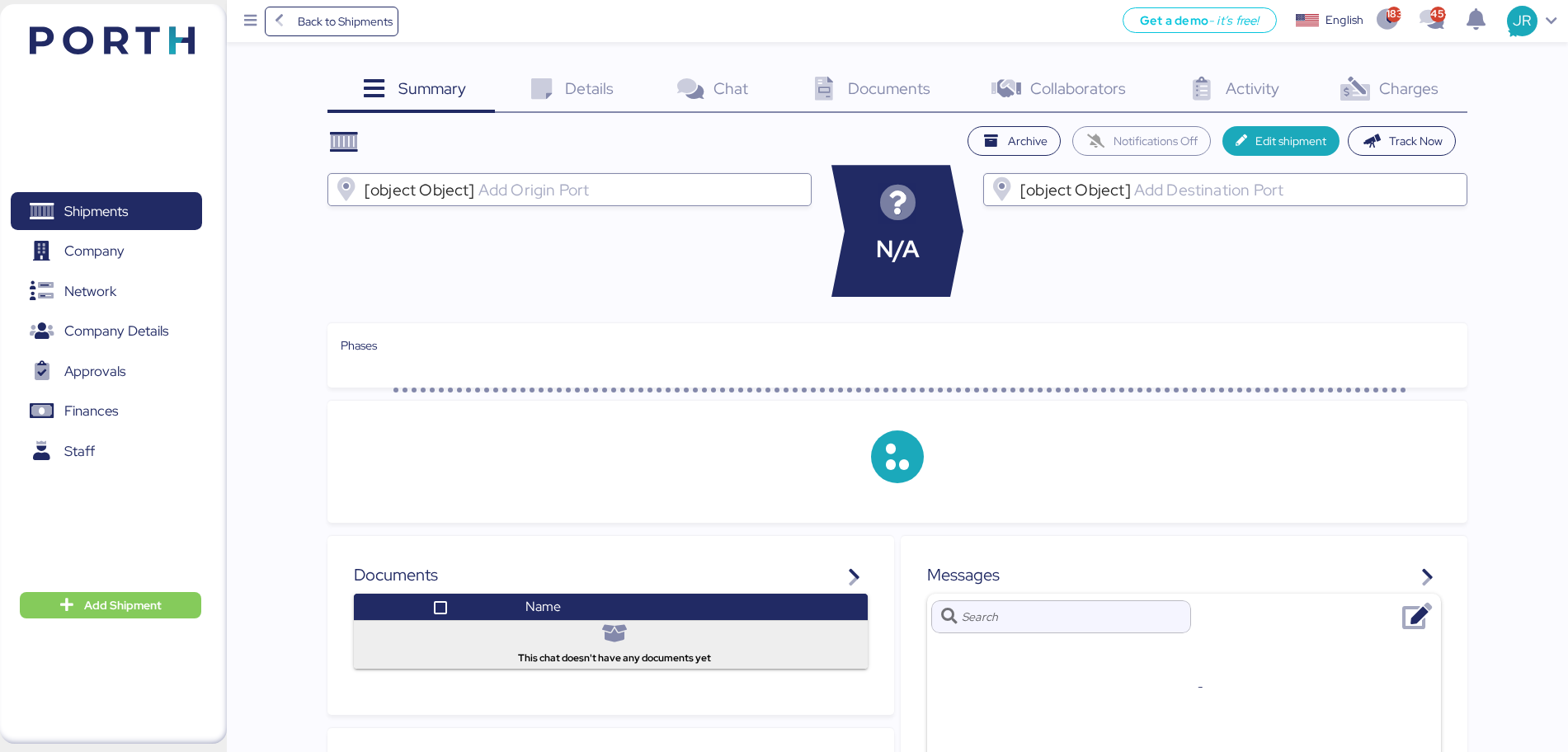
click at [877, 84] on span "Documents" at bounding box center [889, 87] width 83 height 21
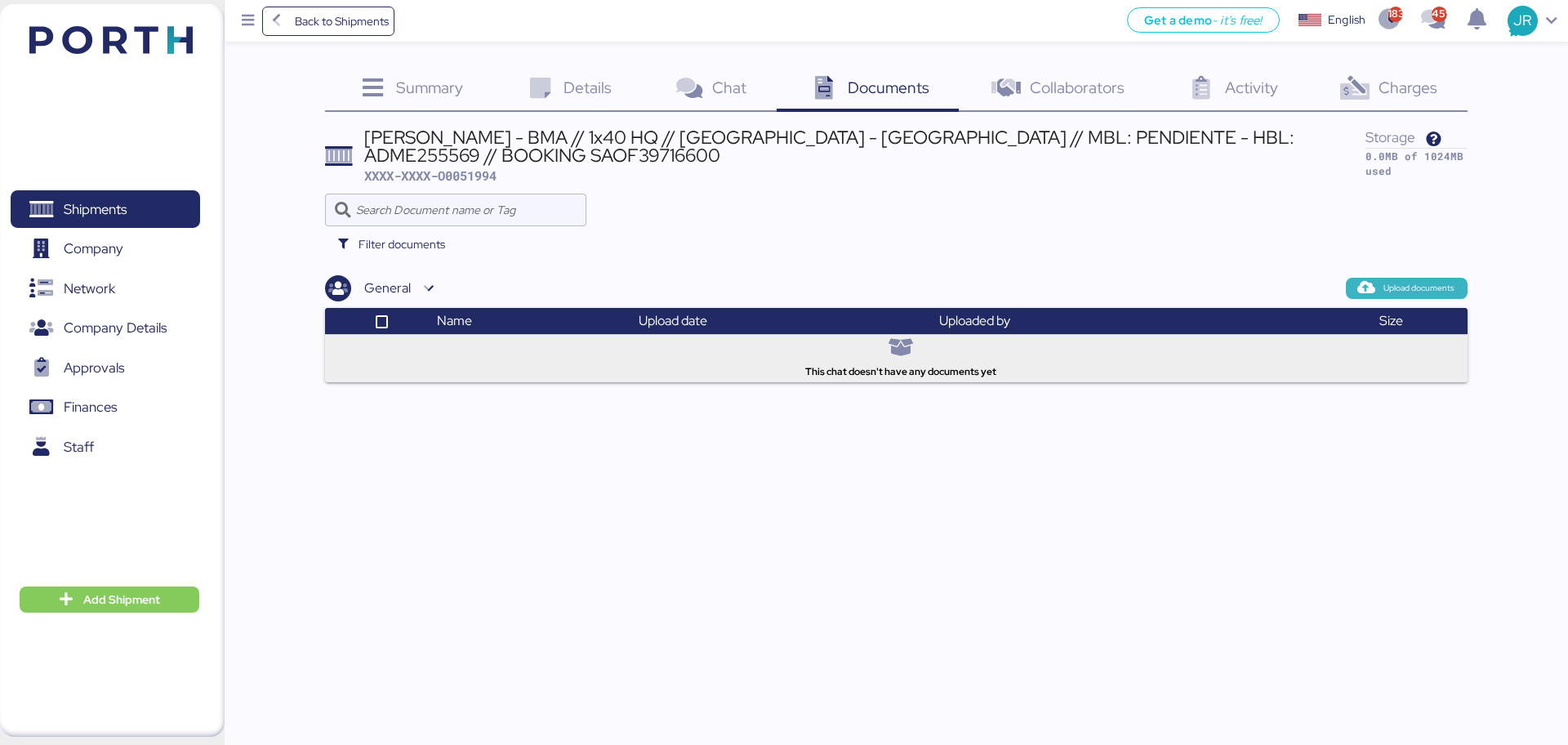
click at [1359, 282] on icon "button" at bounding box center [1366, 288] width 15 height 15
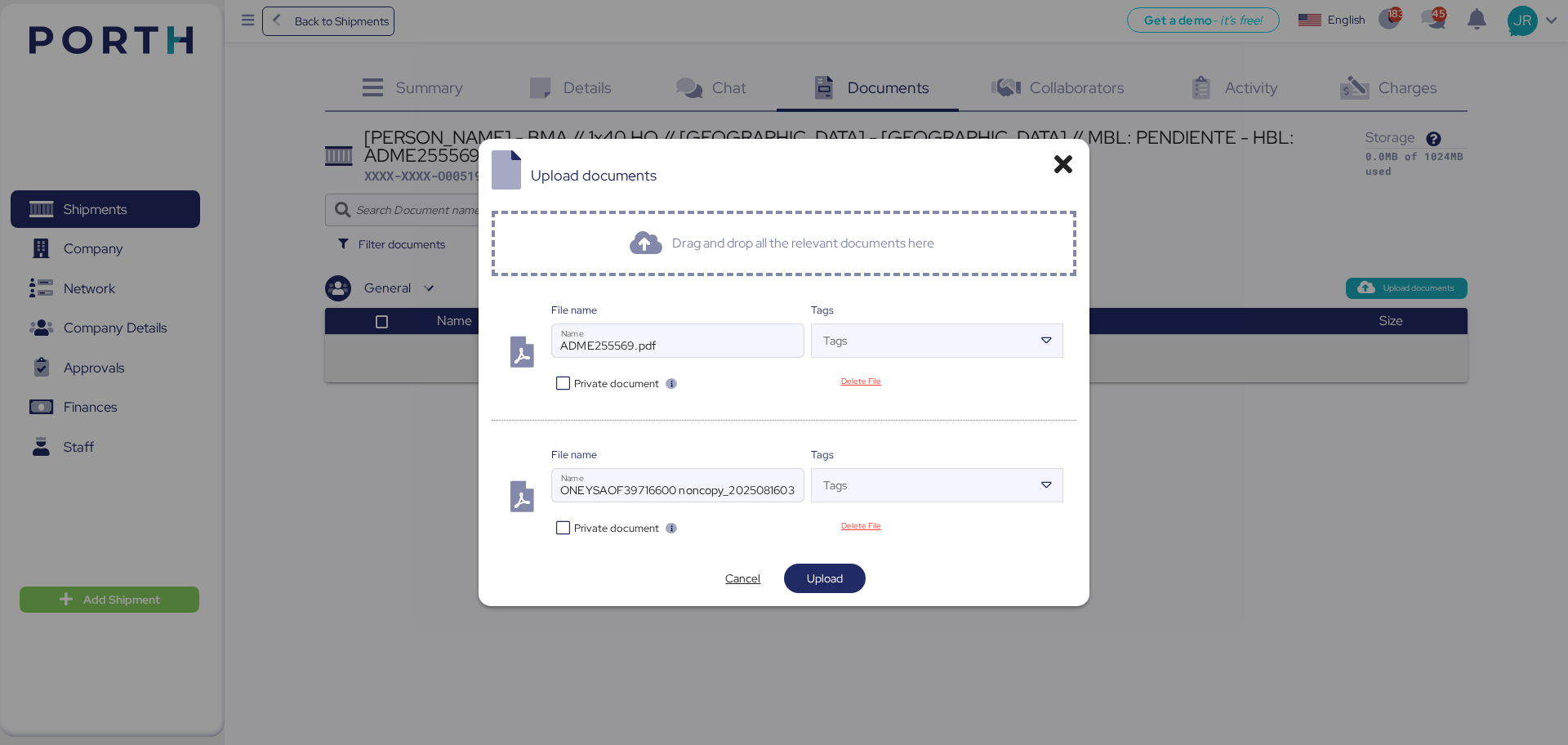
click at [584, 525] on span "Private document" at bounding box center [616, 528] width 85 height 16
click at [823, 574] on span "Upload" at bounding box center [824, 577] width 36 height 19
